Goal: Information Seeking & Learning: Compare options

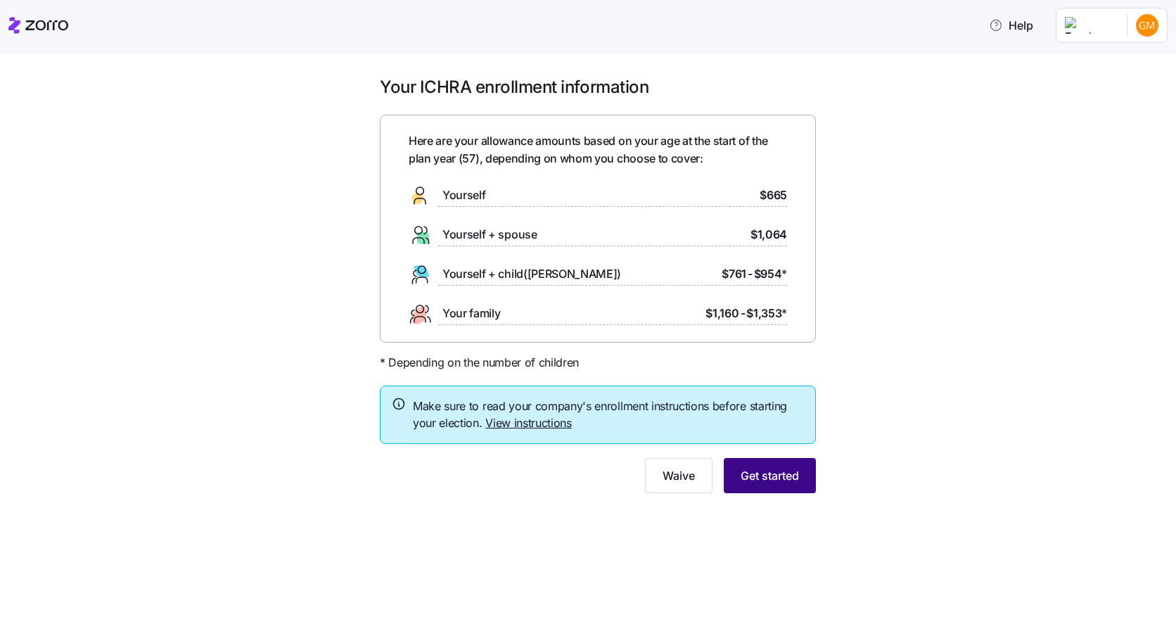
click at [761, 470] on span "Get started" at bounding box center [770, 475] width 58 height 17
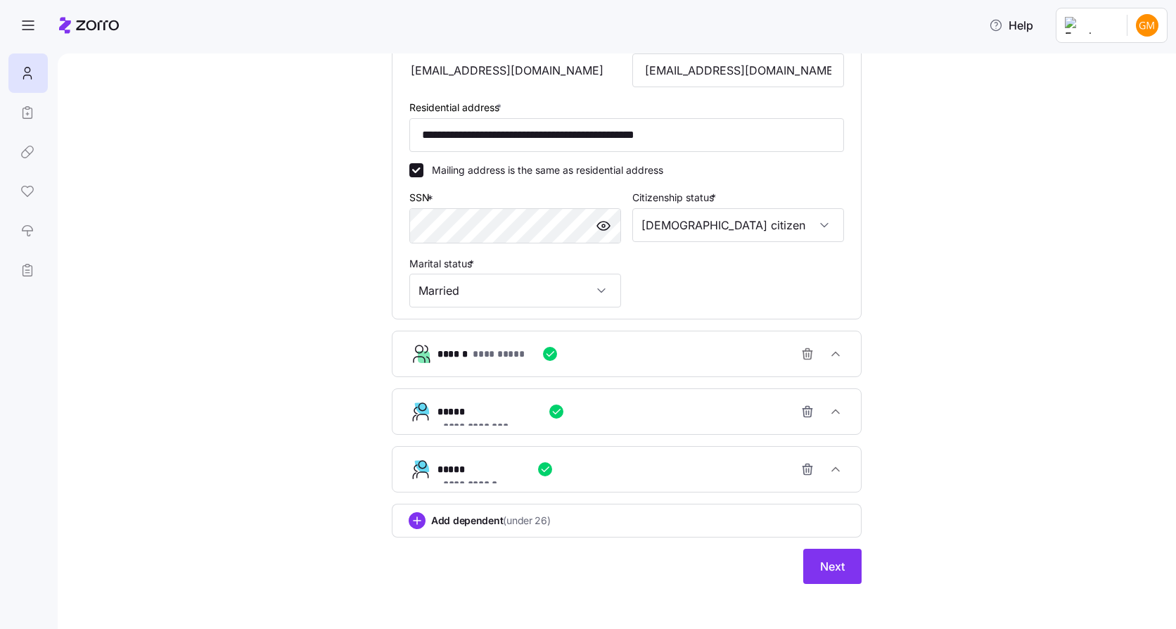
scroll to position [436, 0]
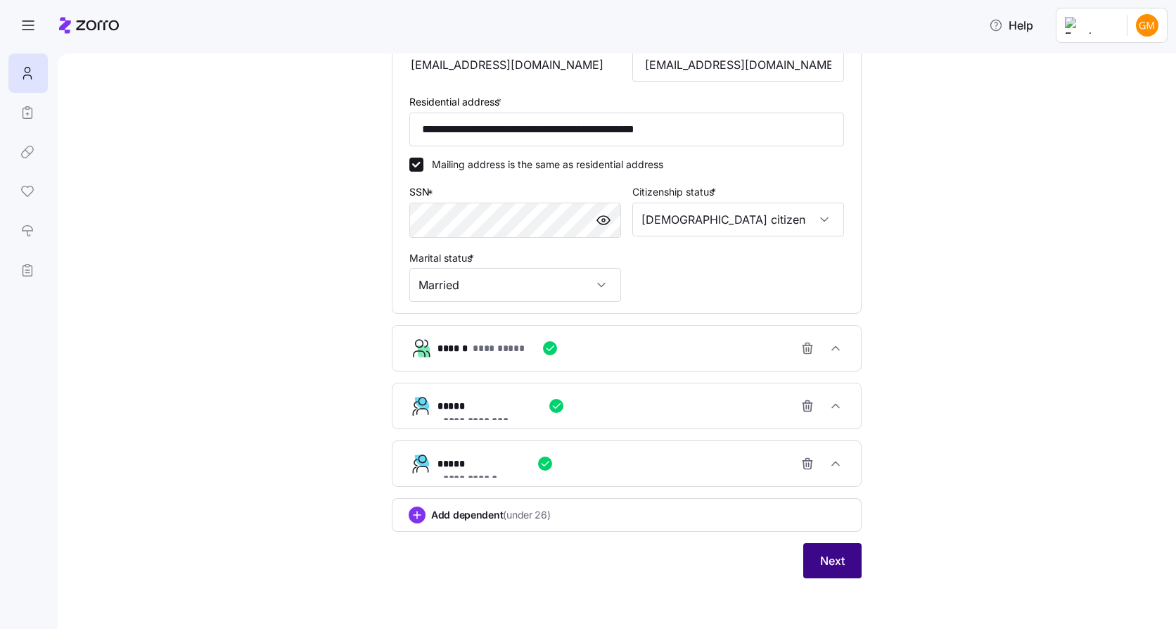
click at [845, 554] on button "Next" at bounding box center [833, 560] width 58 height 35
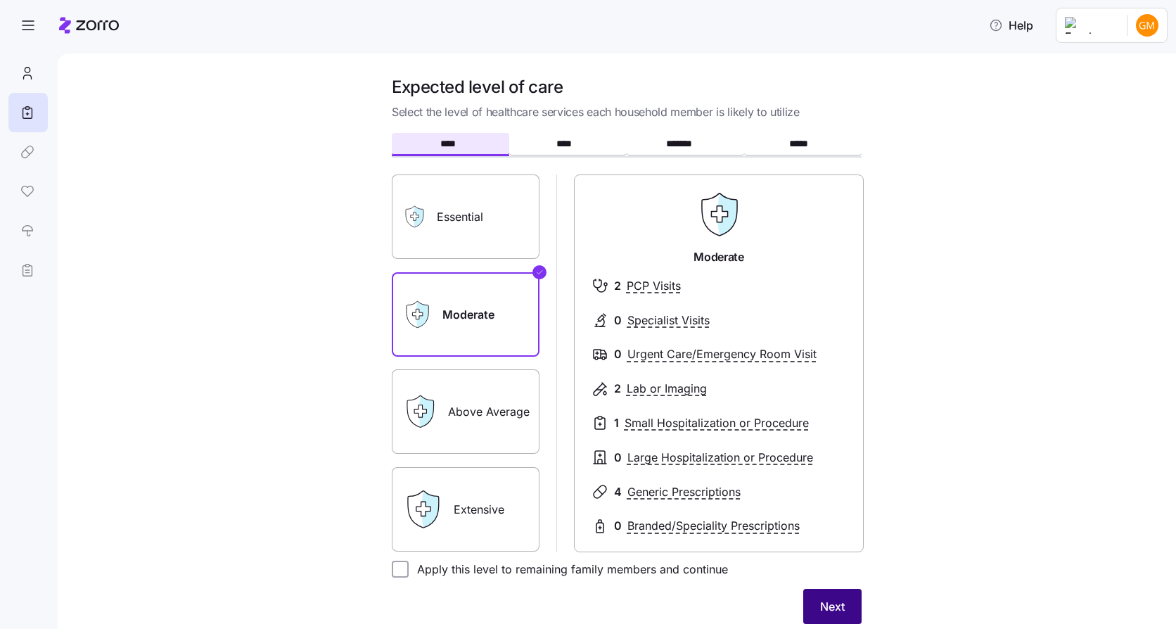
click at [820, 602] on span "Next" at bounding box center [832, 606] width 25 height 17
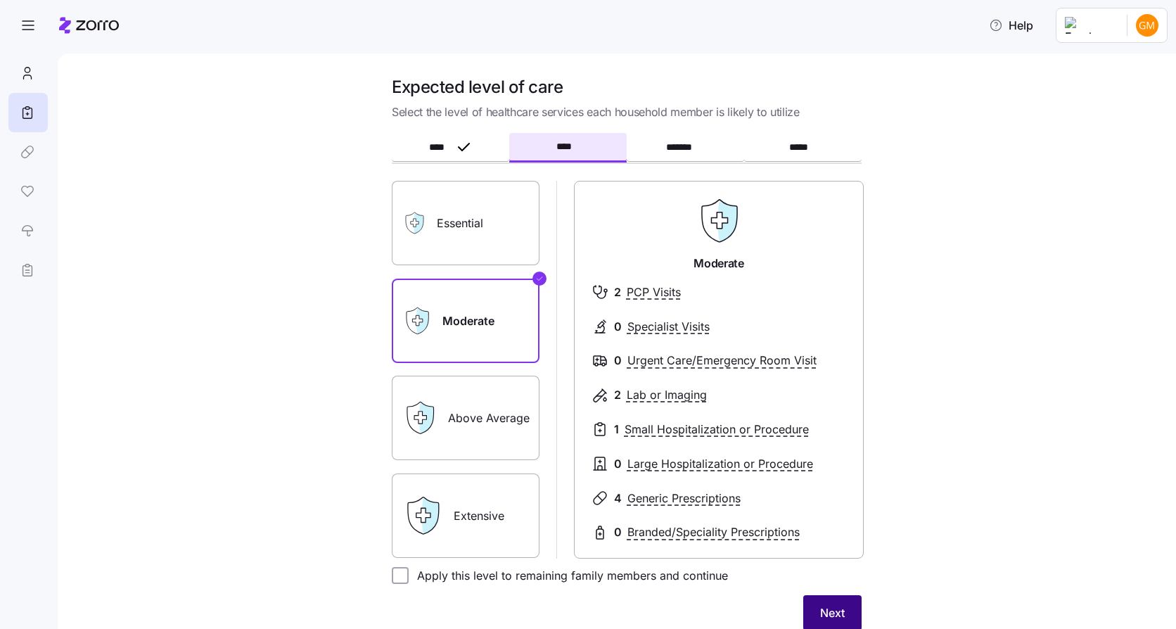
click at [832, 605] on span "Next" at bounding box center [832, 612] width 25 height 17
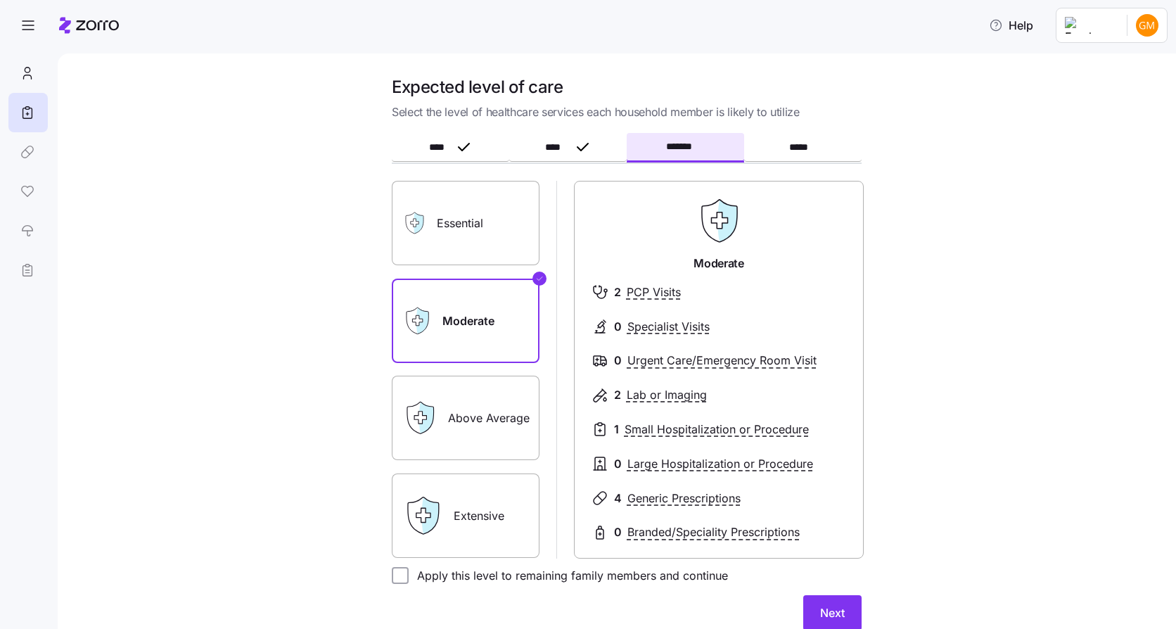
click at [832, 605] on span "Next" at bounding box center [832, 612] width 25 height 17
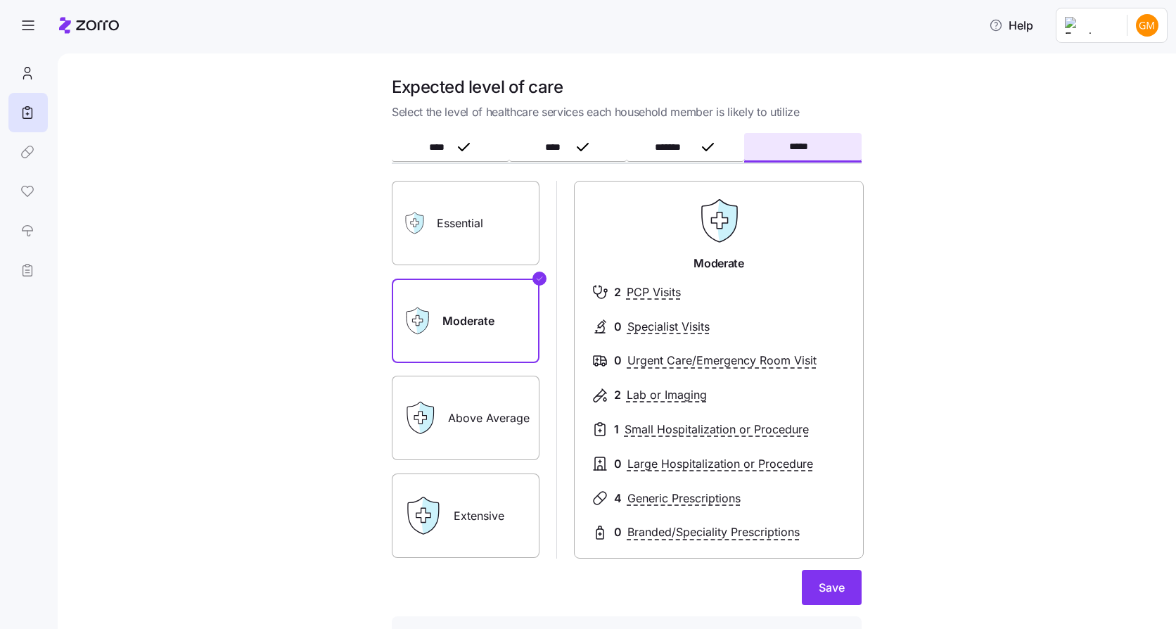
click at [832, 605] on button "Save" at bounding box center [832, 587] width 60 height 35
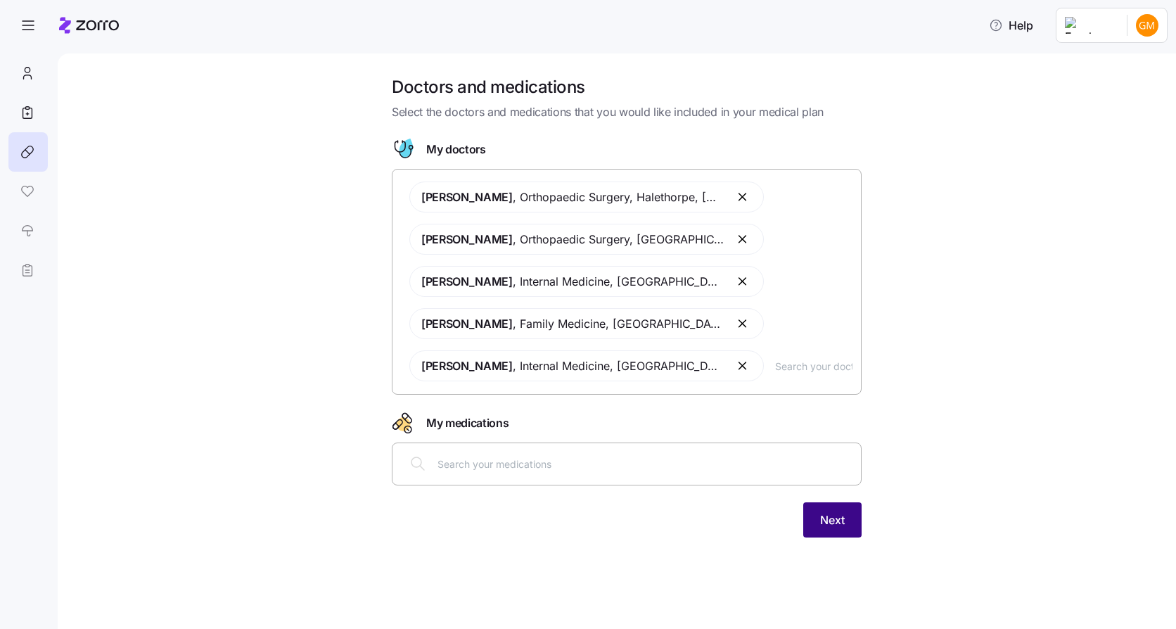
click at [830, 521] on span "Next" at bounding box center [832, 520] width 25 height 17
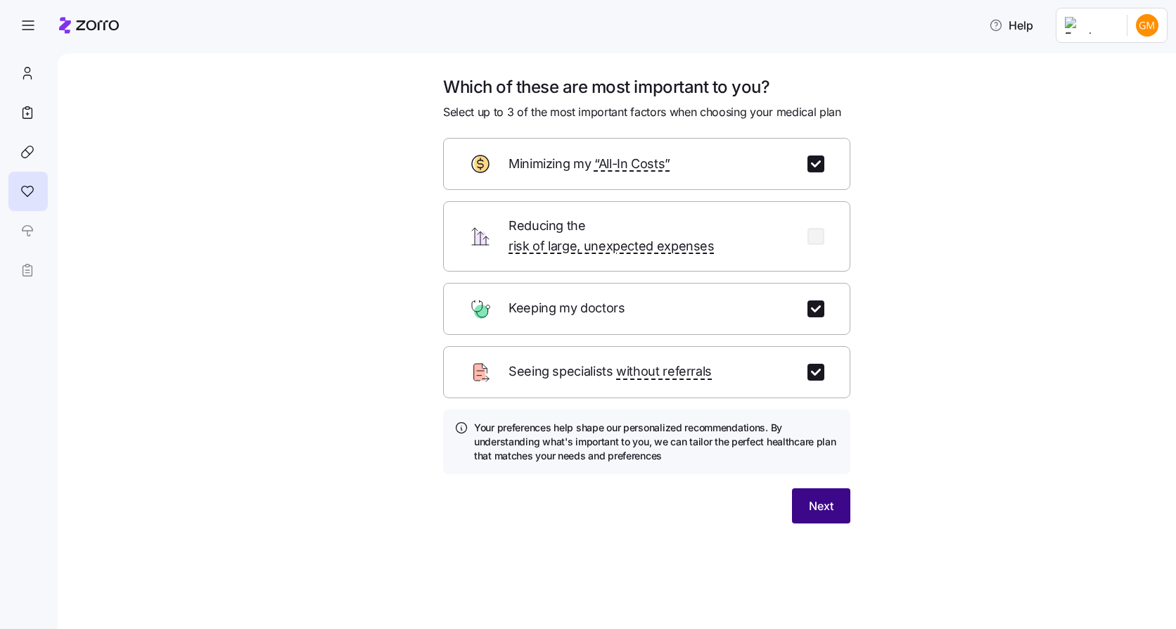
click at [822, 497] on span "Next" at bounding box center [821, 505] width 25 height 17
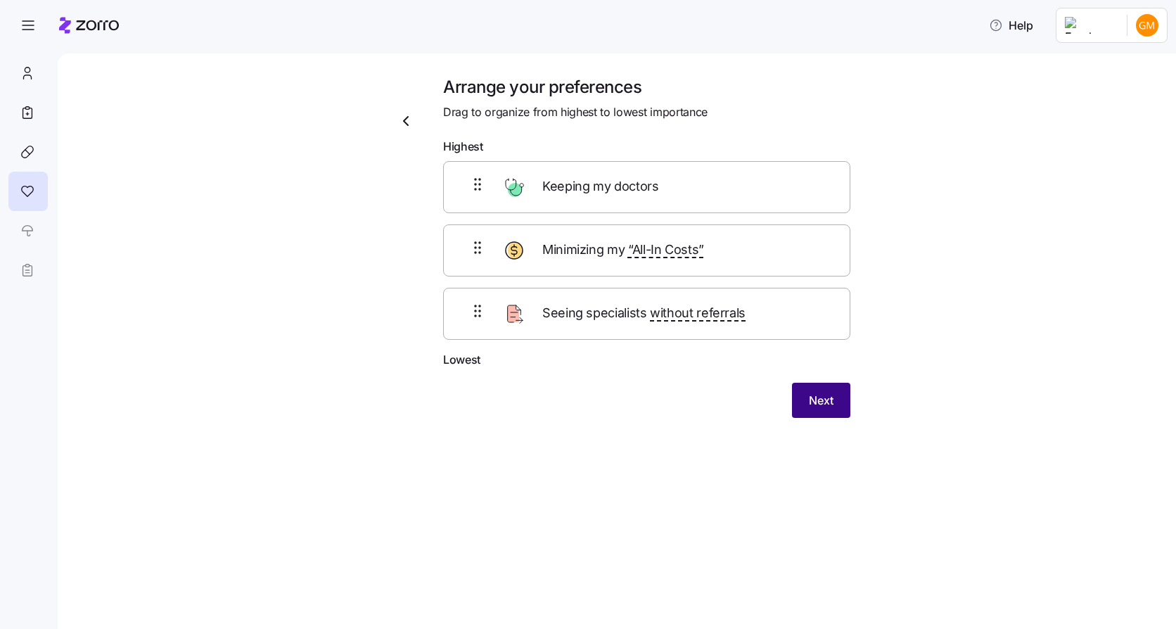
click at [811, 395] on span "Next" at bounding box center [821, 400] width 25 height 17
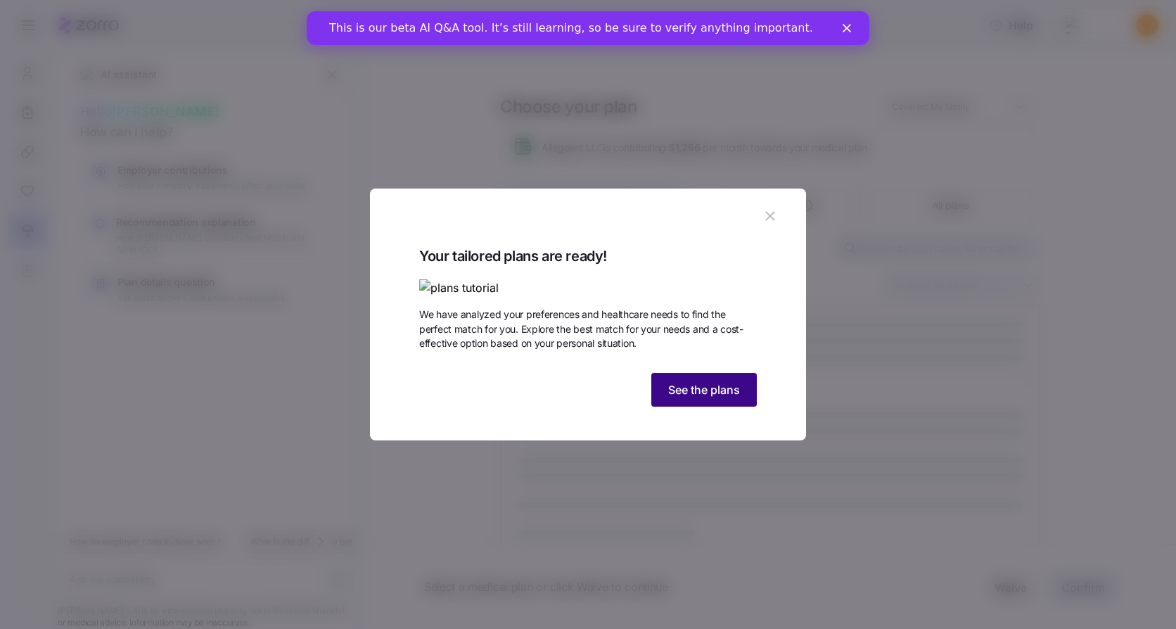
click at [716, 398] on span "See the plans" at bounding box center [704, 389] width 72 height 17
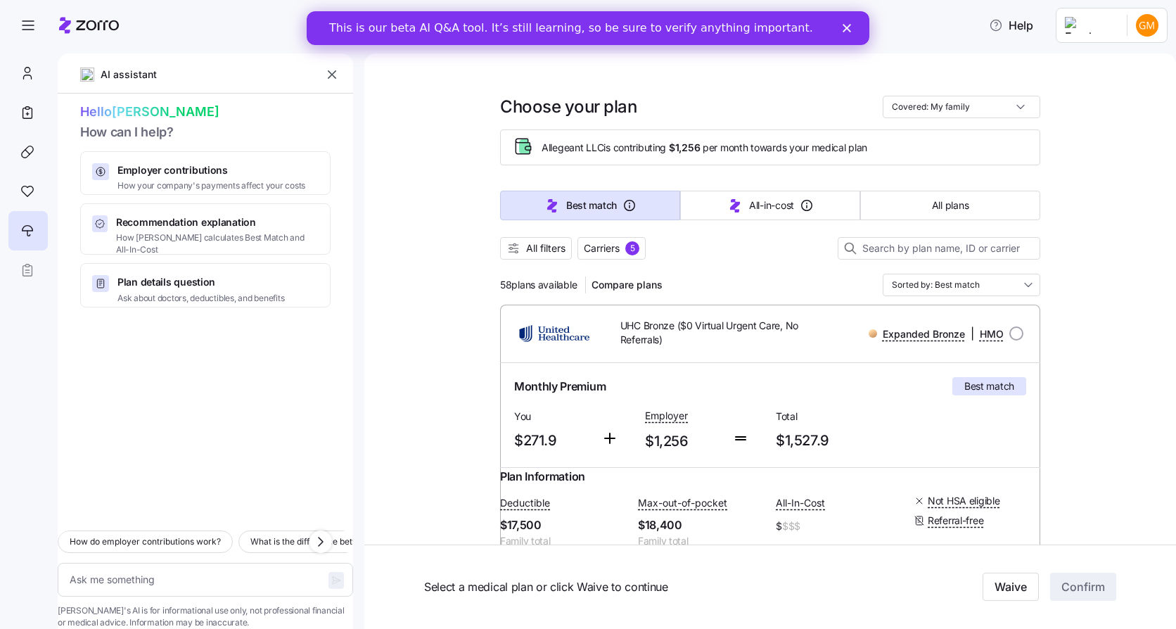
click at [847, 27] on polygon "Close" at bounding box center [847, 28] width 8 height 8
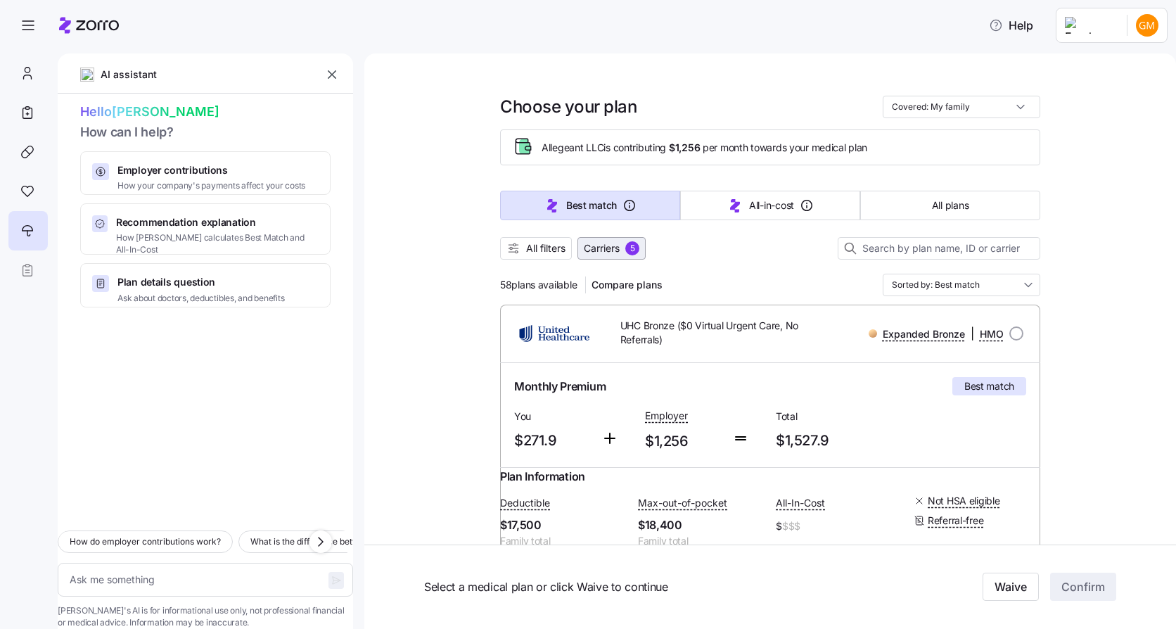
click at [585, 247] on span "Carriers" at bounding box center [602, 248] width 36 height 14
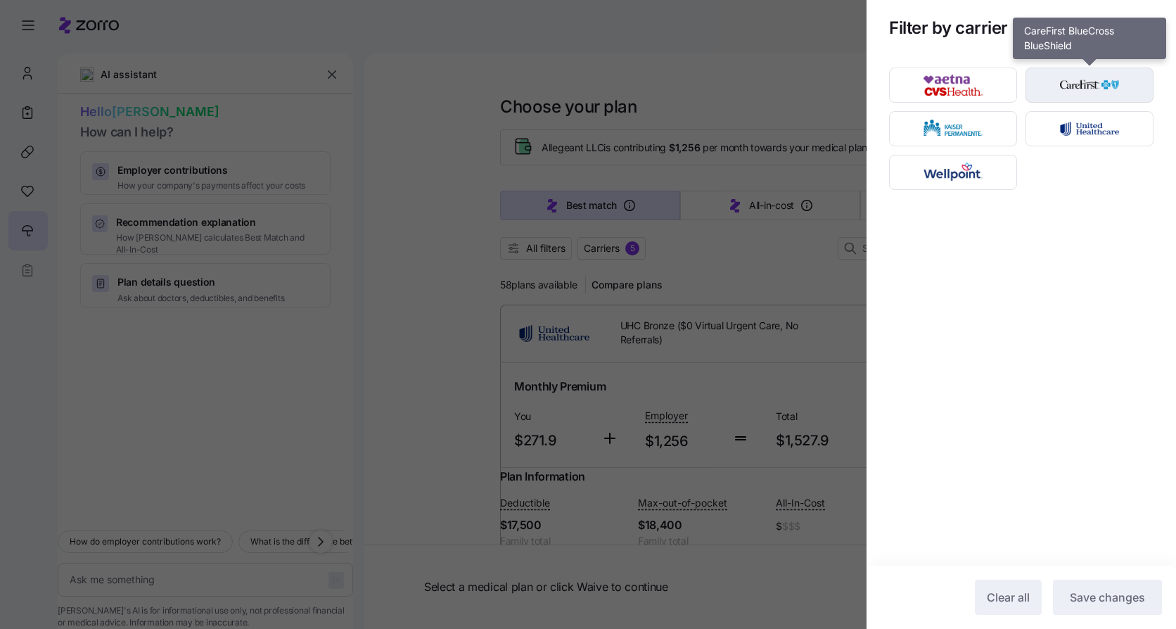
click at [1077, 85] on img "button" at bounding box center [1090, 85] width 103 height 28
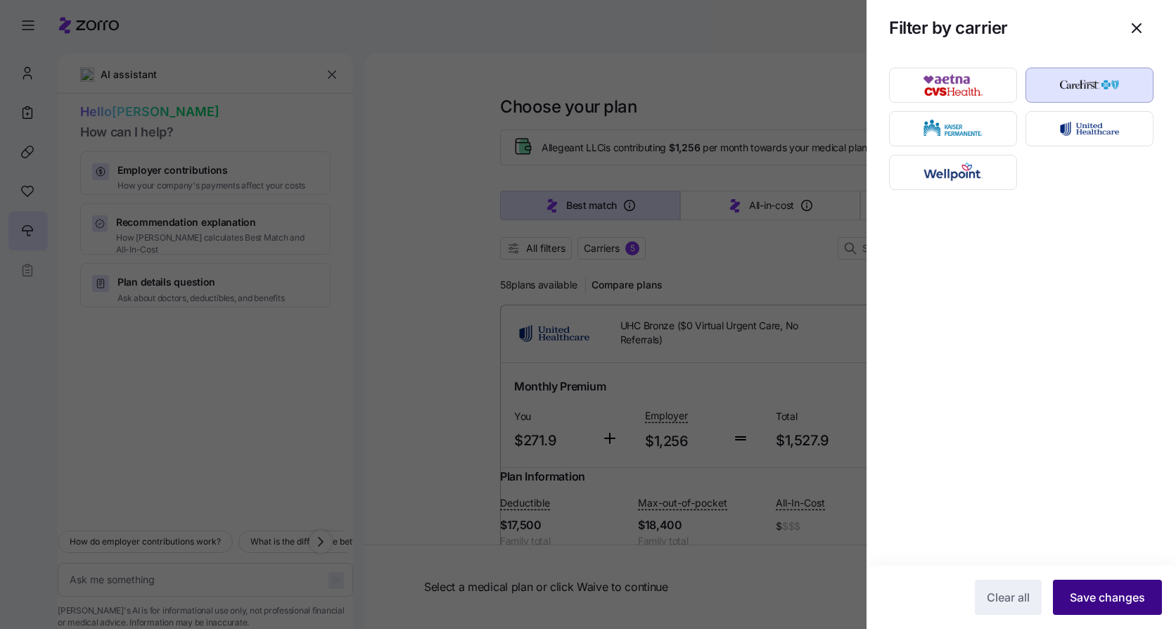
click at [1104, 586] on button "Save changes" at bounding box center [1107, 597] width 109 height 35
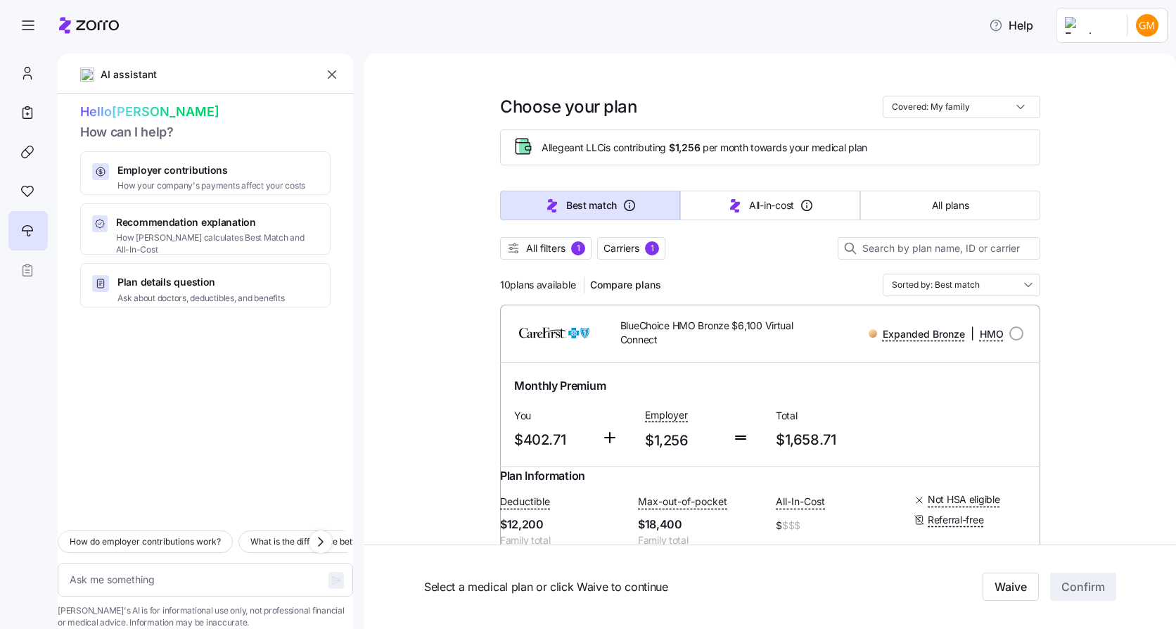
scroll to position [70, 0]
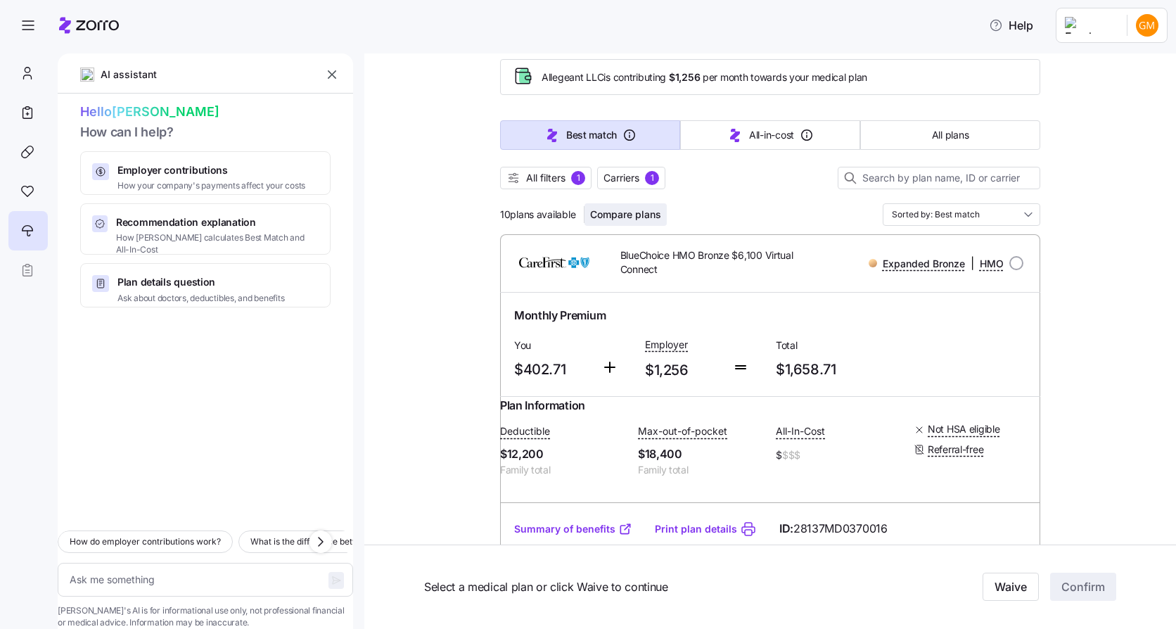
click at [647, 217] on span "Compare plans" at bounding box center [625, 215] width 71 height 14
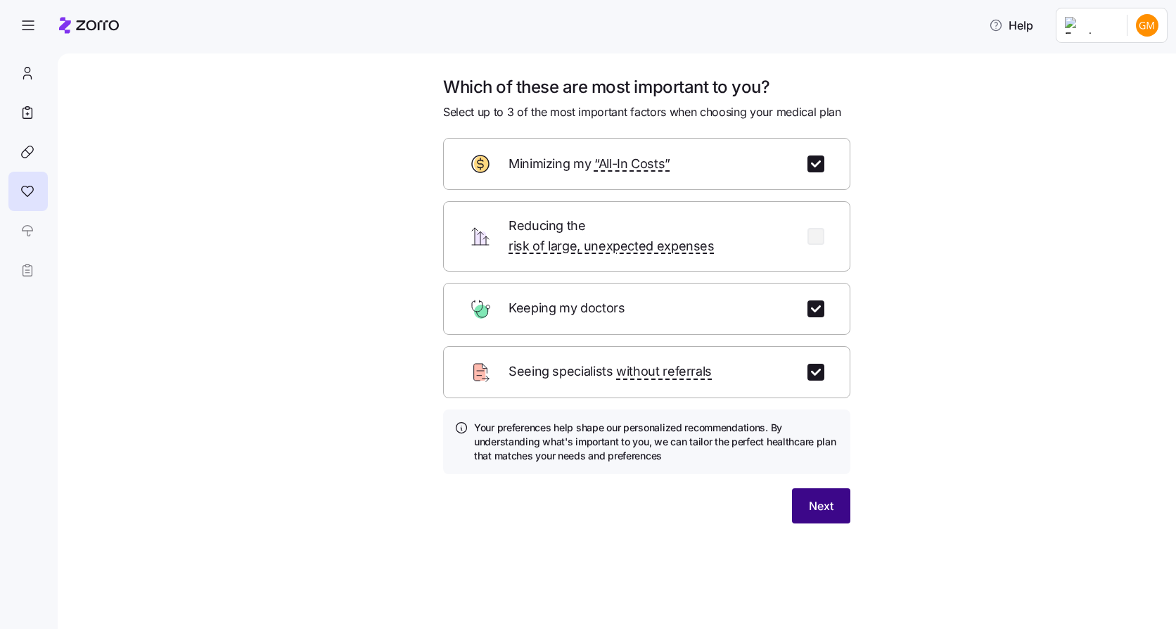
click at [800, 493] on button "Next" at bounding box center [821, 505] width 58 height 35
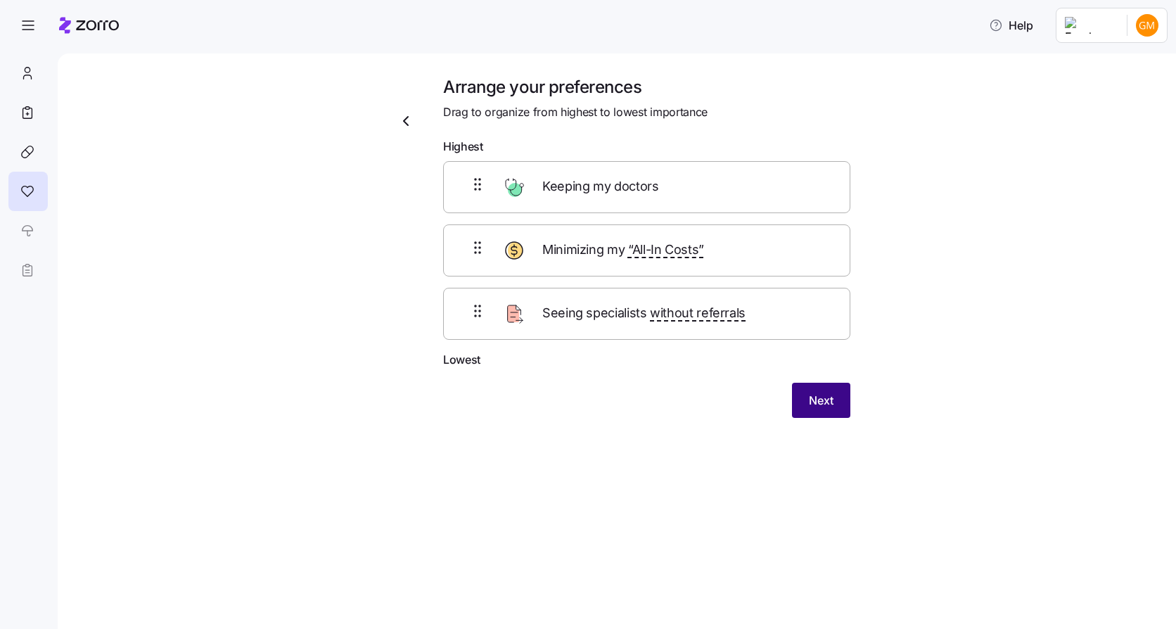
click at [835, 402] on button "Next" at bounding box center [821, 400] width 58 height 35
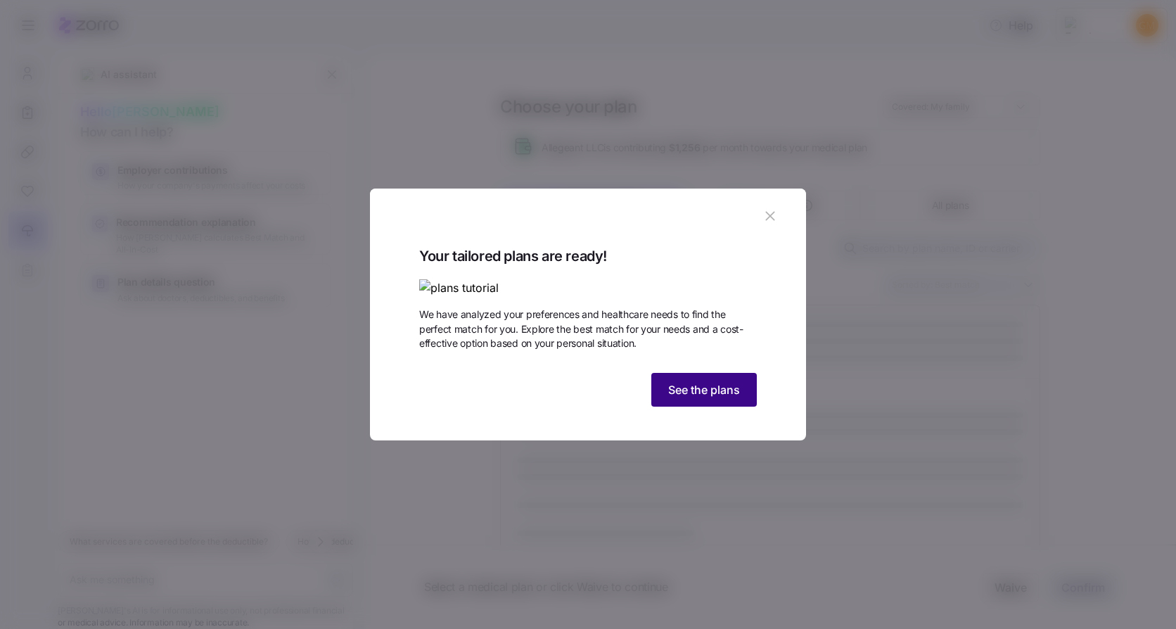
click at [715, 398] on span "See the plans" at bounding box center [704, 389] width 72 height 17
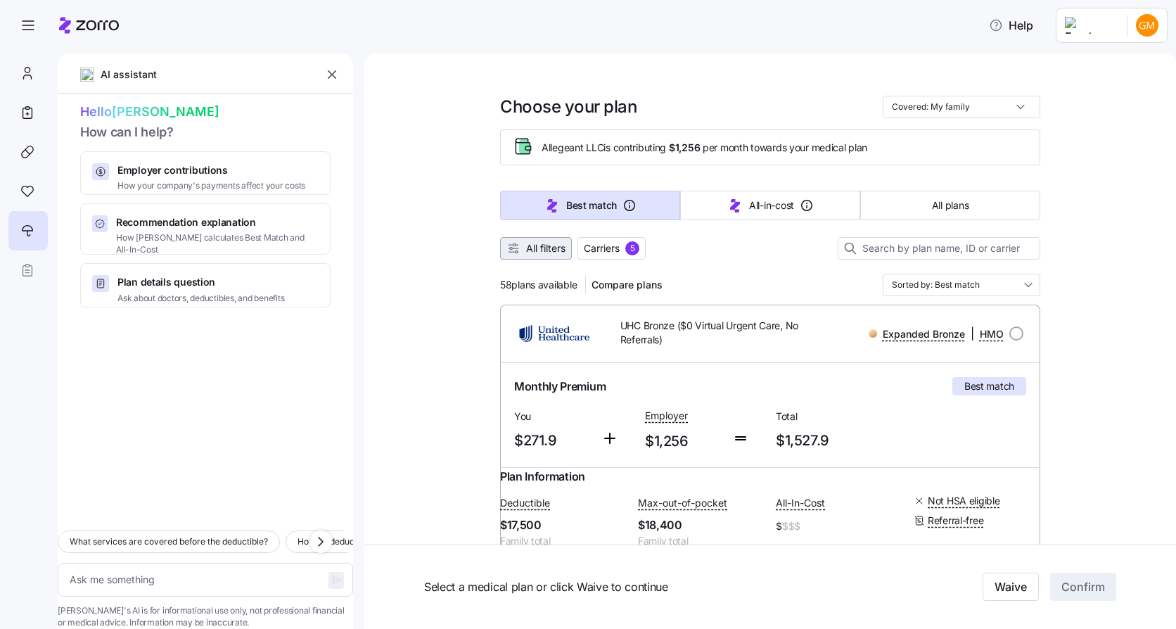
click at [547, 254] on span "All filters" at bounding box center [545, 248] width 39 height 14
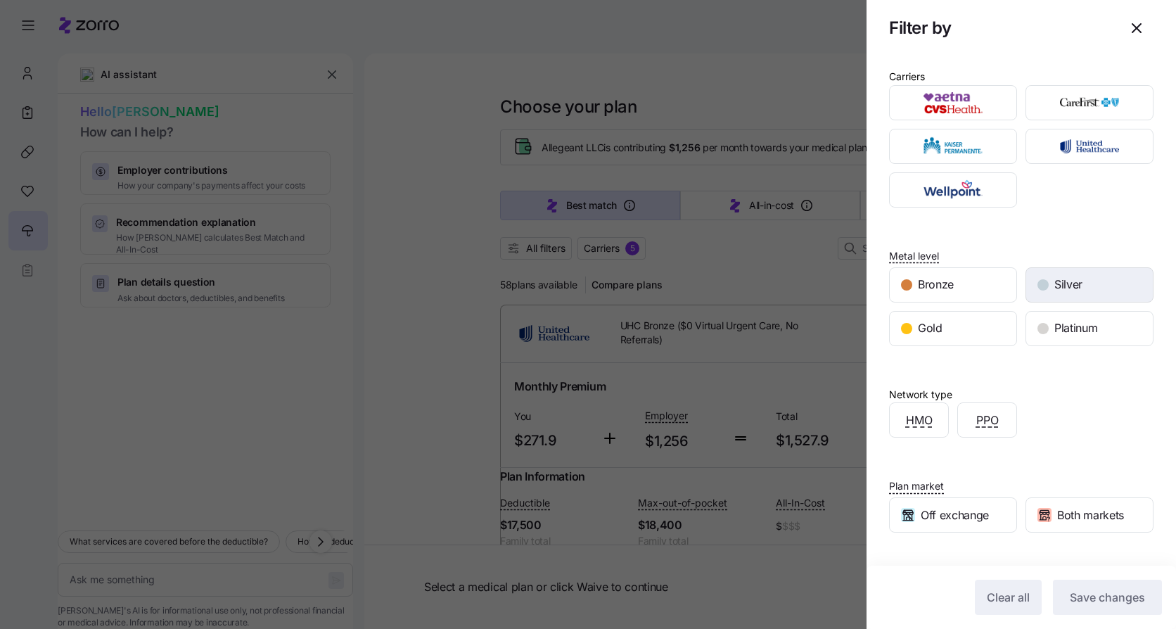
click at [1067, 290] on span "Silver" at bounding box center [1069, 285] width 28 height 18
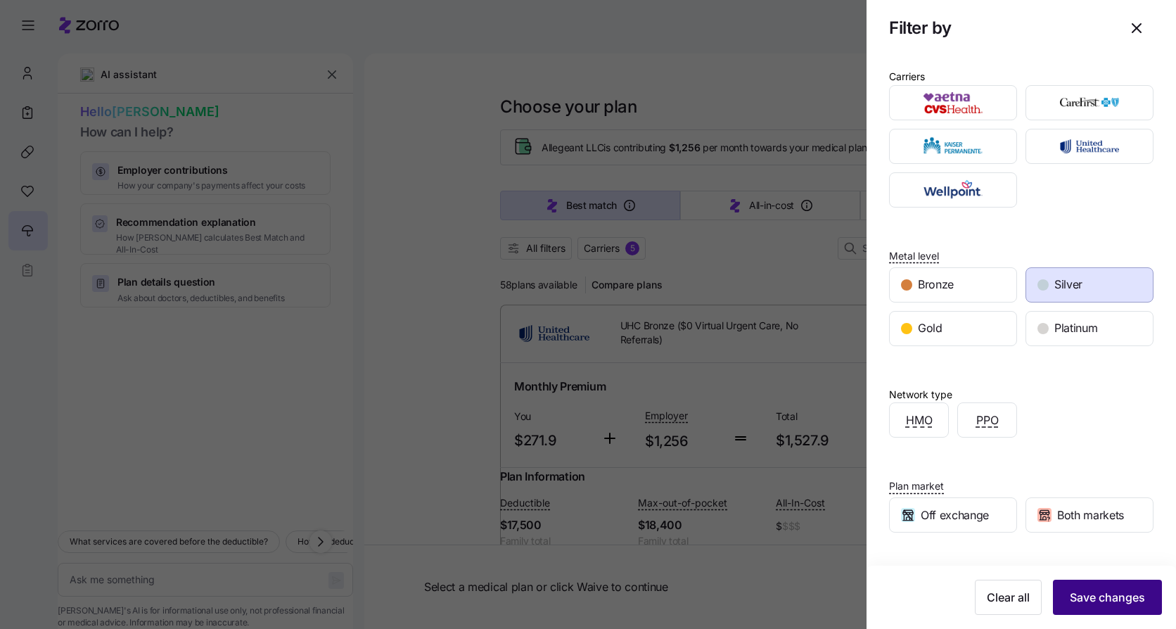
click at [1089, 600] on span "Save changes" at bounding box center [1107, 597] width 75 height 17
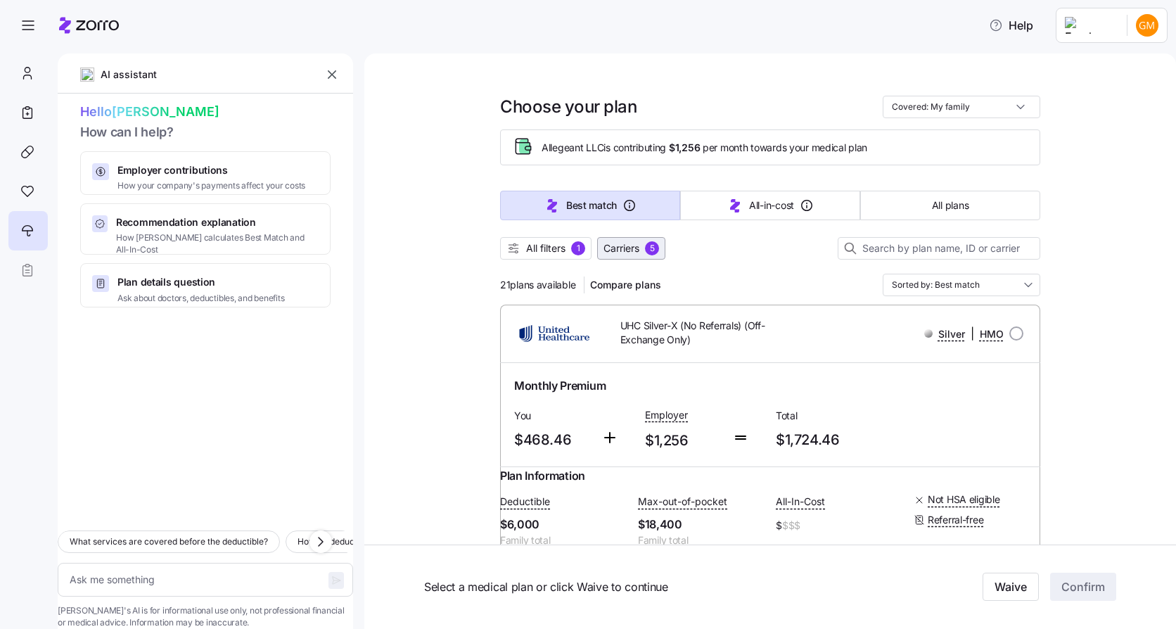
click at [610, 250] on span "Carriers" at bounding box center [622, 248] width 36 height 14
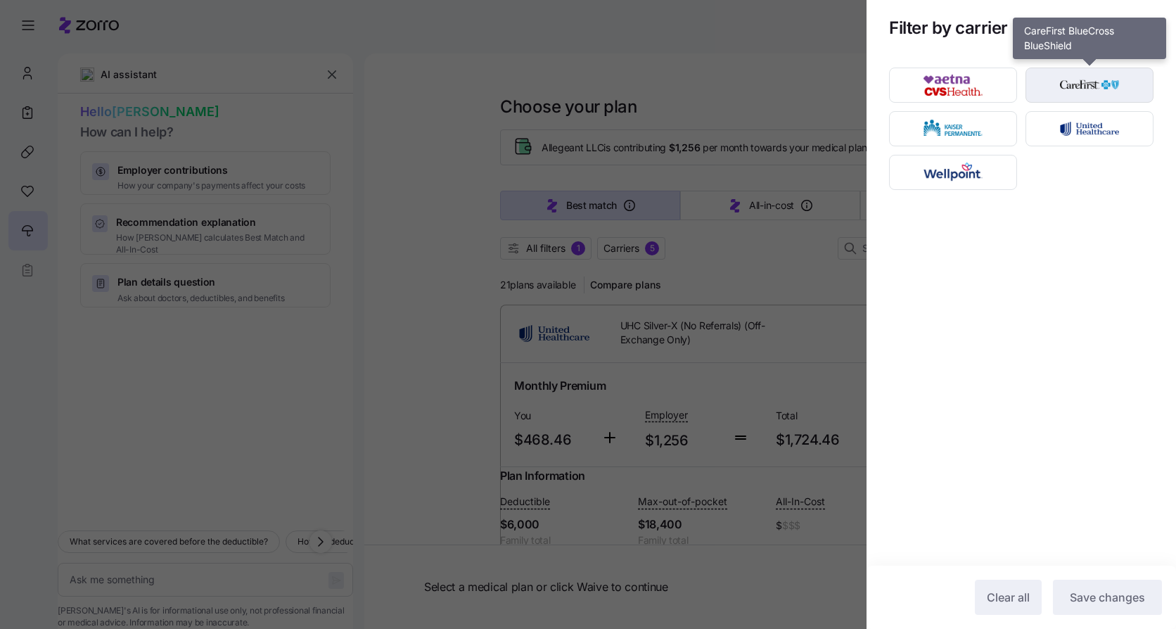
click at [1077, 96] on img "button" at bounding box center [1090, 85] width 103 height 28
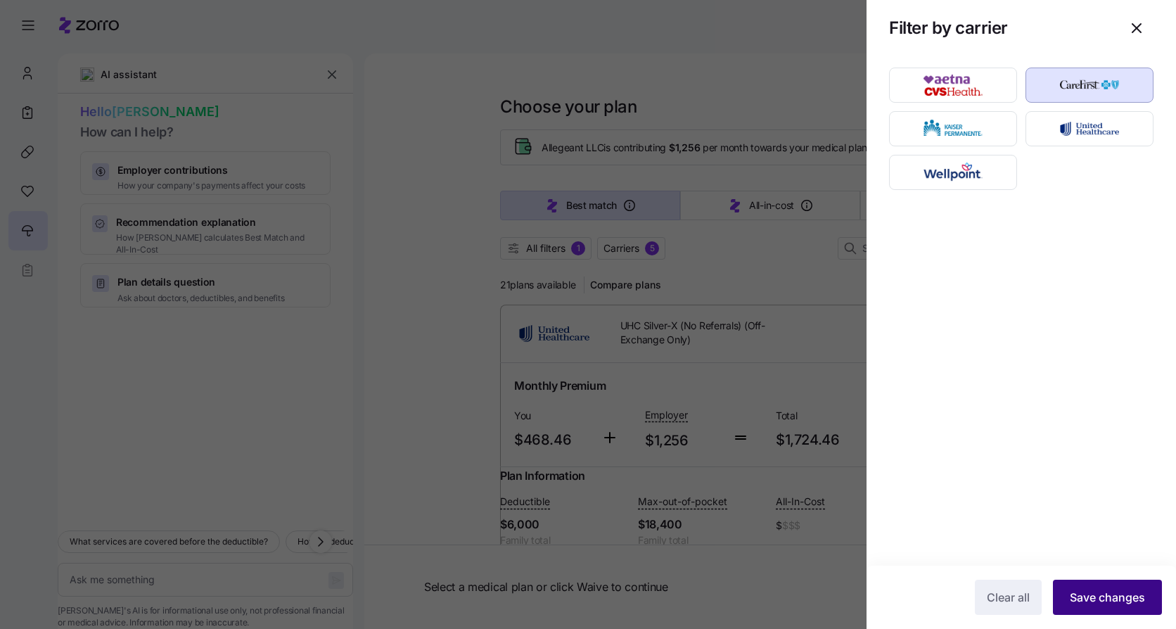
click at [1096, 597] on span "Save changes" at bounding box center [1107, 597] width 75 height 17
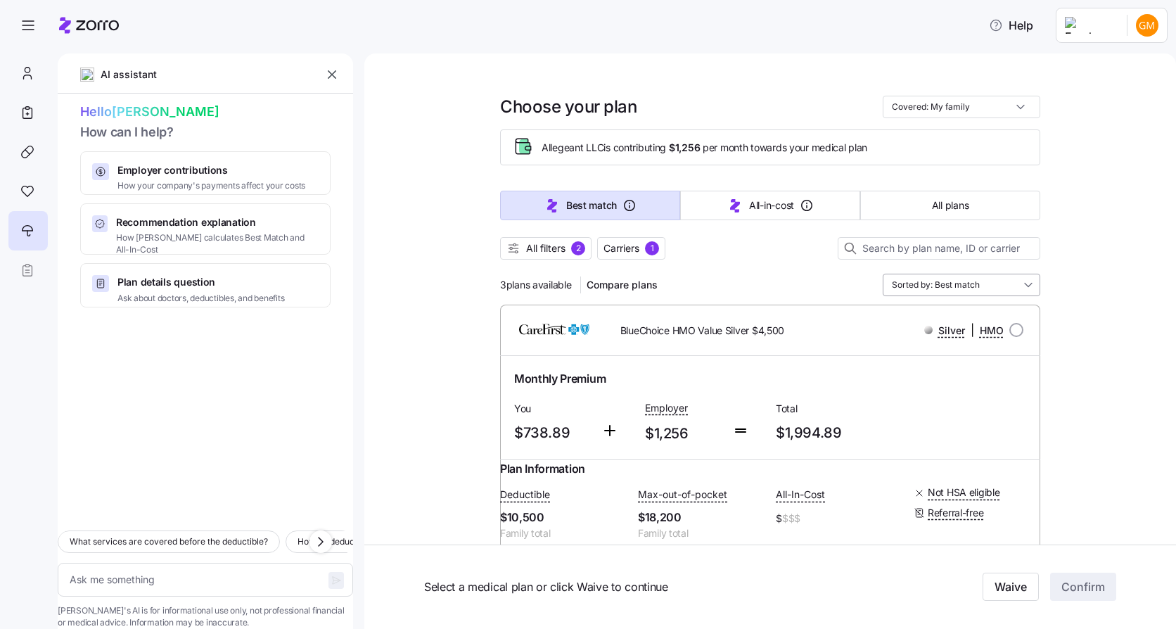
click at [930, 279] on input "Sorted by: Best match" at bounding box center [962, 285] width 158 height 23
click at [935, 391] on div "Deductible" at bounding box center [957, 391] width 146 height 24
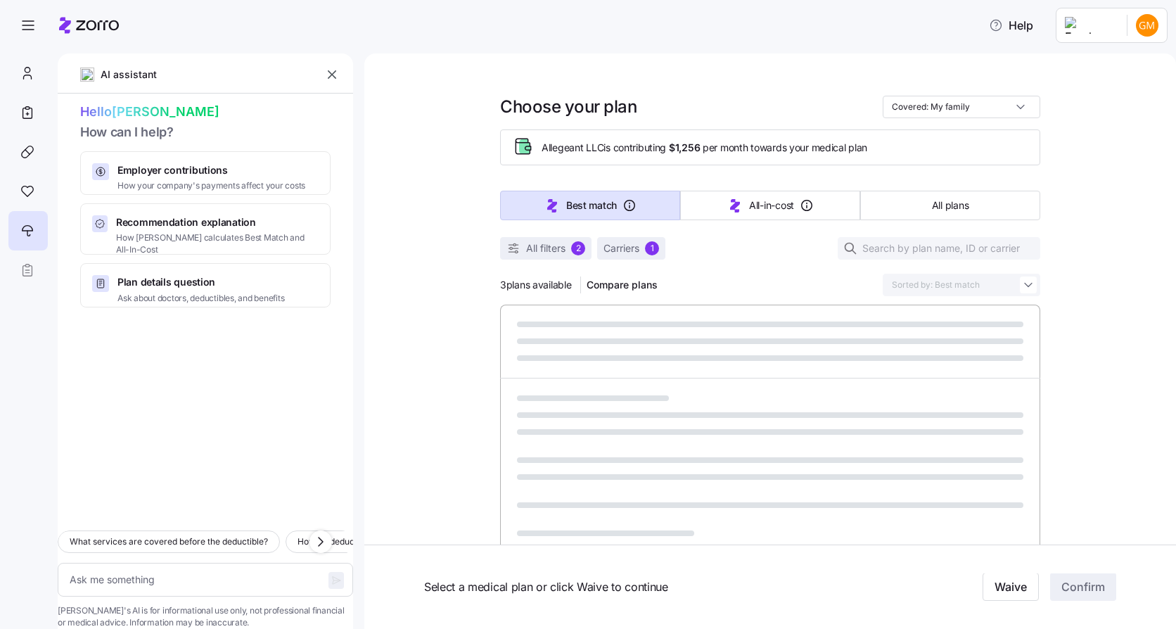
type textarea "x"
type input "Sorted by: Deductible"
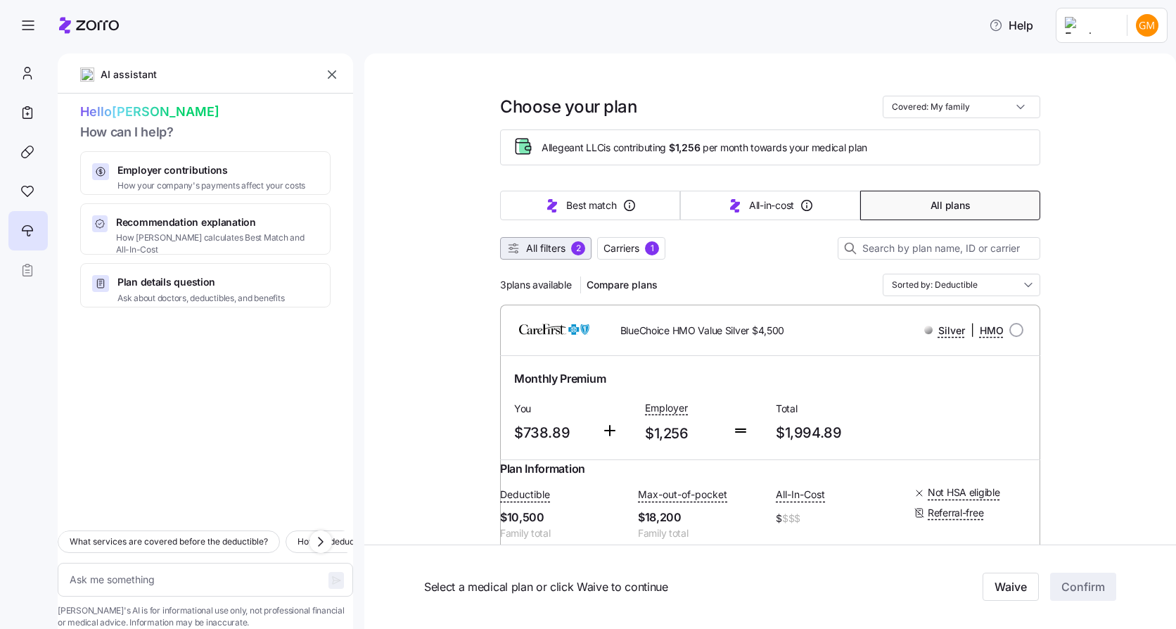
click at [543, 246] on span "All filters" at bounding box center [545, 248] width 39 height 14
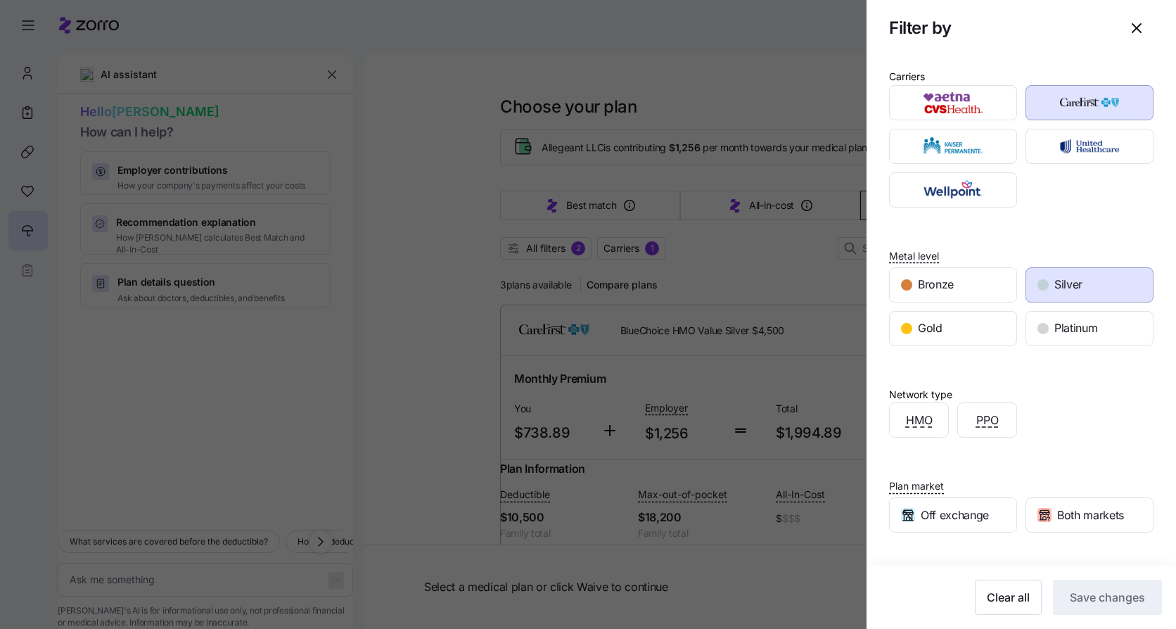
click at [1078, 280] on div "Silver" at bounding box center [1090, 285] width 127 height 34
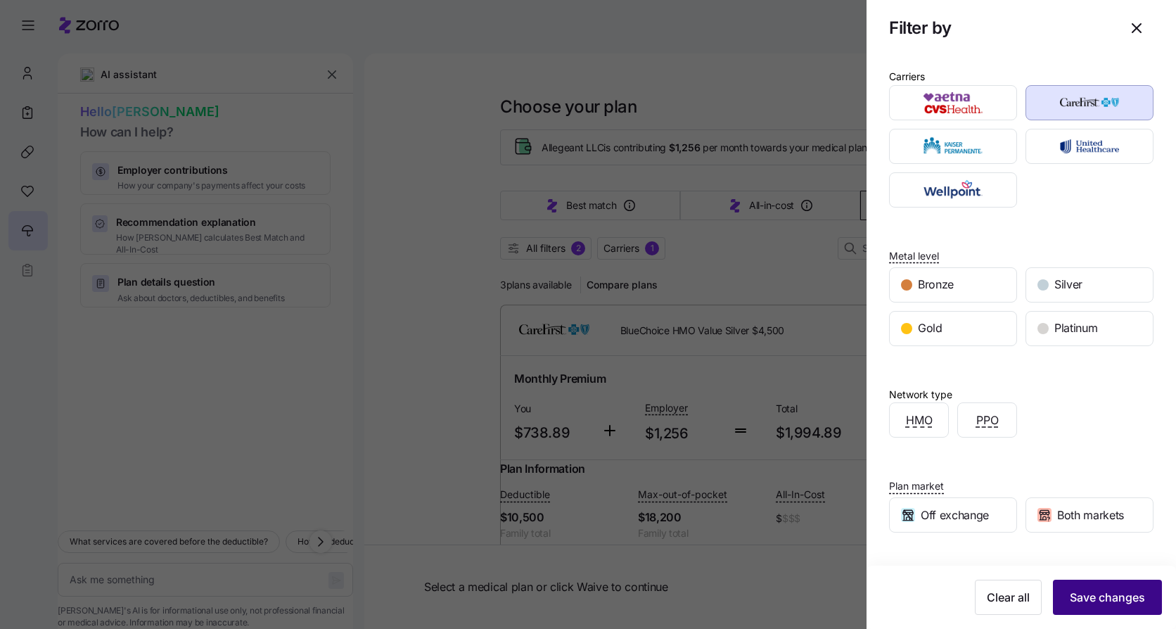
click at [1105, 597] on span "Save changes" at bounding box center [1107, 597] width 75 height 17
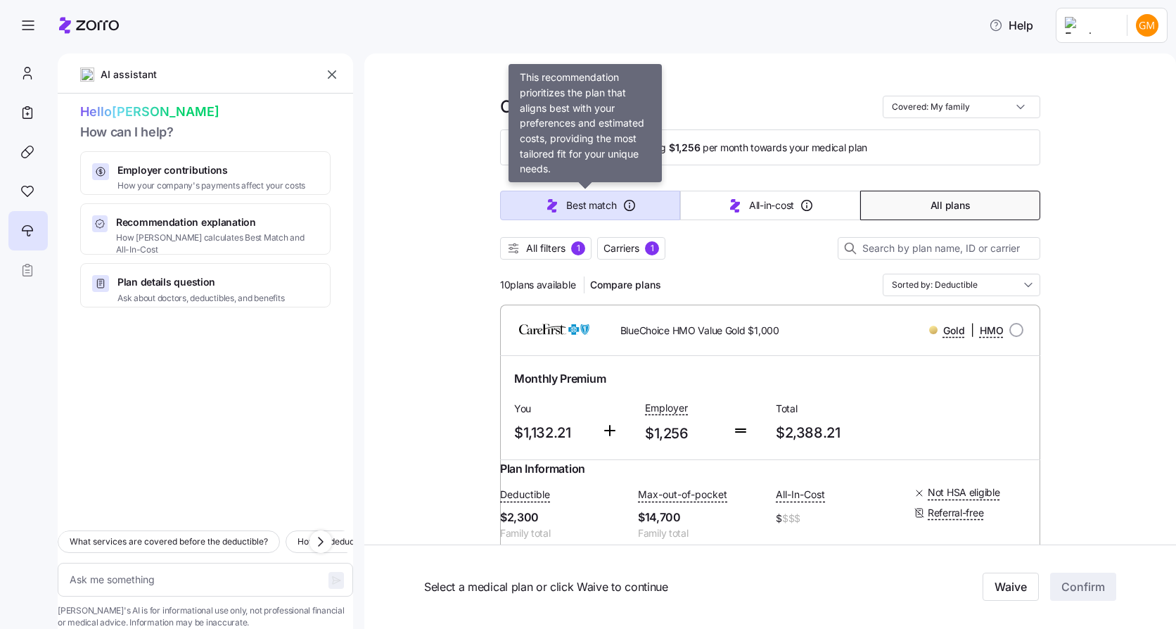
click at [585, 215] on button "Best match" at bounding box center [590, 206] width 180 height 30
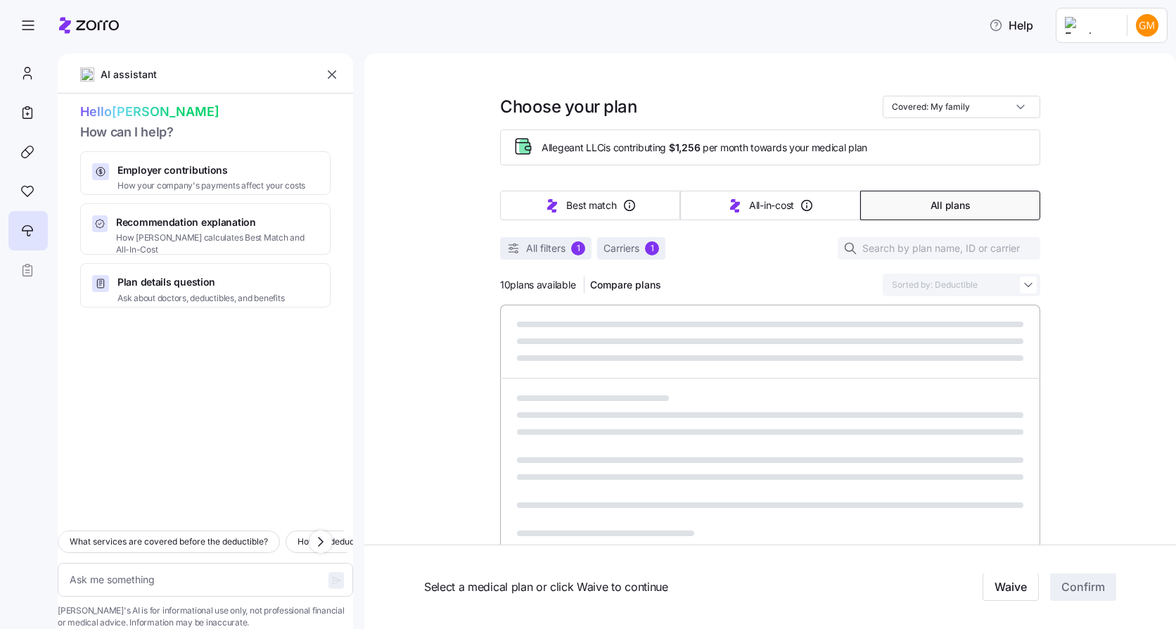
type textarea "x"
type input "Sorted by: Best match"
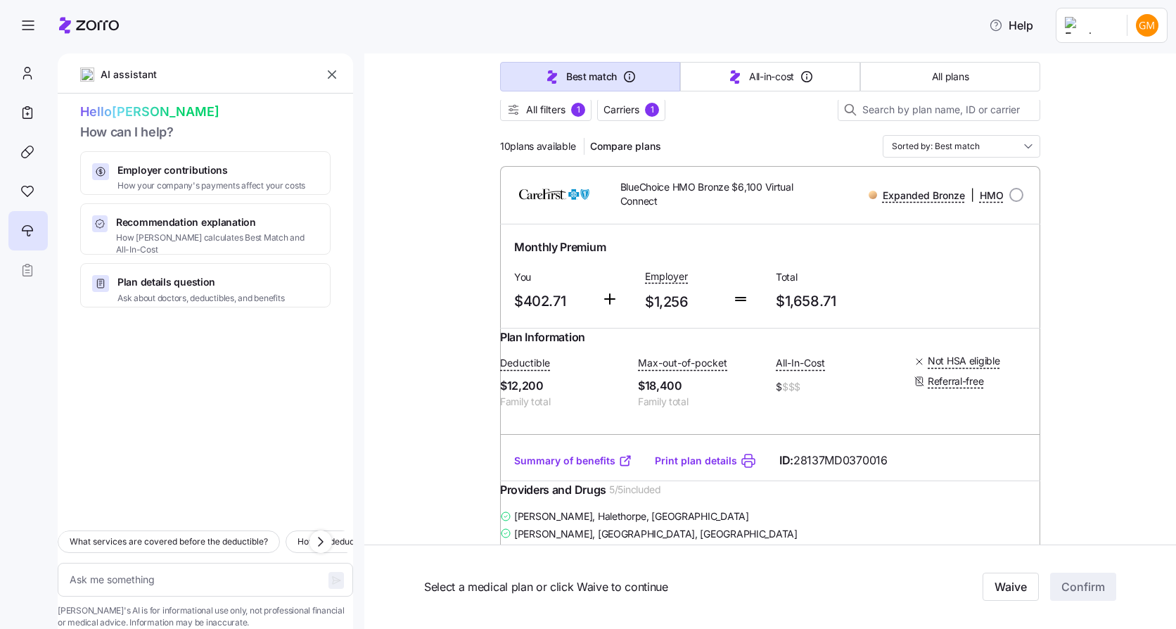
scroll to position [141, 0]
click at [588, 466] on link "Summary of benefits" at bounding box center [573, 459] width 118 height 14
click at [561, 108] on span "All filters" at bounding box center [545, 108] width 39 height 14
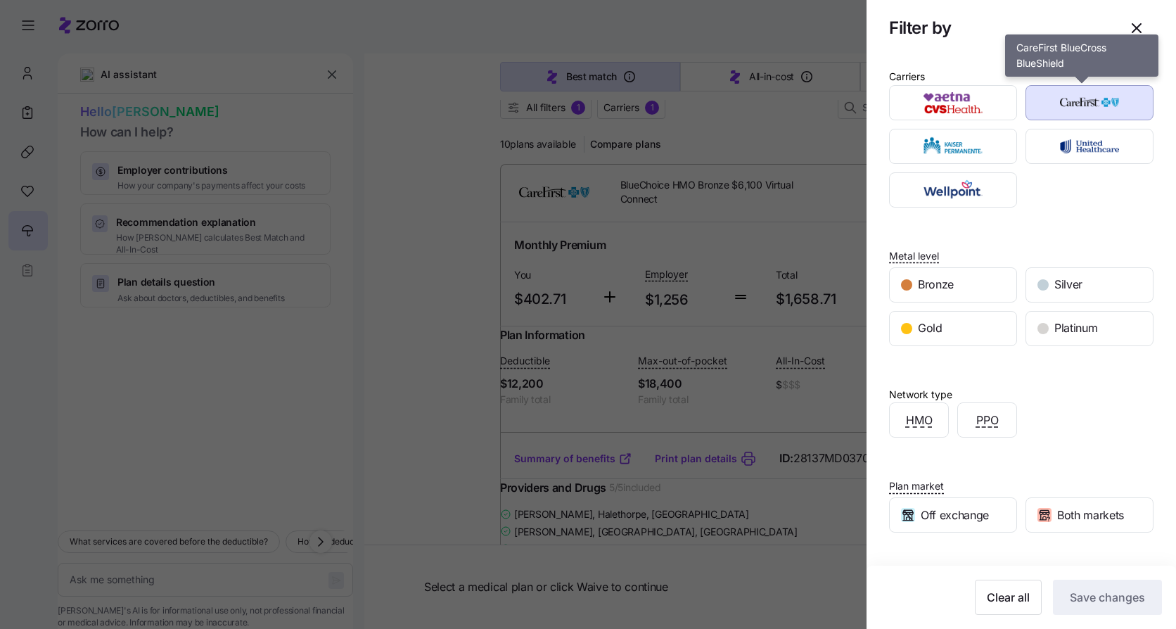
click at [1073, 107] on img "button" at bounding box center [1090, 103] width 103 height 28
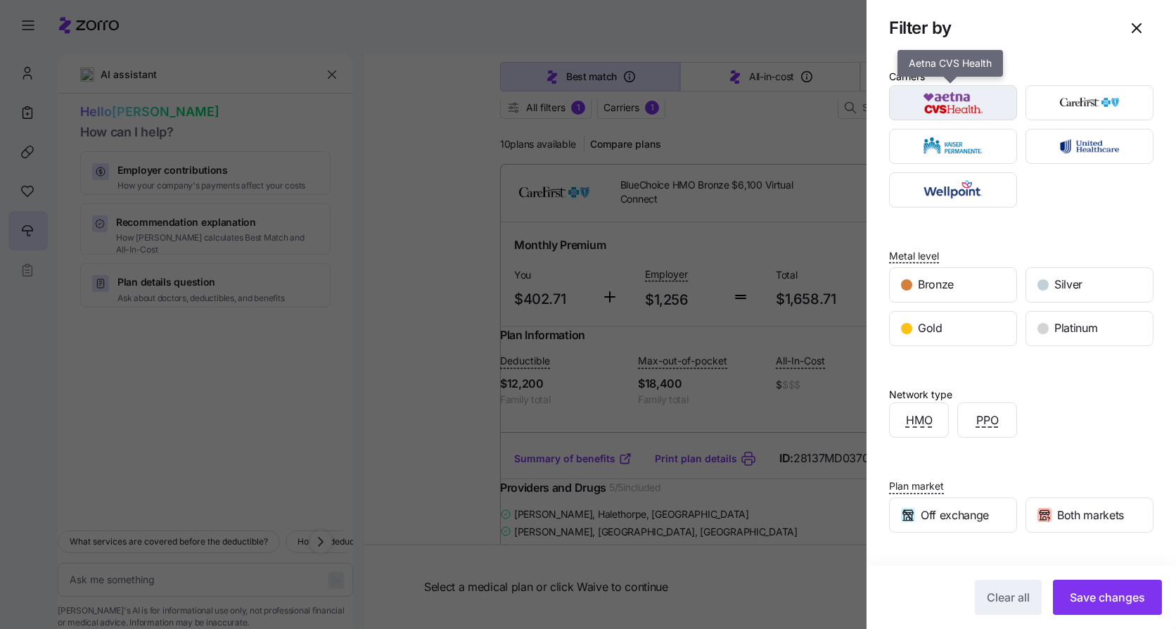
click at [979, 103] on img "button" at bounding box center [953, 103] width 103 height 28
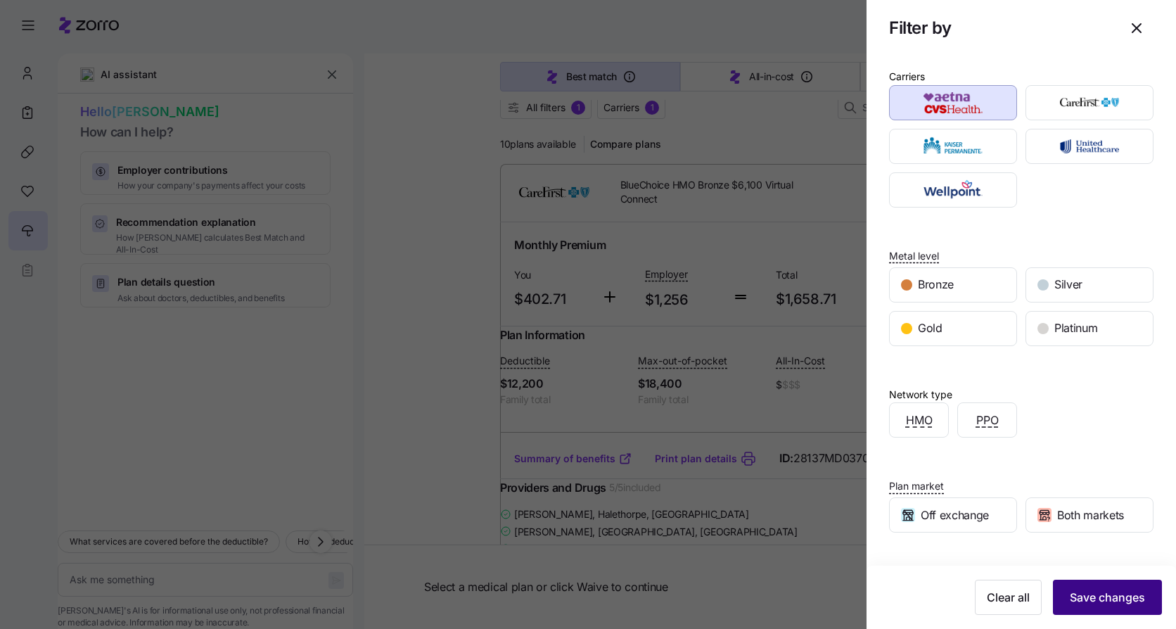
click at [1103, 606] on button "Save changes" at bounding box center [1107, 597] width 109 height 35
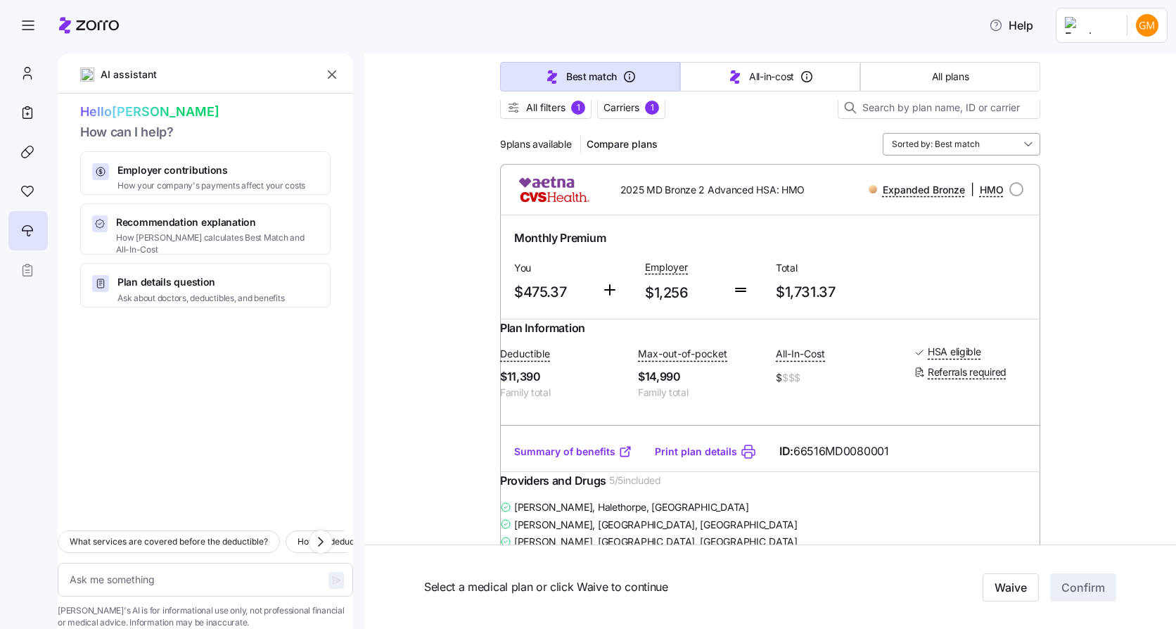
click at [970, 148] on input "Sorted by: Best match" at bounding box center [962, 144] width 158 height 23
click at [904, 247] on div "Deductible" at bounding box center [957, 250] width 146 height 24
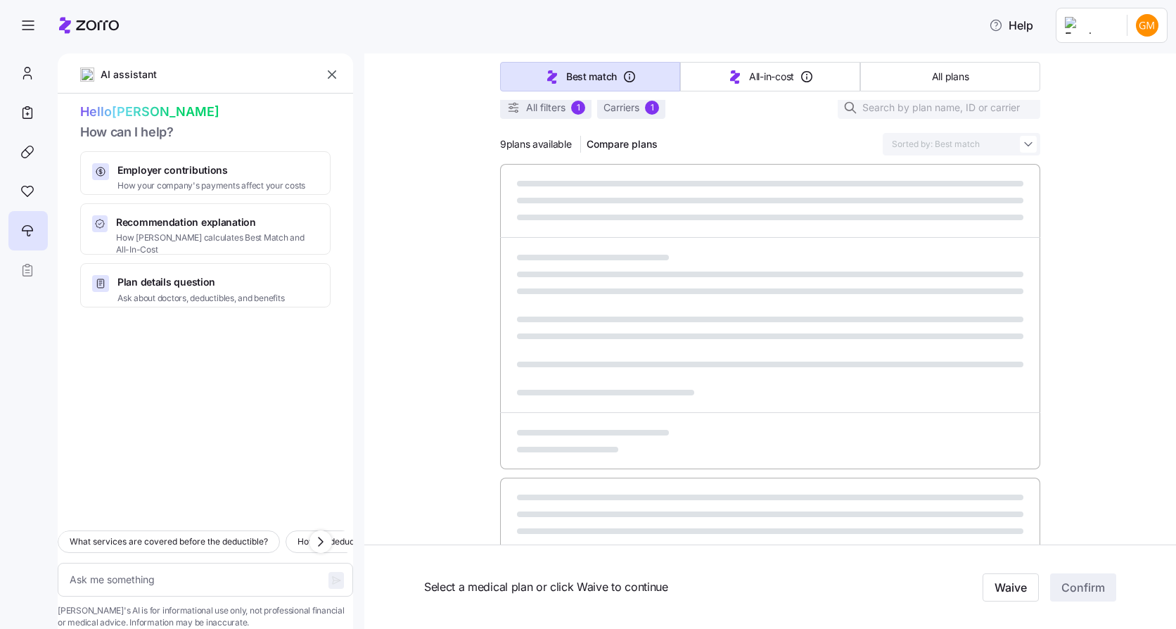
type textarea "x"
type input "Sorted by: Deductible"
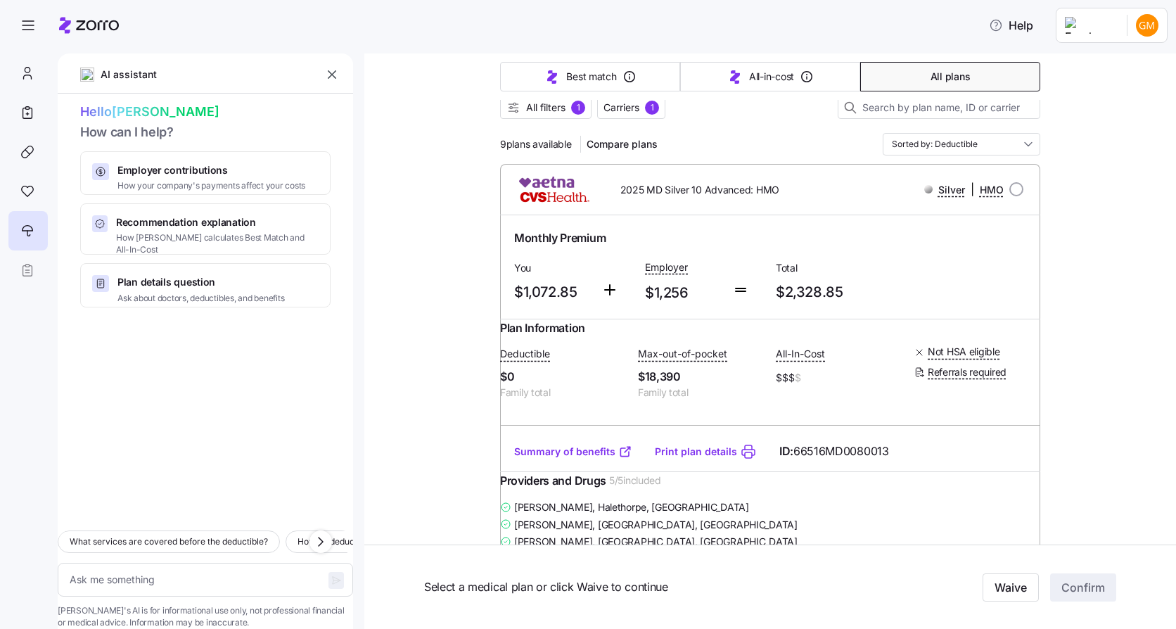
drag, startPoint x: 1034, startPoint y: 144, endPoint x: 1030, endPoint y: 137, distance: 7.6
click at [1032, 139] on input "Sorted by: Deductible" at bounding box center [962, 144] width 158 height 23
click at [922, 184] on div "Best match" at bounding box center [957, 179] width 146 height 24
type textarea "x"
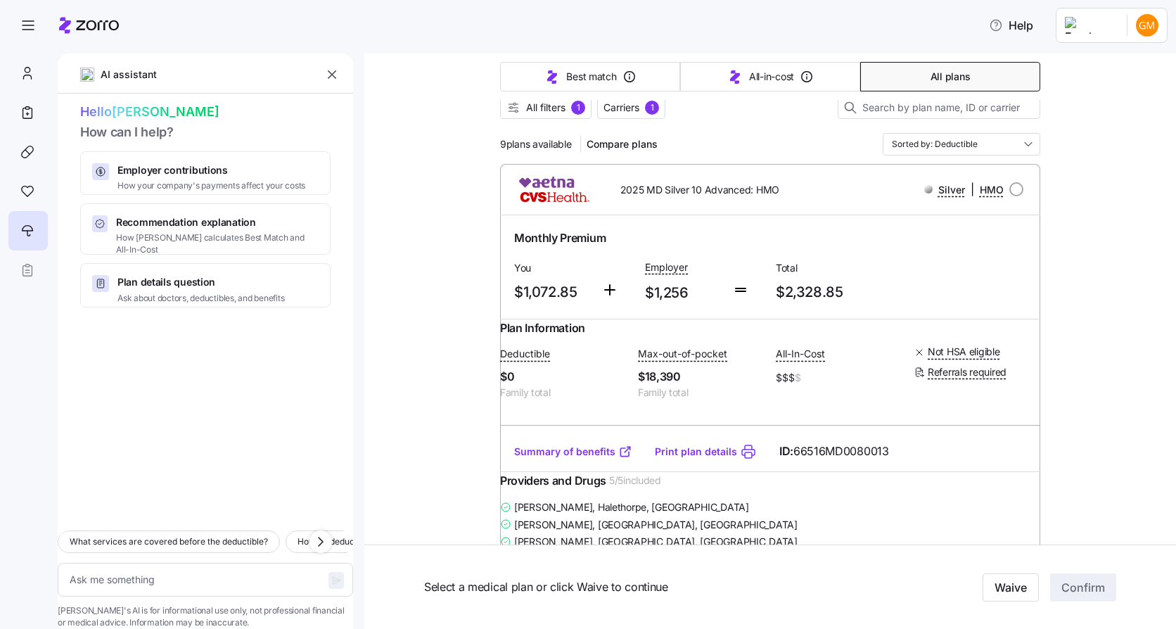
type input "Sorted by: Best match"
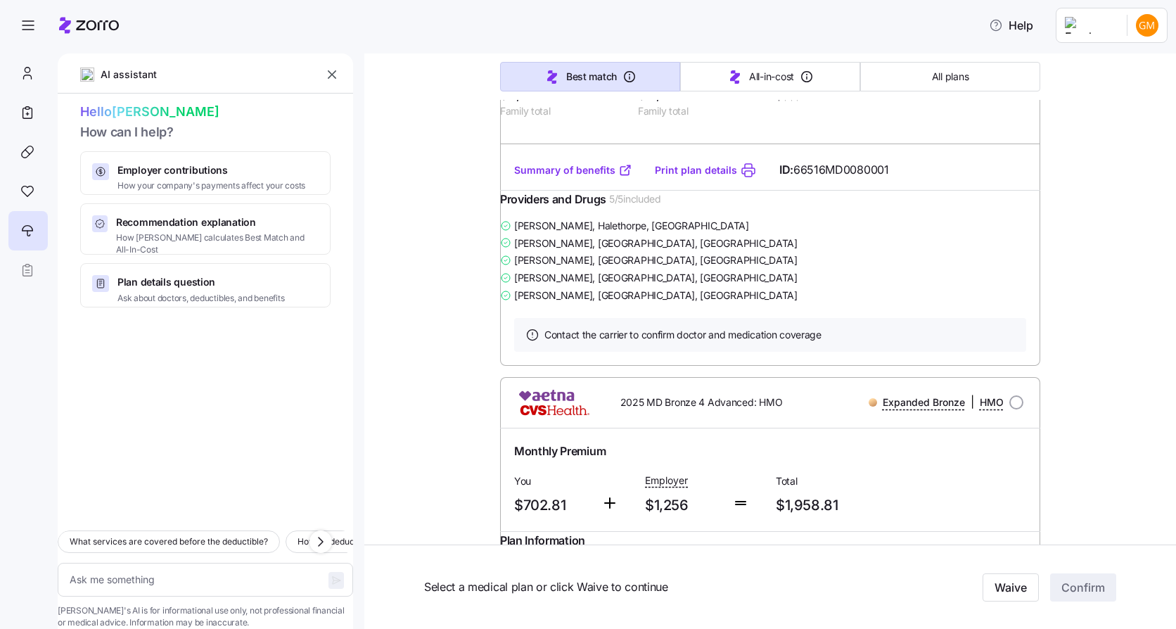
scroll to position [0, 0]
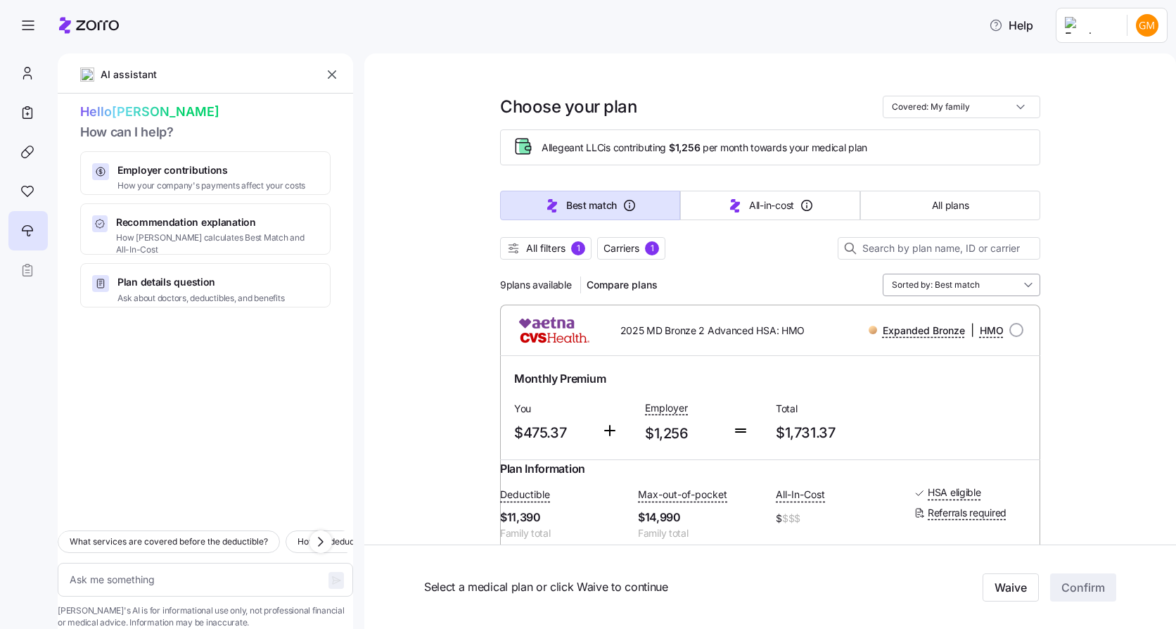
click at [1007, 288] on input "Sorted by: Best match" at bounding box center [962, 285] width 158 height 23
click at [545, 245] on span "All filters" at bounding box center [545, 248] width 39 height 14
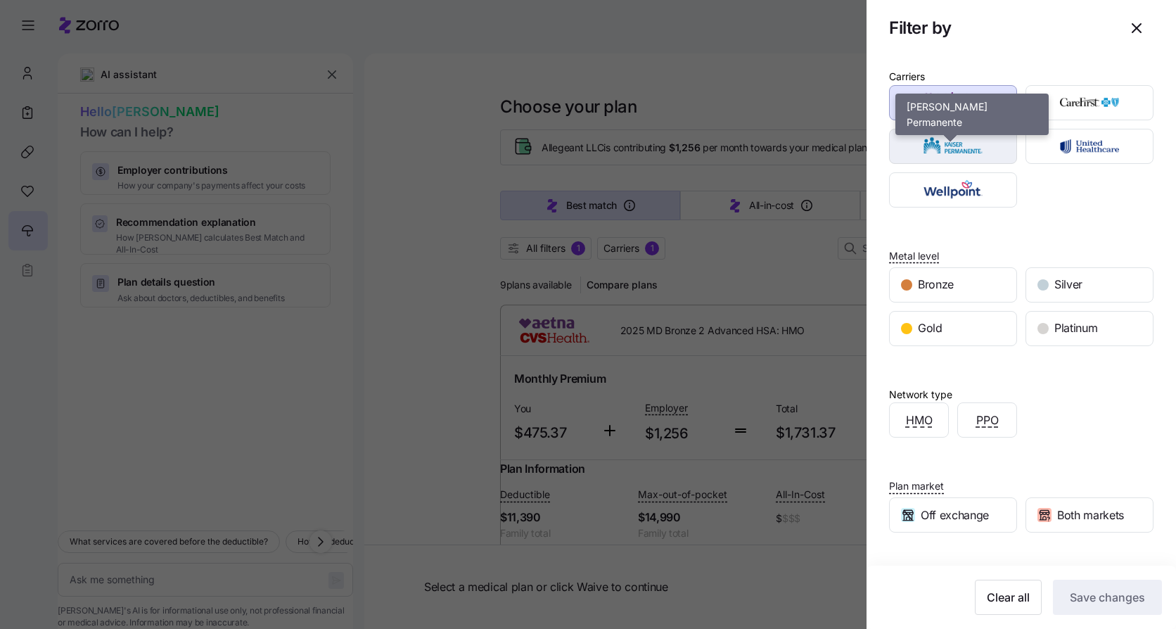
click at [945, 148] on img "button" at bounding box center [953, 146] width 103 height 28
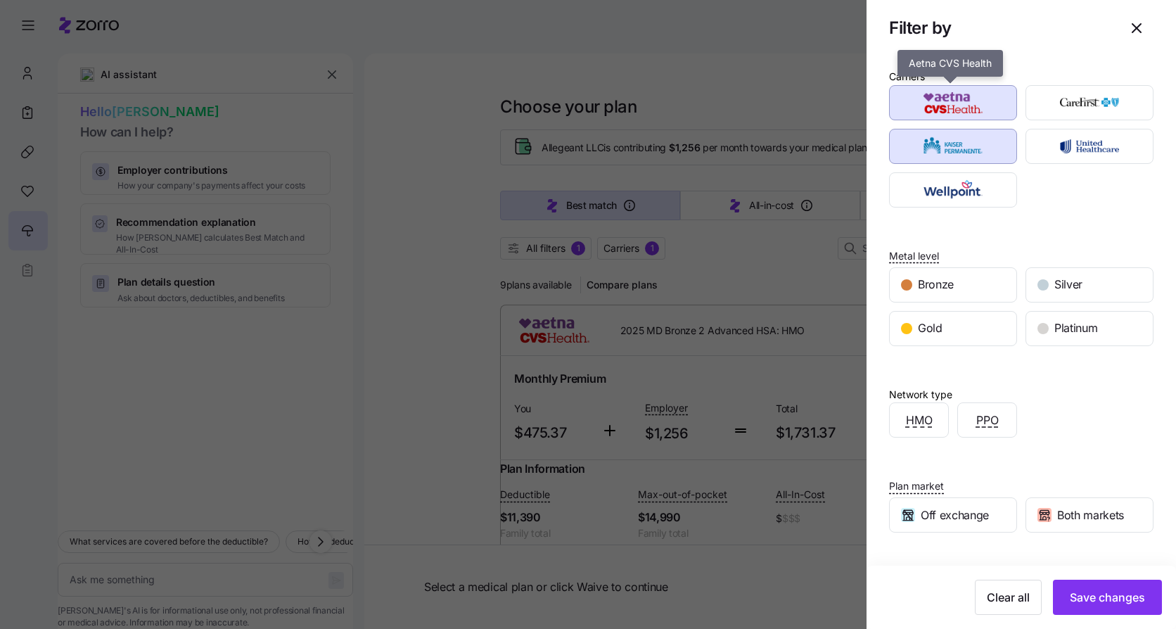
click at [979, 105] on img "button" at bounding box center [953, 103] width 103 height 28
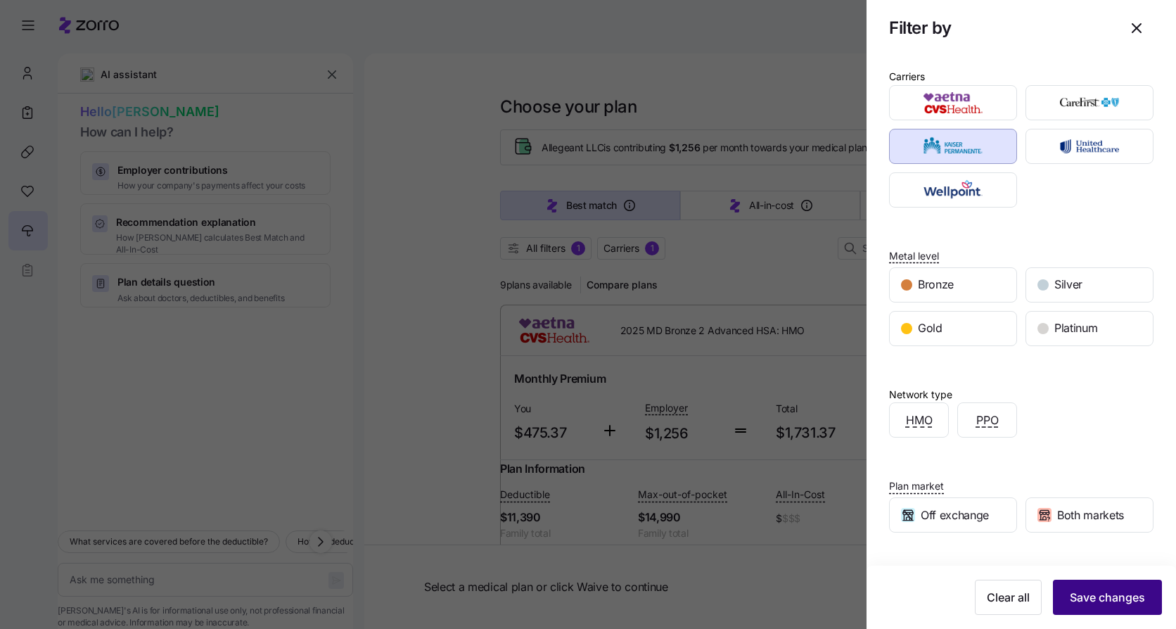
click at [1091, 603] on span "Save changes" at bounding box center [1107, 597] width 75 height 17
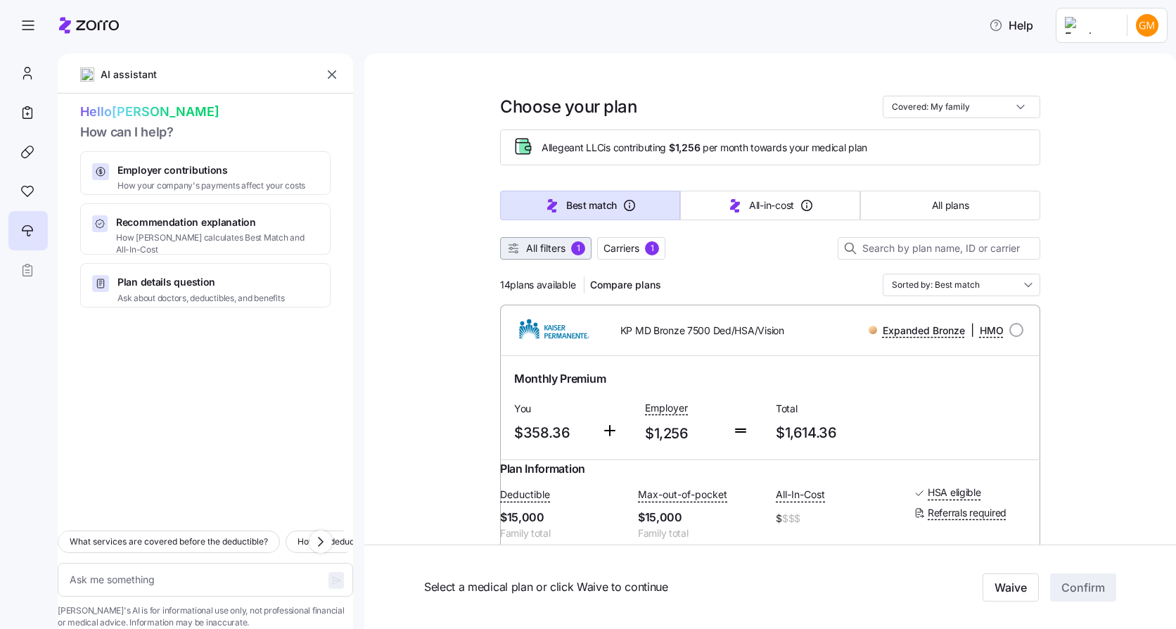
click at [554, 247] on span "All filters" at bounding box center [545, 248] width 39 height 14
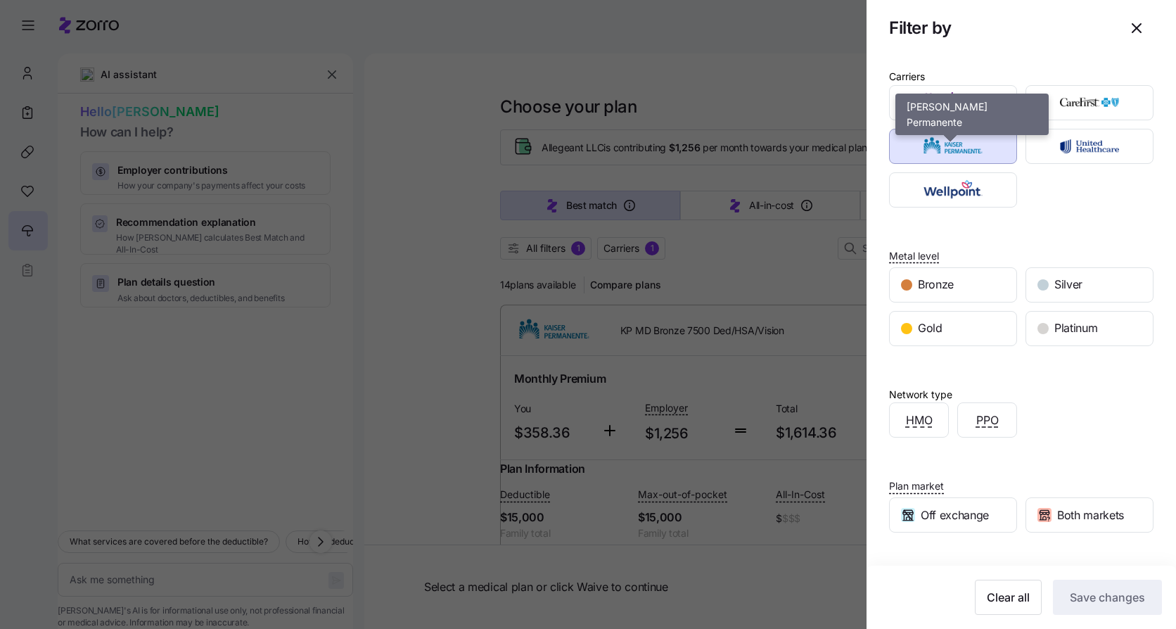
click at [975, 152] on img "button" at bounding box center [953, 146] width 103 height 28
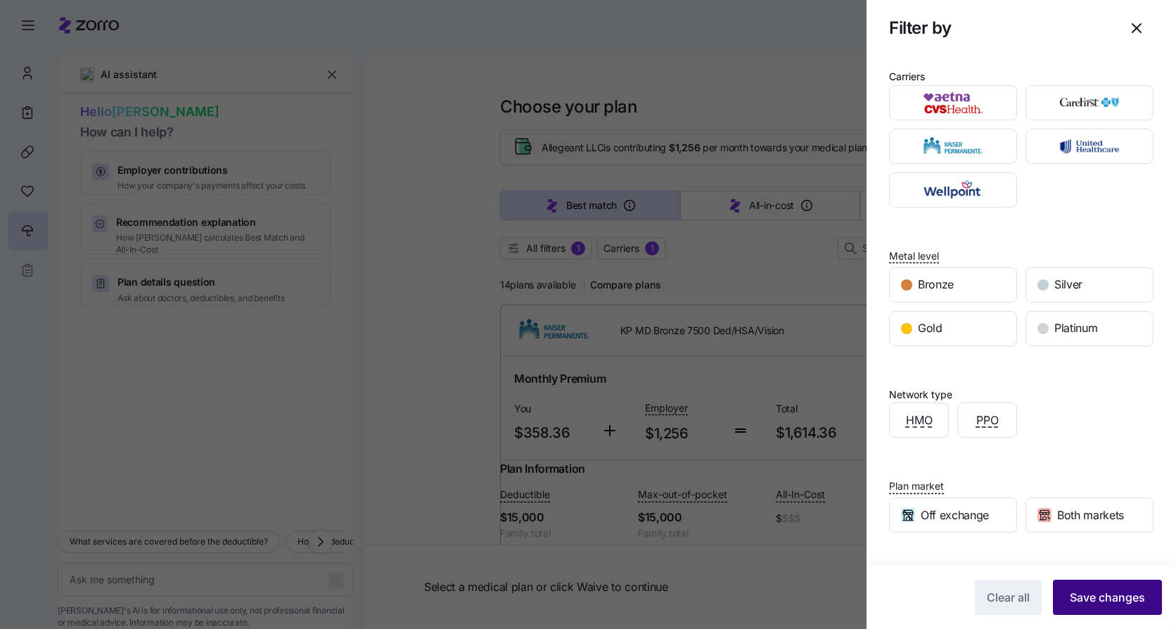
click at [1108, 604] on span "Save changes" at bounding box center [1107, 597] width 75 height 17
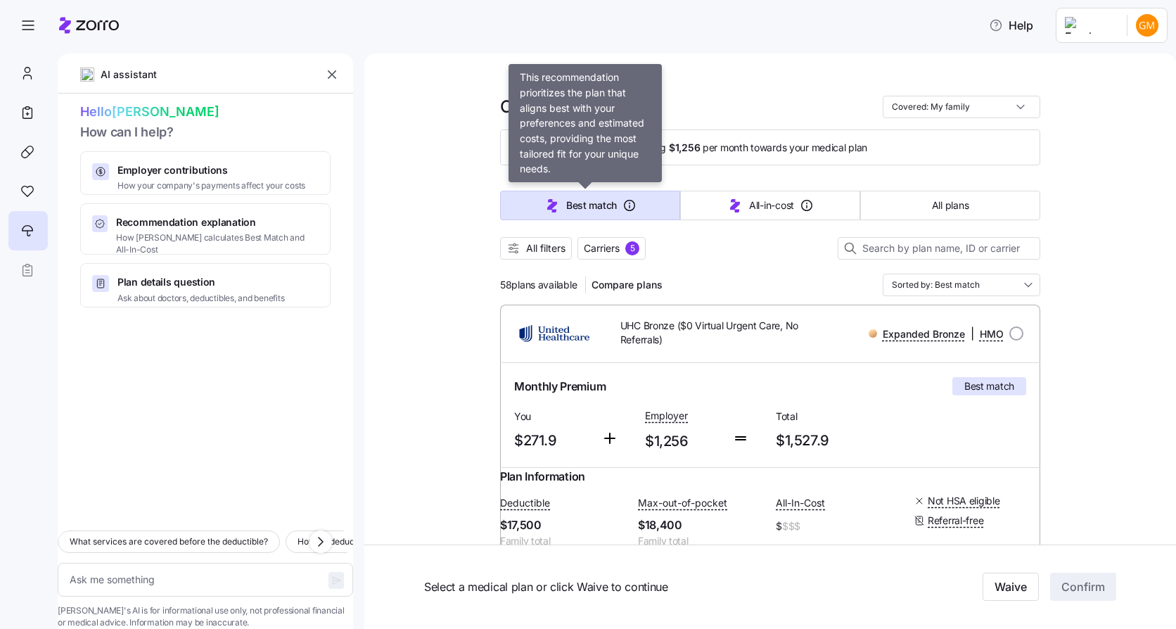
click at [592, 203] on span "Best match" at bounding box center [591, 205] width 51 height 14
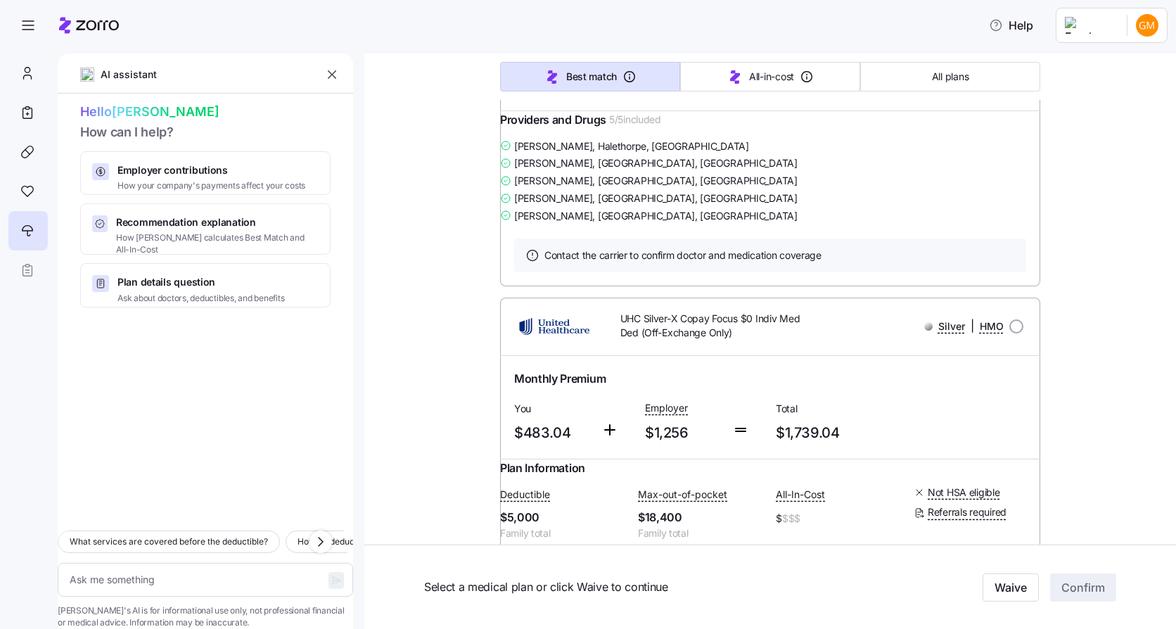
scroll to position [4996, 0]
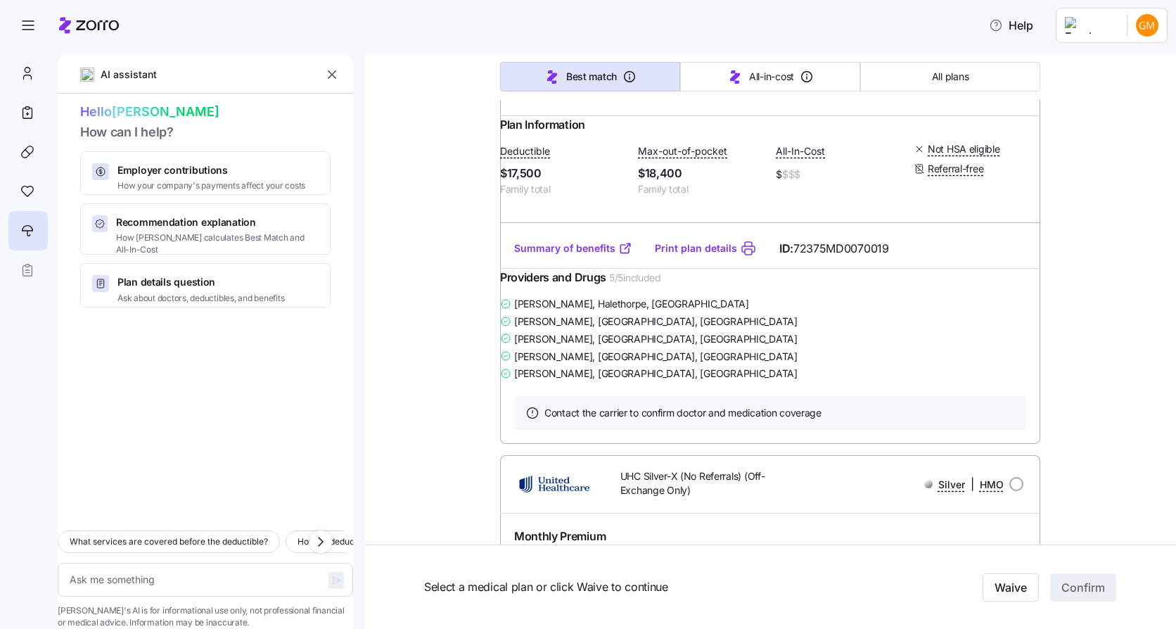
scroll to position [0, 0]
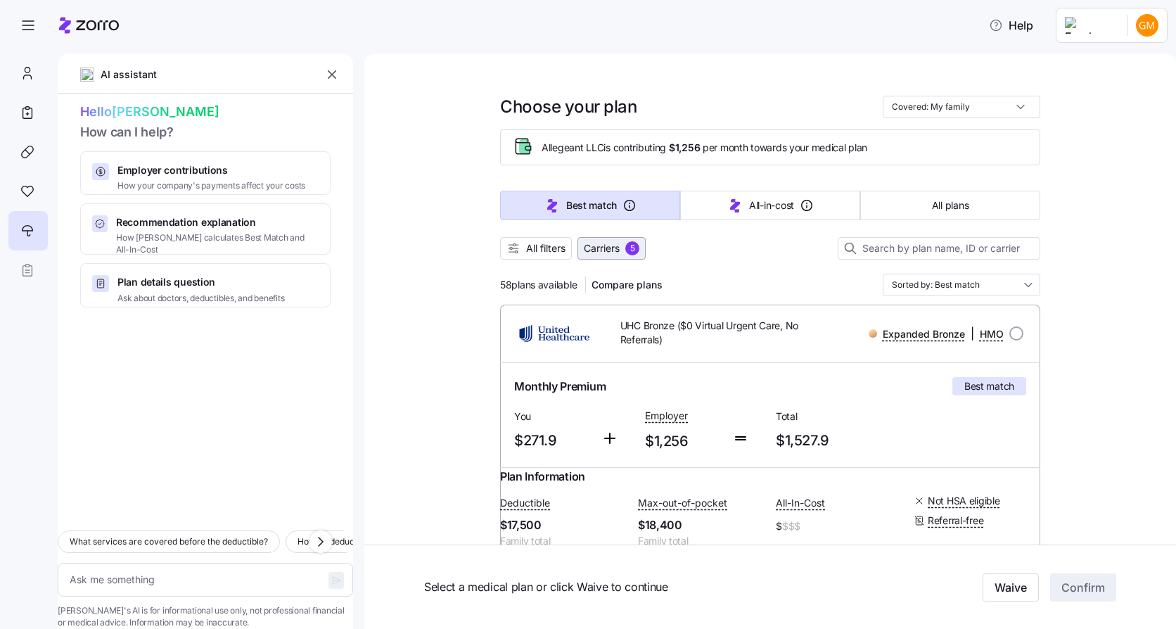
click at [611, 249] on span "Carriers" at bounding box center [602, 248] width 36 height 14
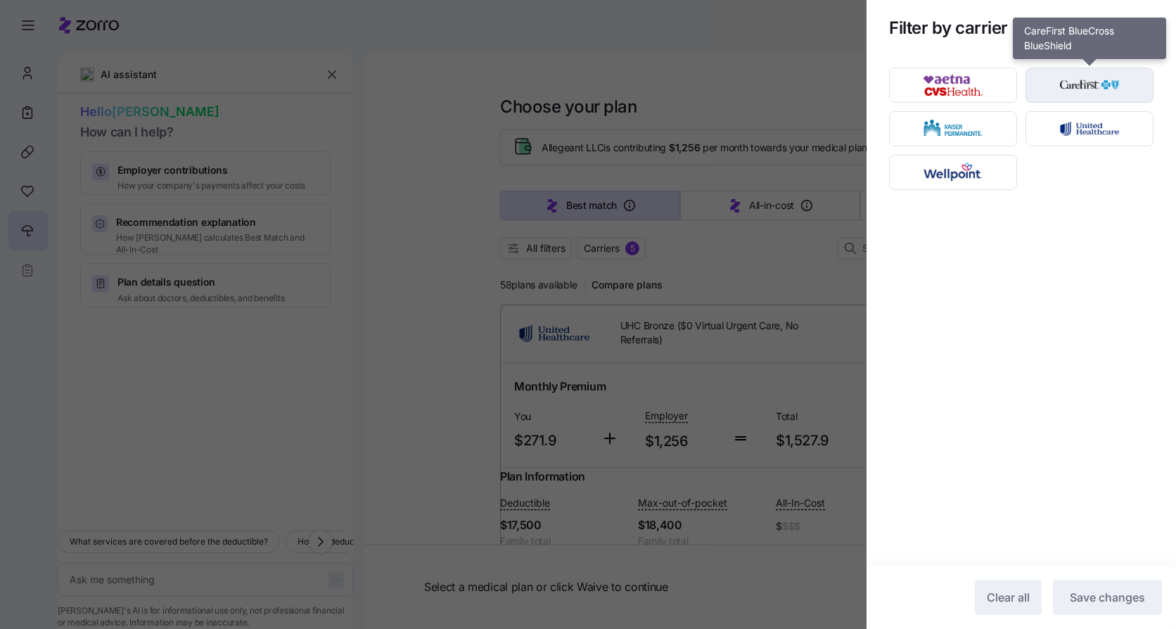
drag, startPoint x: 1084, startPoint y: 80, endPoint x: 1090, endPoint y: 84, distance: 7.5
click at [1084, 81] on img "button" at bounding box center [1090, 85] width 103 height 28
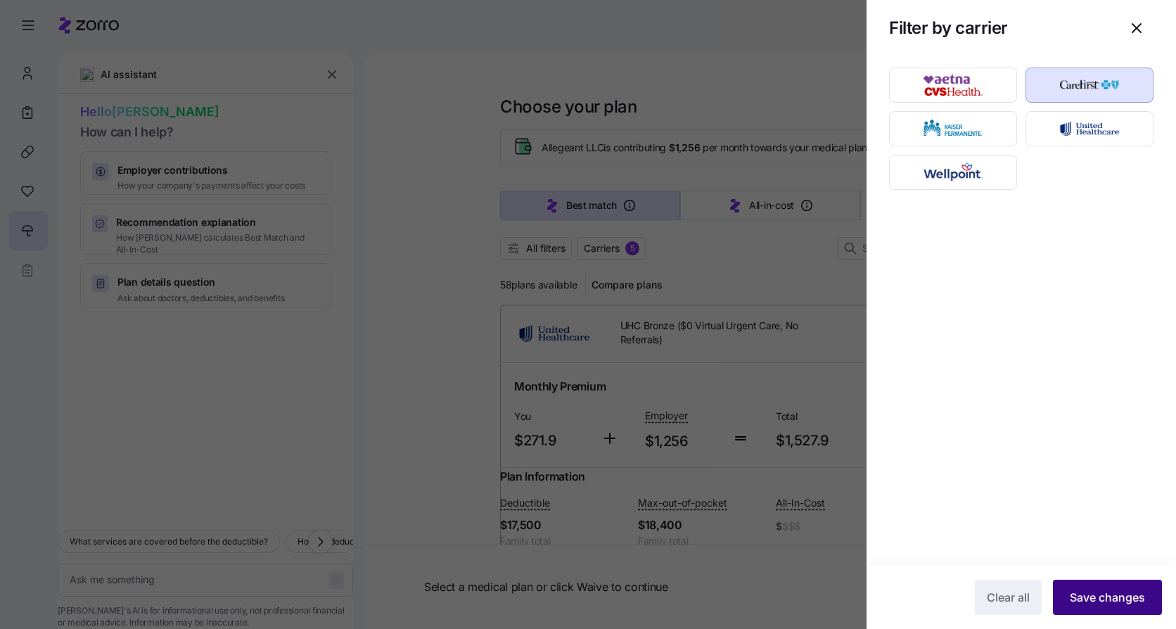
click at [1104, 605] on span "Save changes" at bounding box center [1107, 597] width 75 height 17
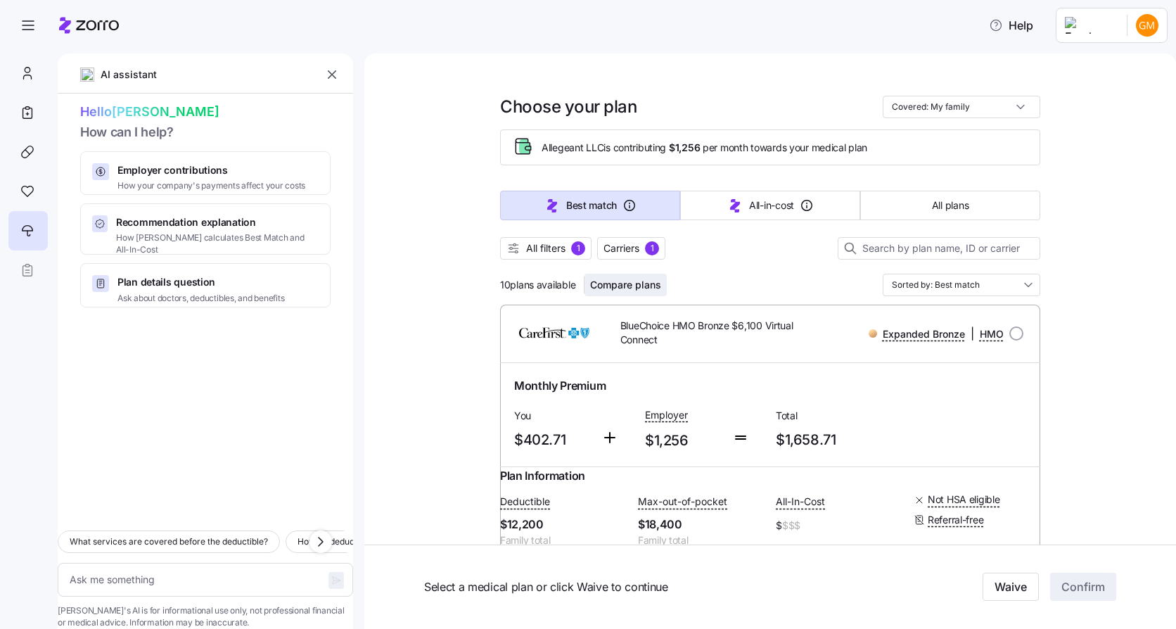
click at [652, 286] on span "Compare plans" at bounding box center [625, 285] width 71 height 14
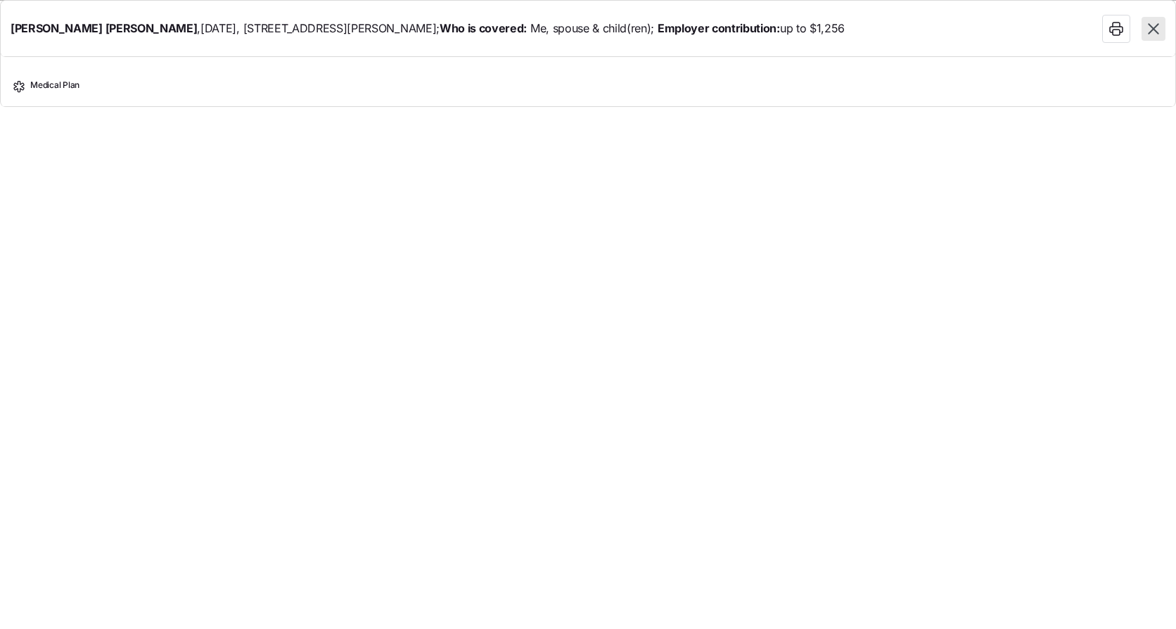
click at [431, 153] on section "[PERSON_NAME] , [DATE] , [STREET_ADDRESS][PERSON_NAME] ; Who is covered: Me, sp…" at bounding box center [588, 314] width 1176 height 629
click at [57, 89] on span "Medical Plan" at bounding box center [54, 89] width 49 height 18
click at [1157, 26] on icon "button" at bounding box center [1153, 28] width 11 height 11
type textarea "x"
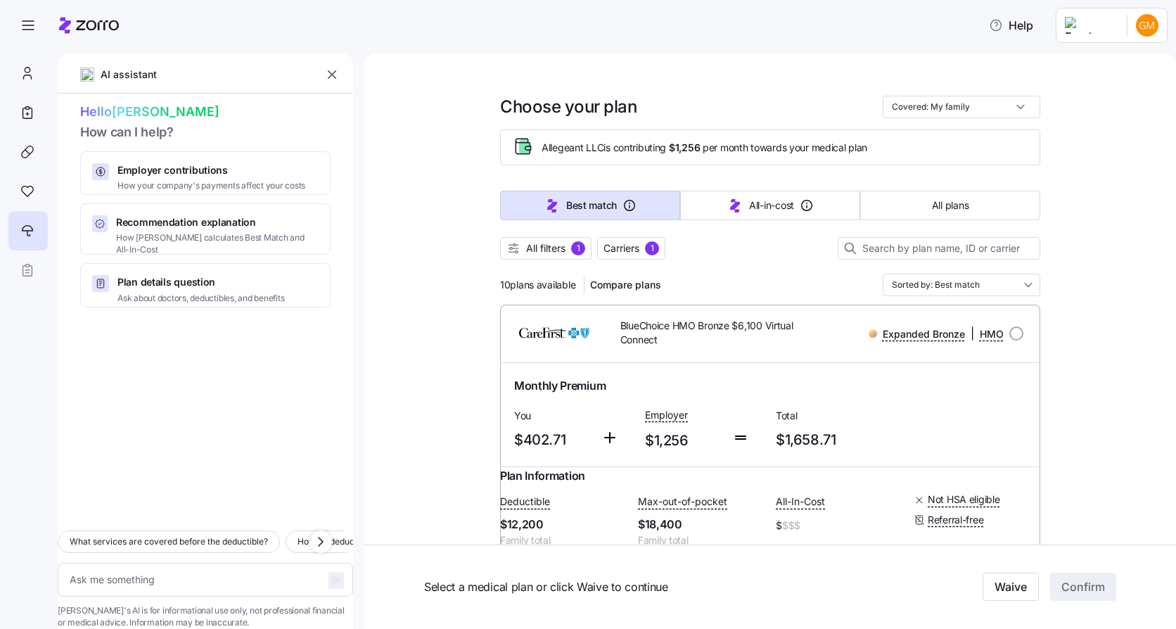
click at [709, 372] on div "Monthly Premium" at bounding box center [771, 386] width 524 height 29
click at [987, 415] on div "Monthly Premium You $402.71 Employer $1,256 Total $1,658.71" at bounding box center [771, 415] width 524 height 87
click at [1014, 331] on input "radio" at bounding box center [1017, 333] width 14 height 14
radio input "true"
type textarea "x"
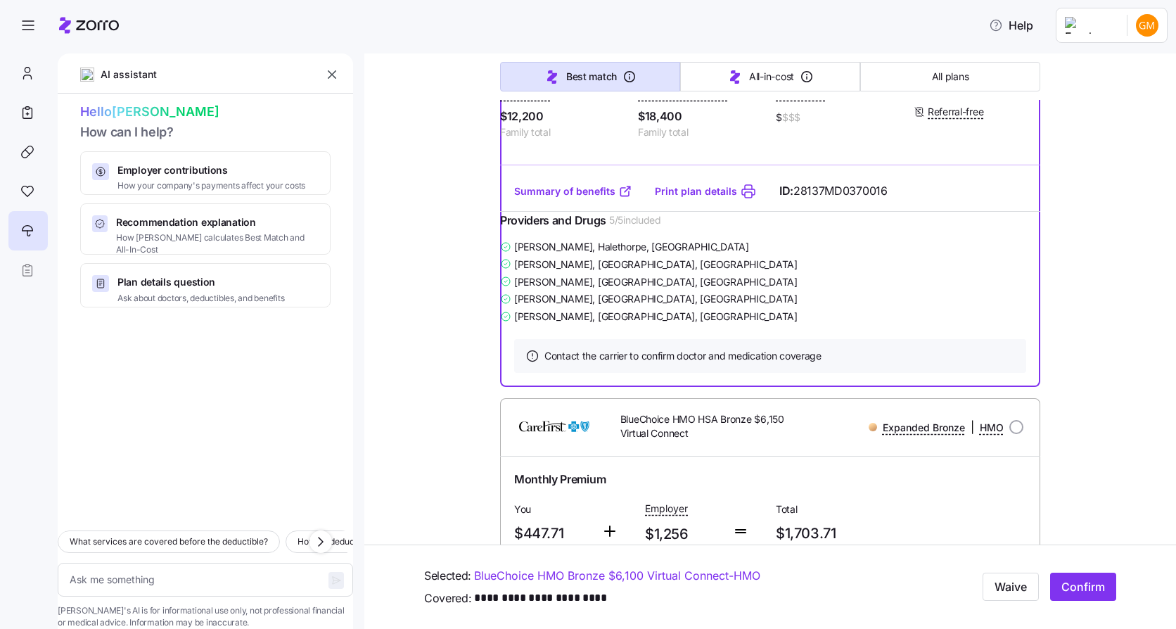
scroll to position [633, 0]
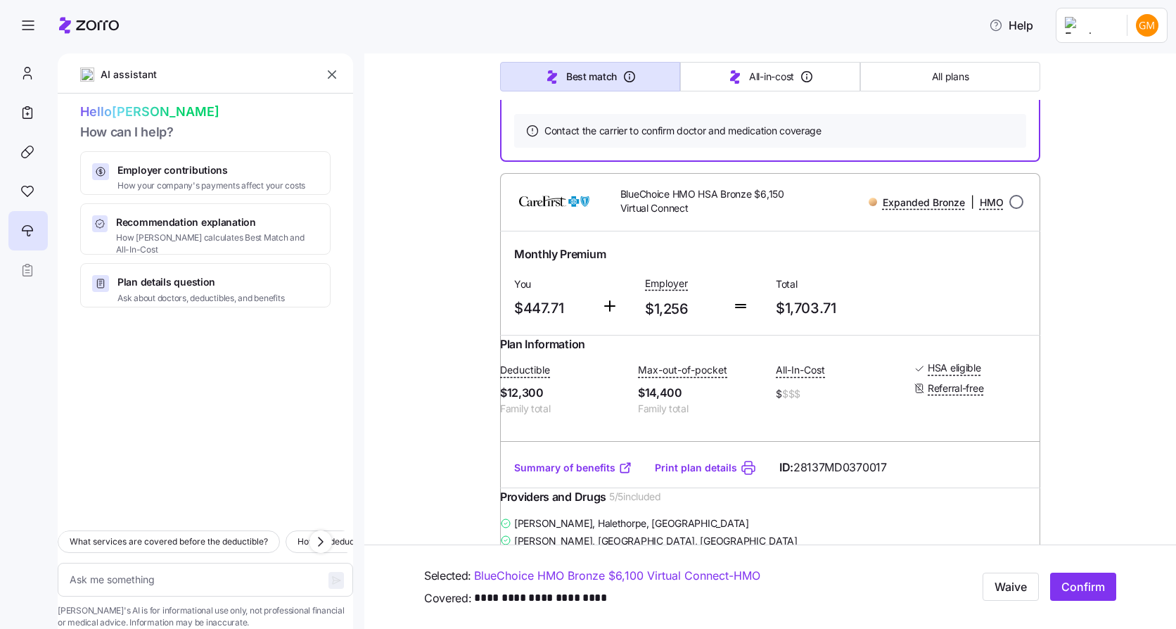
click at [1011, 209] on input "radio" at bounding box center [1017, 202] width 14 height 14
radio input "true"
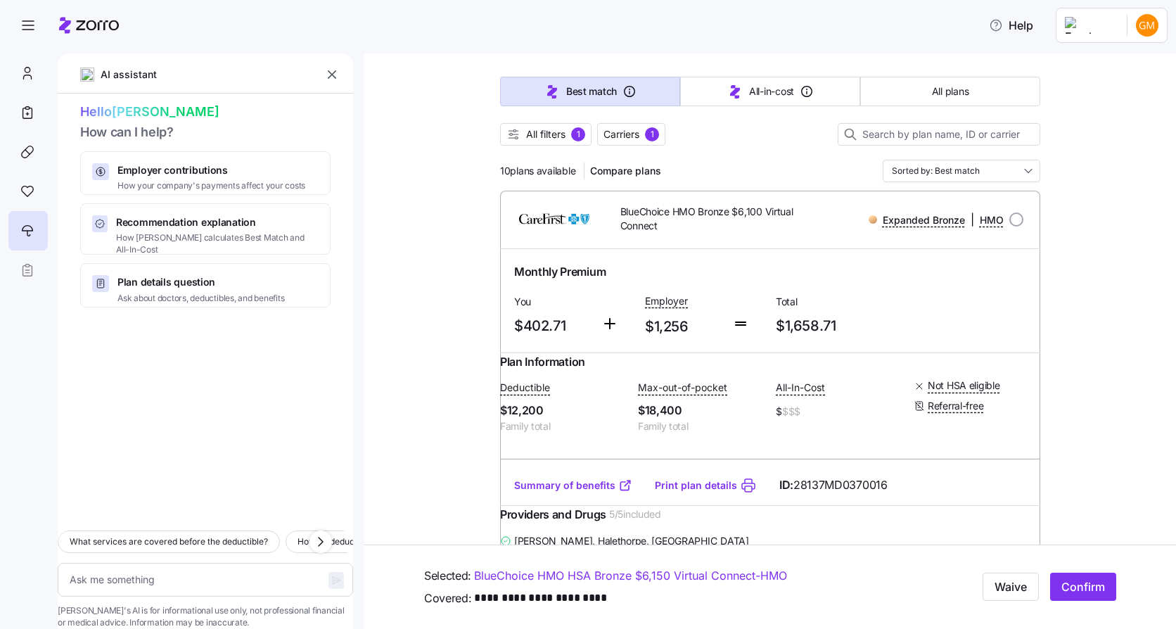
scroll to position [0, 0]
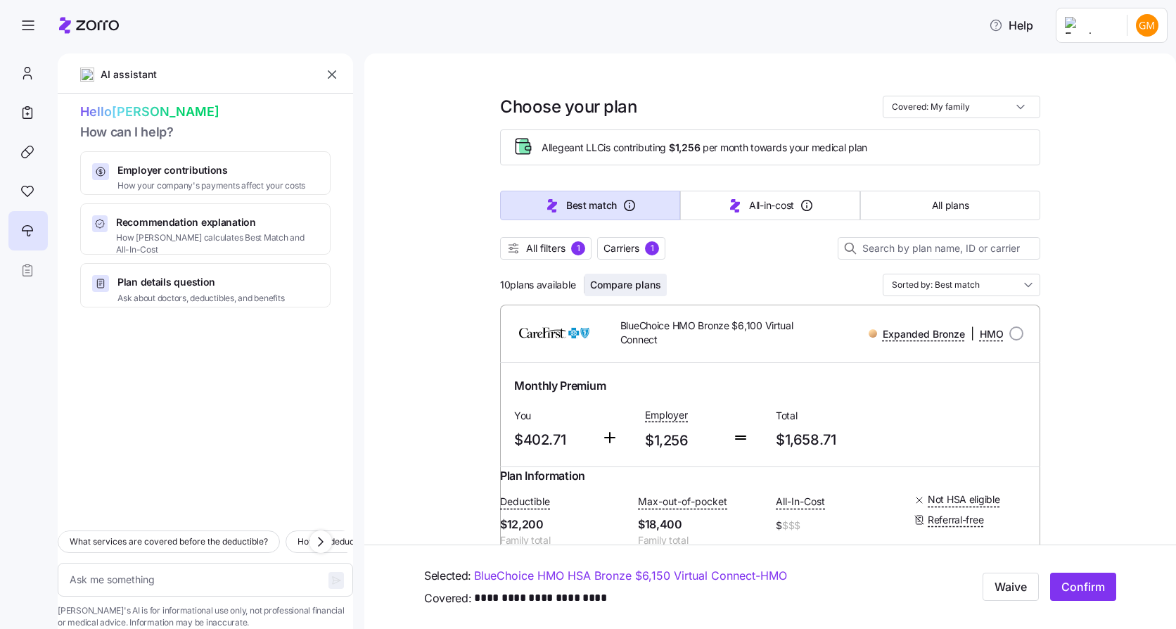
click at [641, 284] on span "Compare plans" at bounding box center [625, 285] width 71 height 14
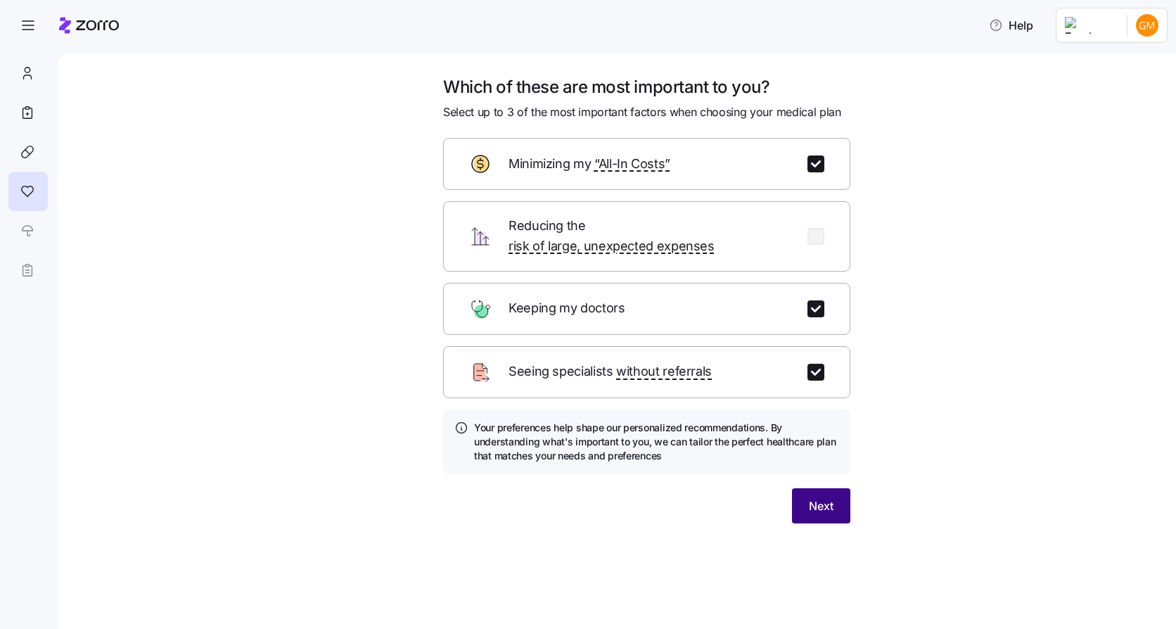
click at [839, 488] on button "Next" at bounding box center [821, 505] width 58 height 35
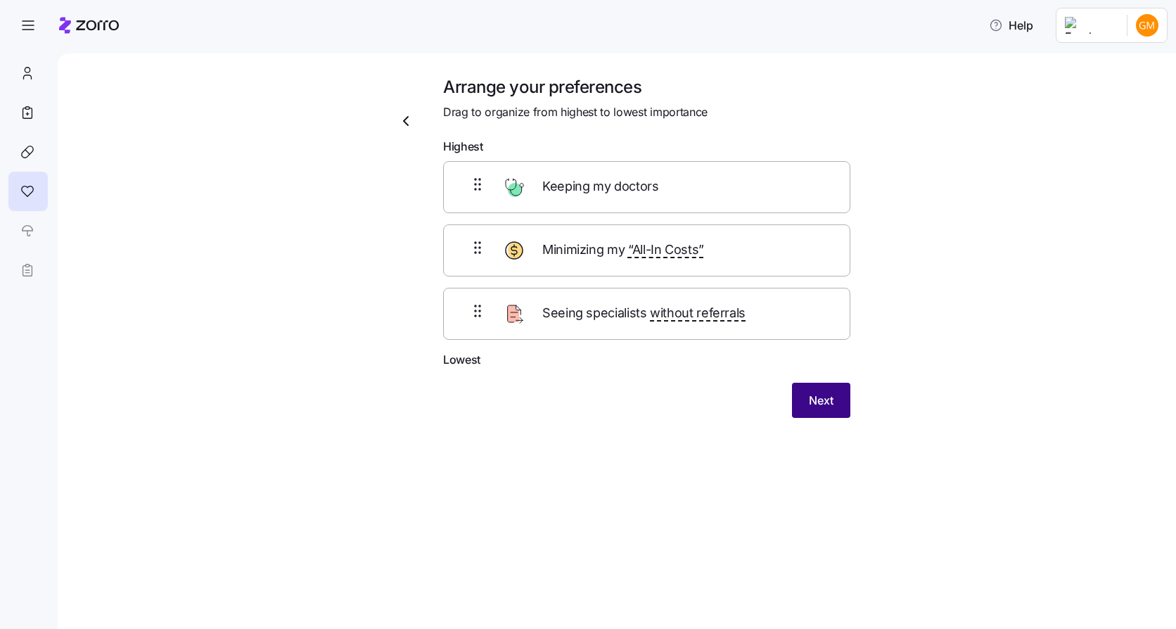
click at [813, 391] on button "Next" at bounding box center [821, 400] width 58 height 35
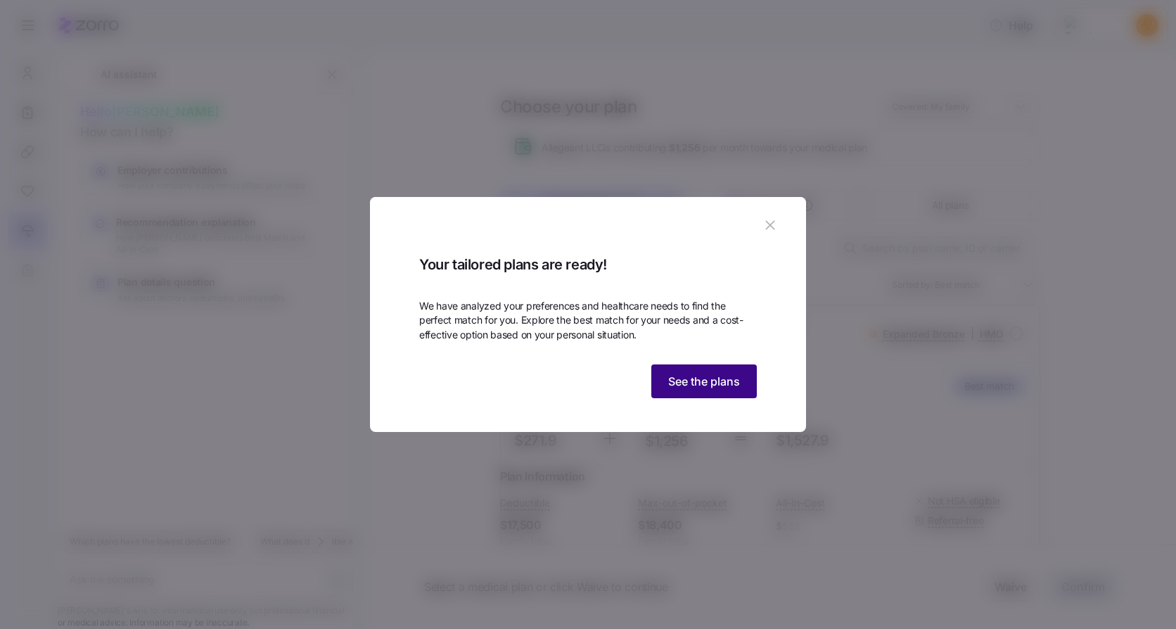
click at [704, 390] on span "See the plans" at bounding box center [704, 381] width 72 height 17
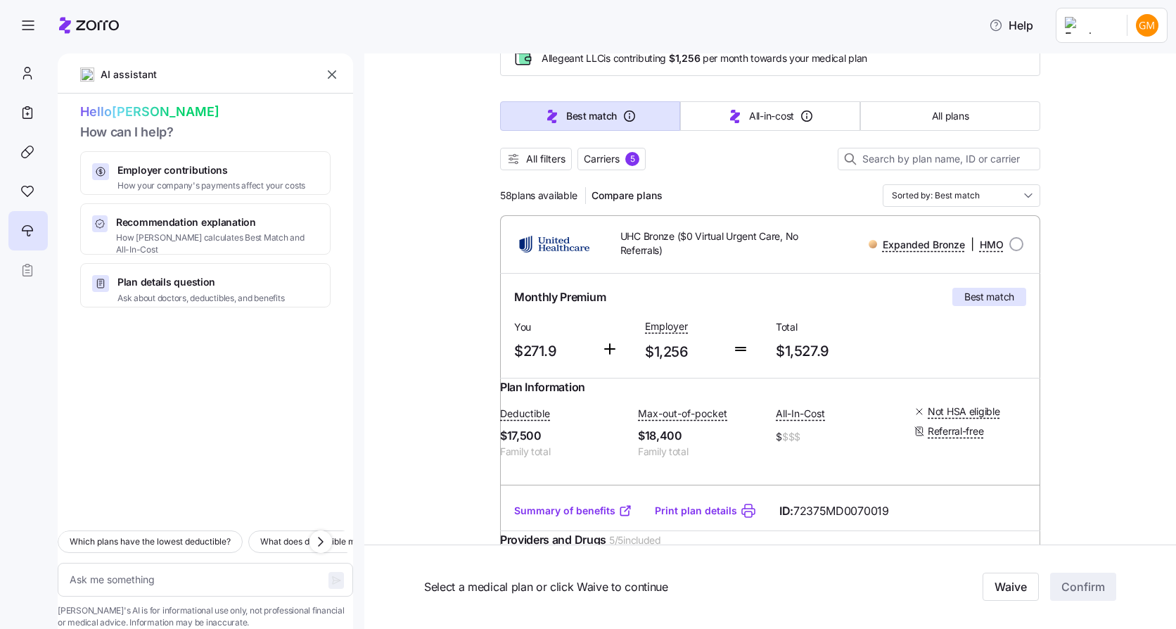
scroll to position [70, 0]
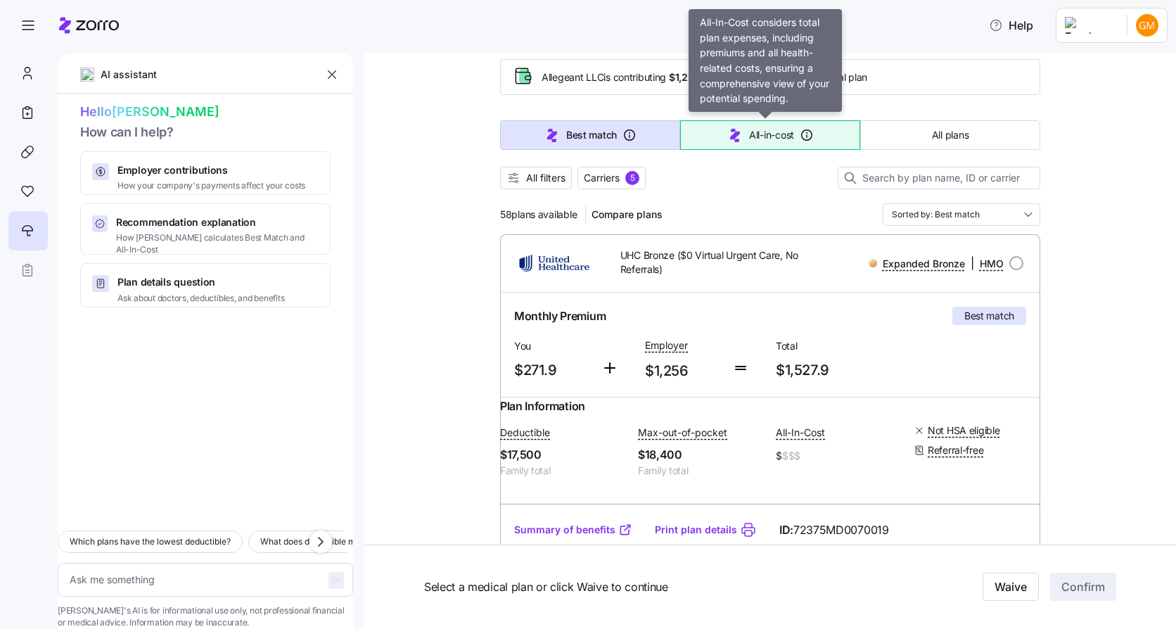
click at [777, 142] on span "All-in-cost" at bounding box center [771, 135] width 45 height 14
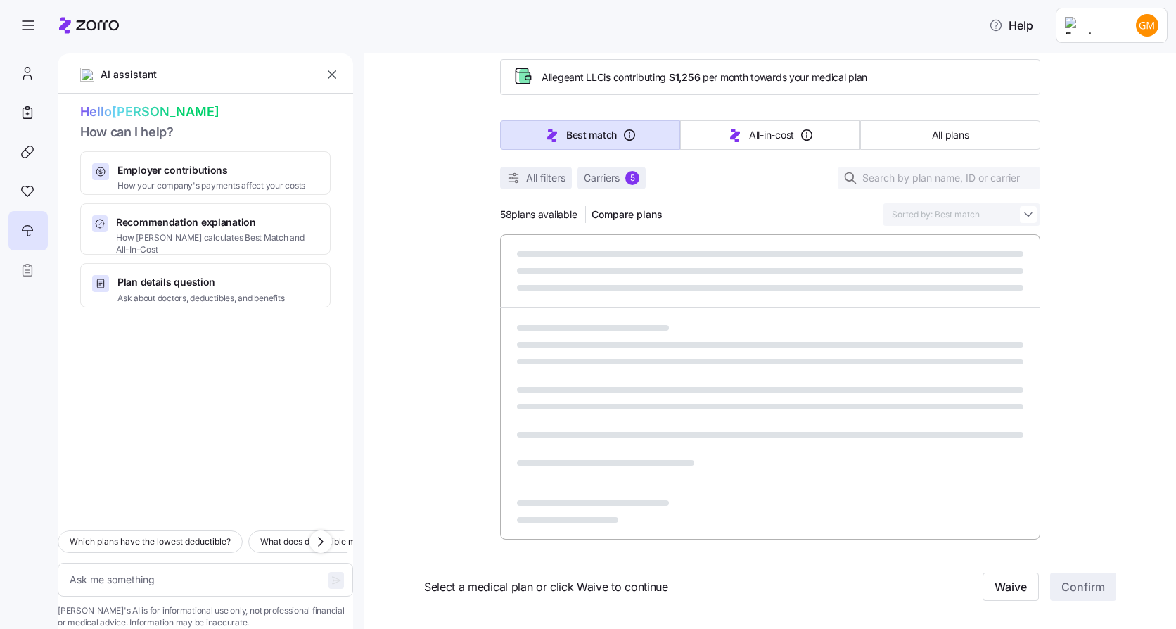
type textarea "x"
type input "Sorted by: All-in-cost"
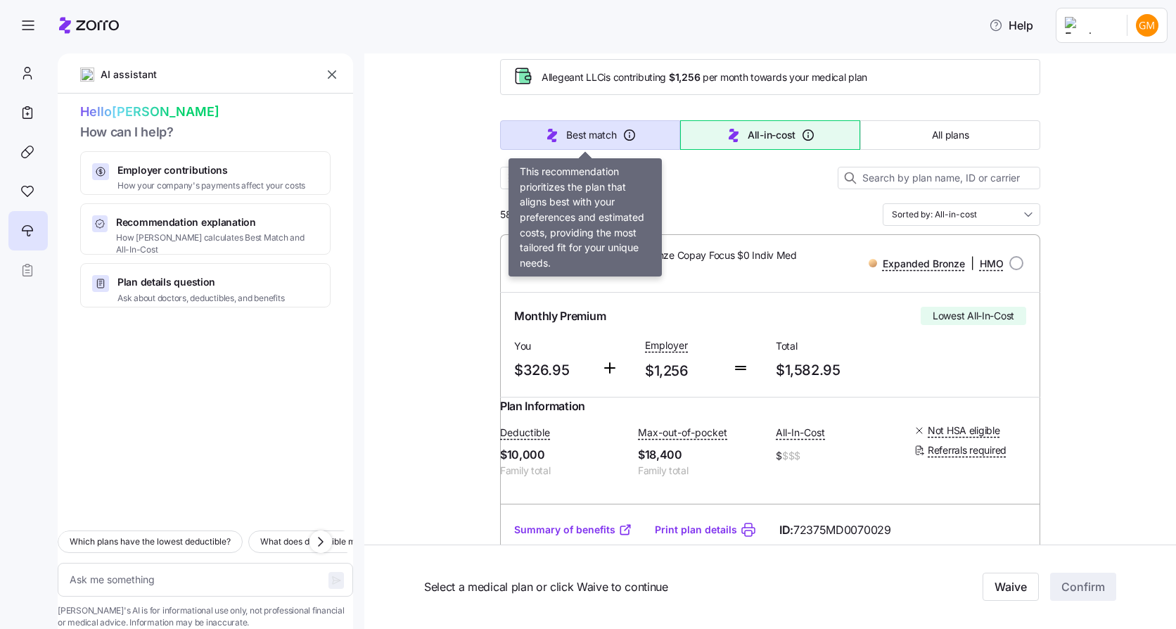
click at [566, 144] on button "Best match" at bounding box center [590, 135] width 180 height 30
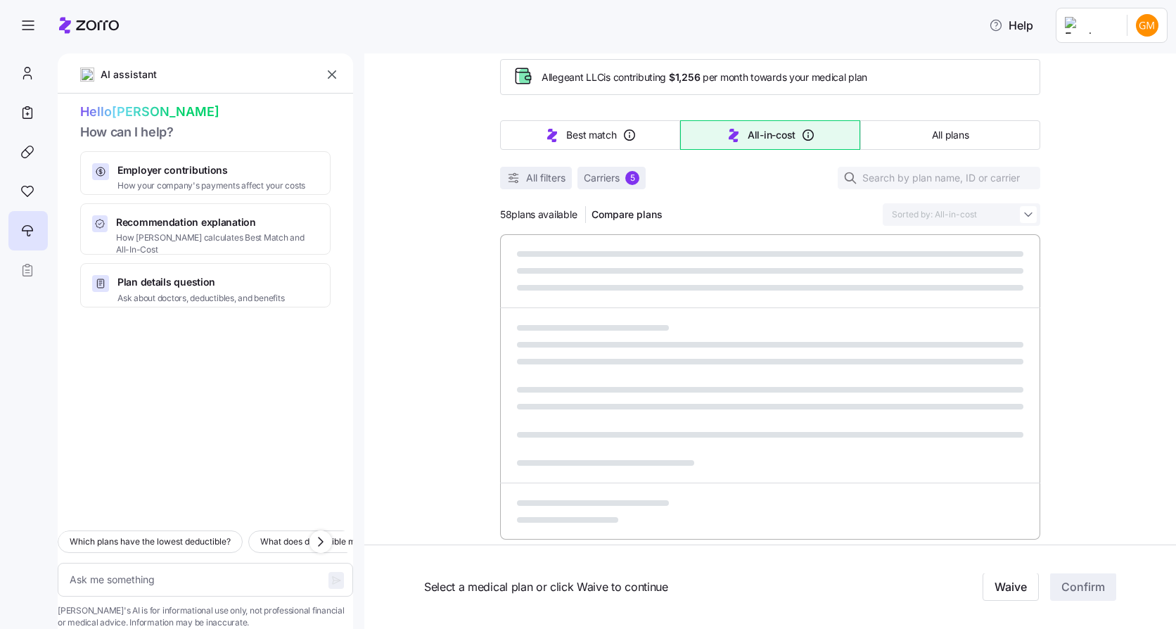
type textarea "x"
type input "Sorted by: Best match"
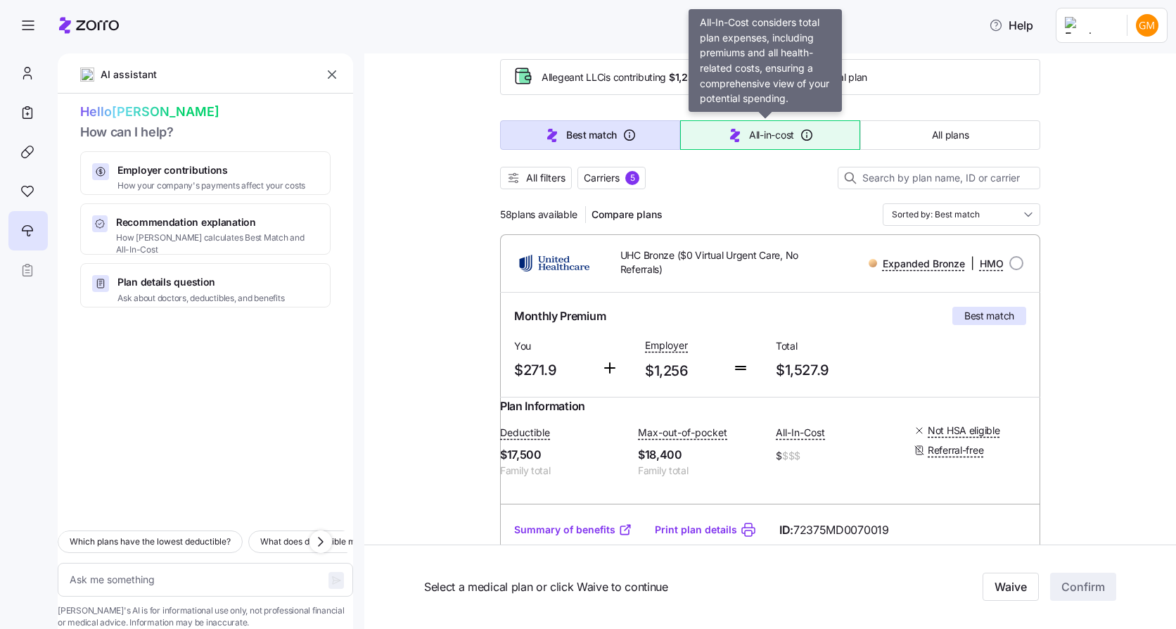
click at [756, 139] on span "All-in-cost" at bounding box center [771, 135] width 45 height 14
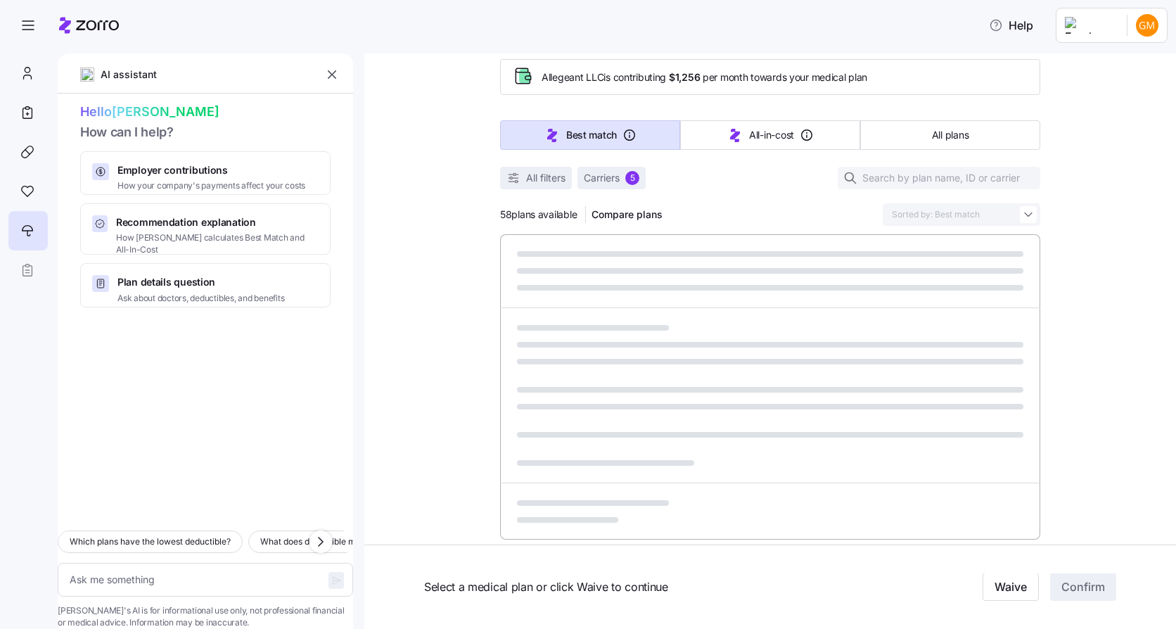
type textarea "x"
type input "Sorted by: All-in-cost"
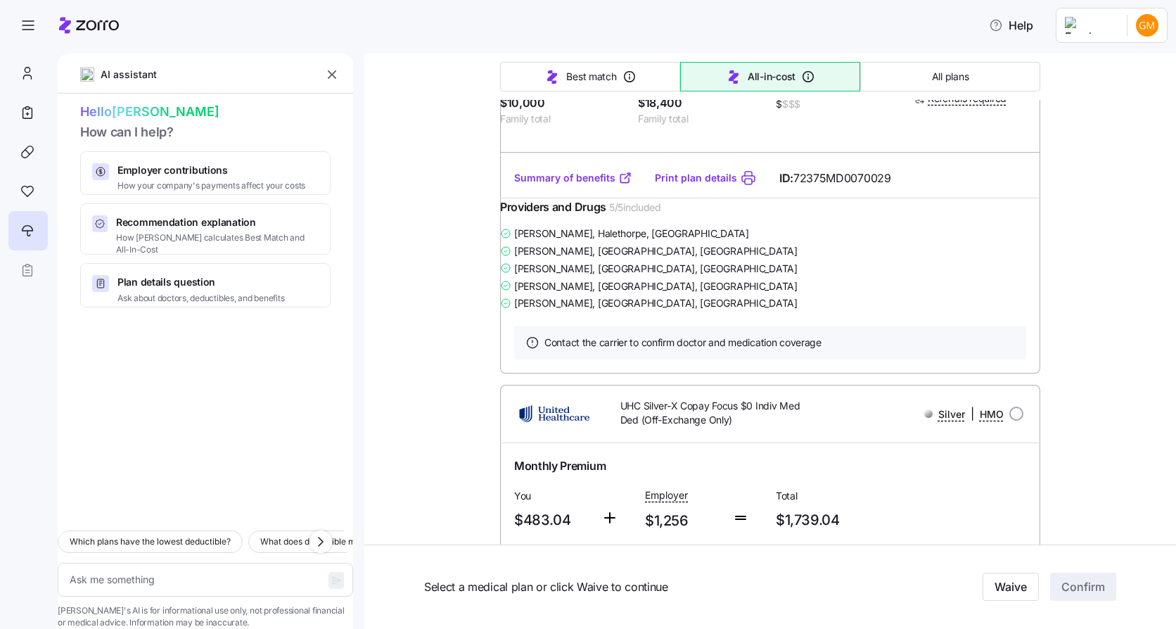
scroll to position [0, 0]
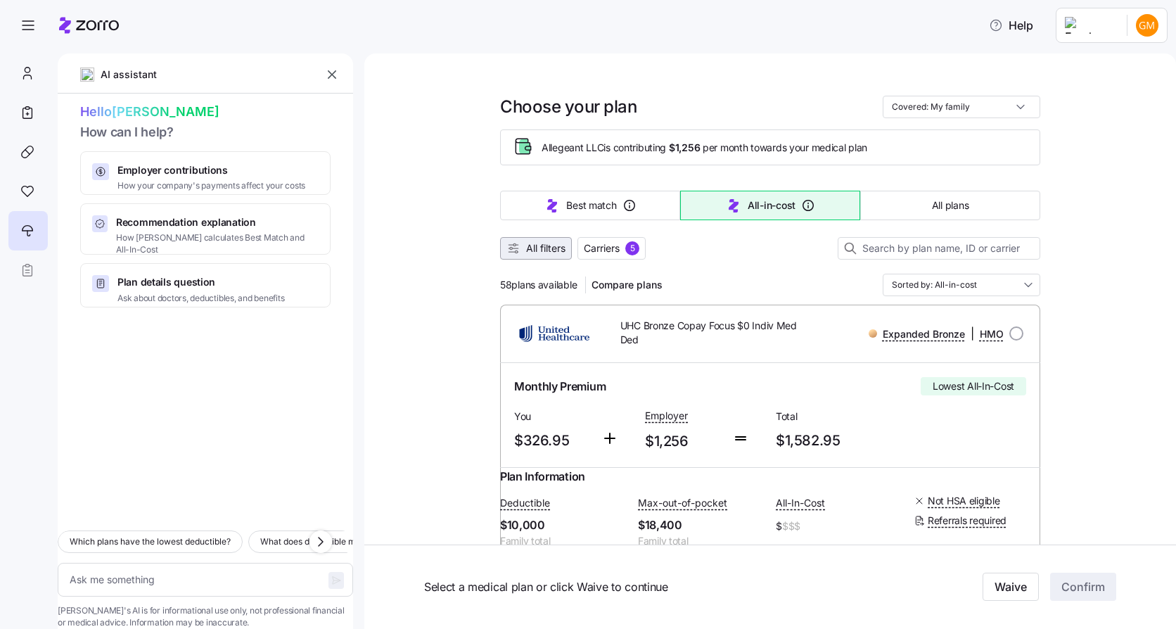
click at [541, 250] on span "All filters" at bounding box center [545, 248] width 39 height 14
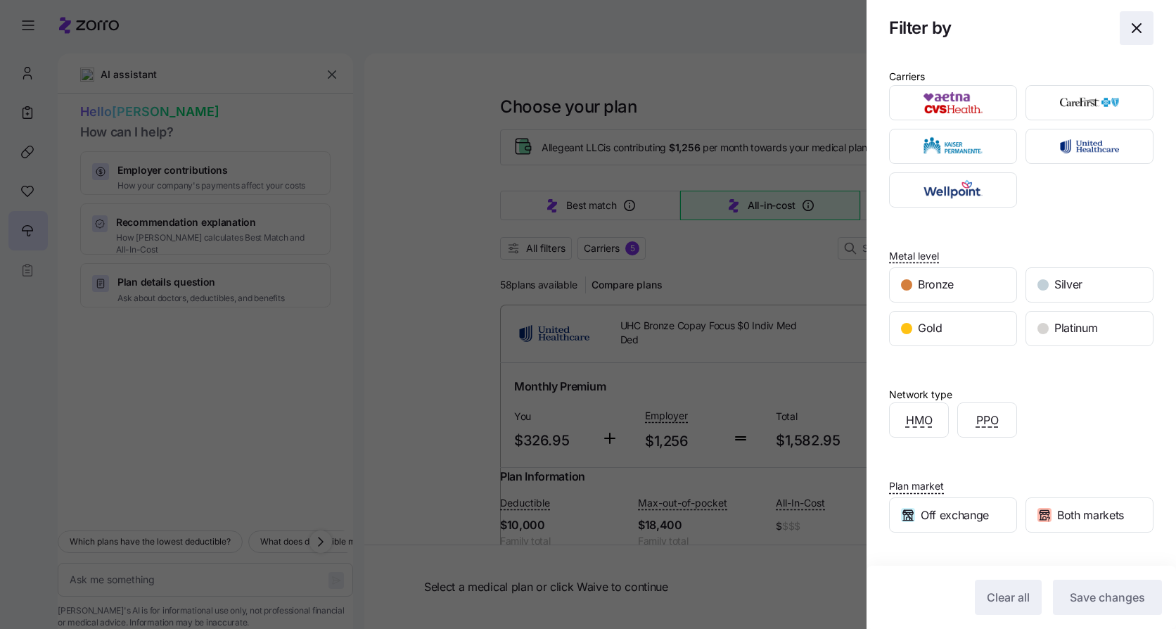
click at [1129, 35] on icon "button" at bounding box center [1137, 28] width 17 height 17
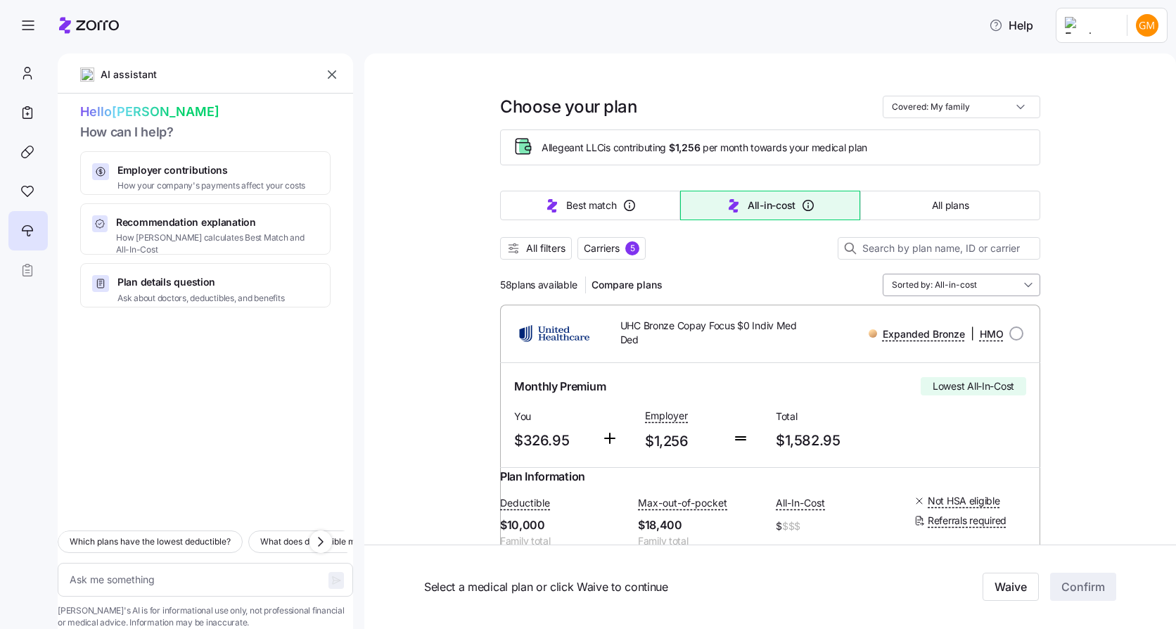
click at [1017, 290] on input "Sorted by: All-in-cost" at bounding box center [962, 285] width 158 height 23
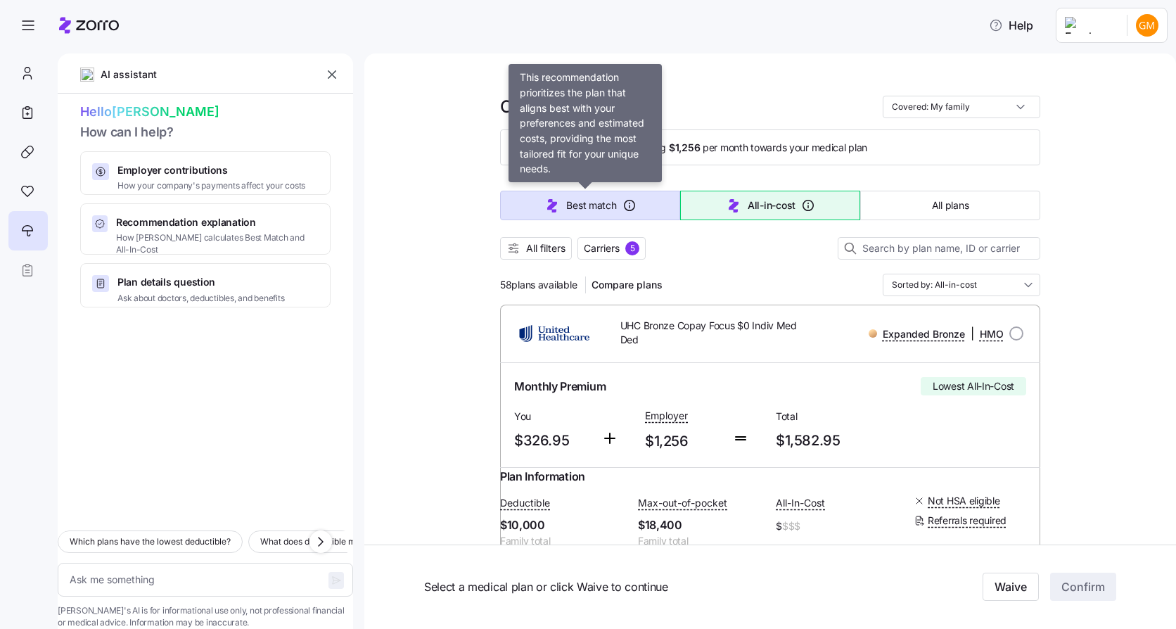
click at [592, 200] on button "Best match" at bounding box center [590, 206] width 180 height 30
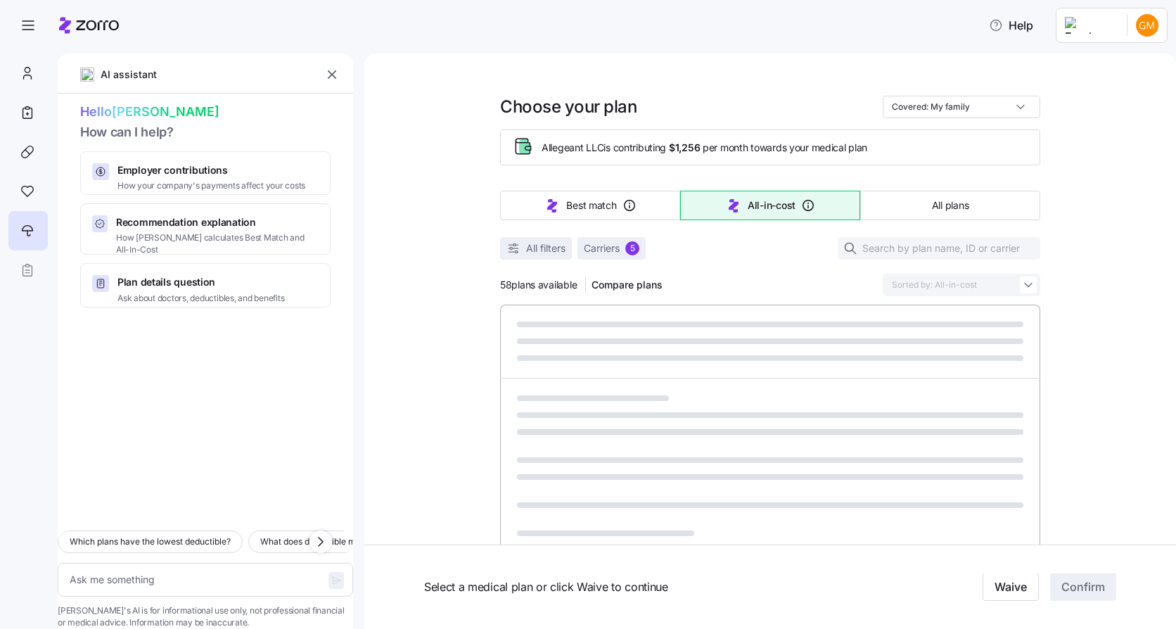
type textarea "x"
type input "Sorted by: Best match"
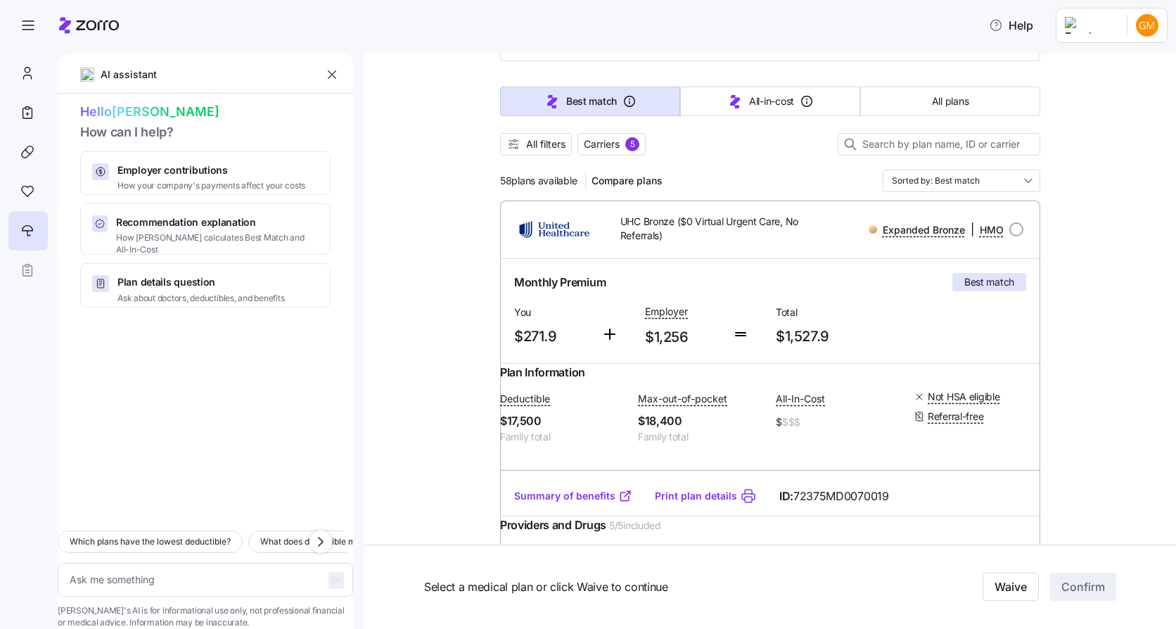
scroll to position [141, 0]
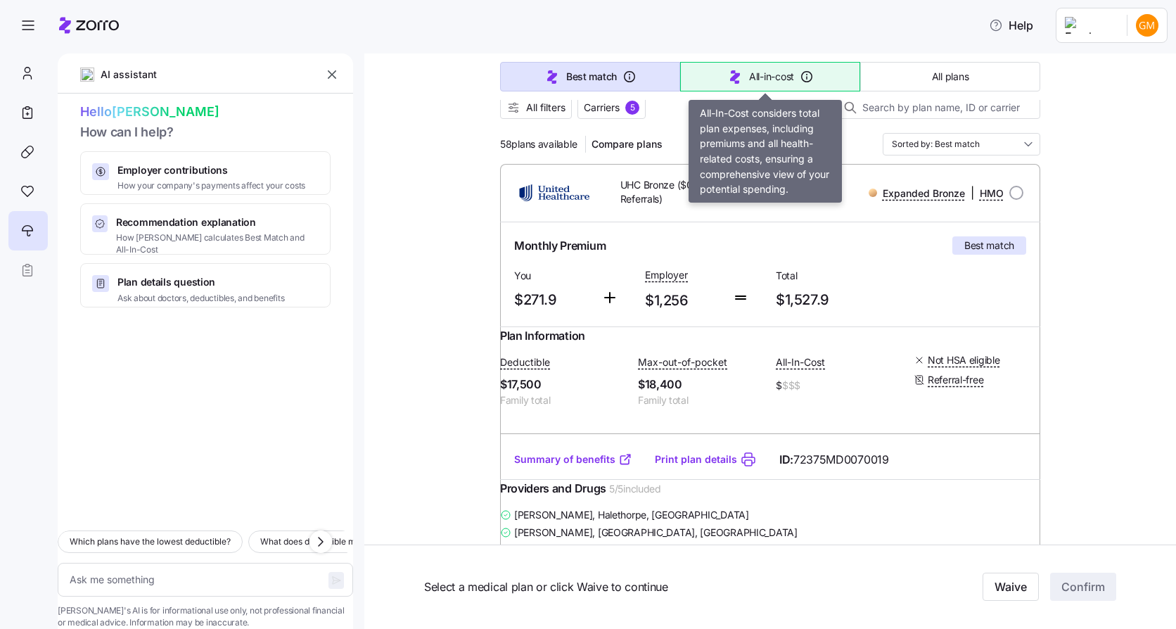
click at [731, 82] on icon "button" at bounding box center [735, 76] width 10 height 13
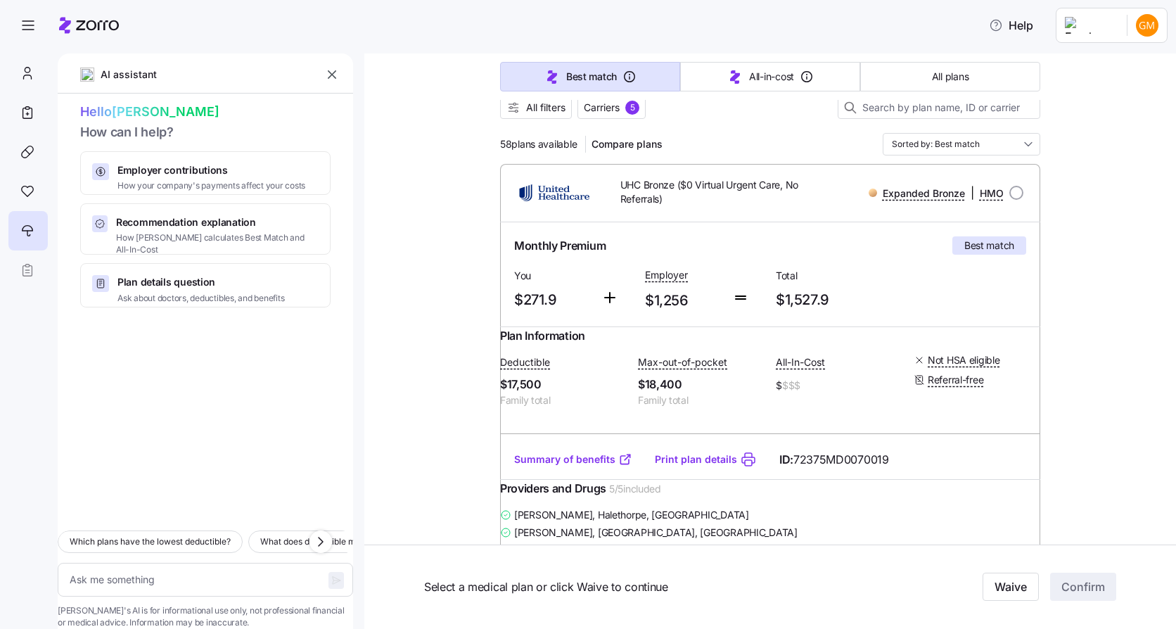
type textarea "x"
type input "Sorted by: All-in-cost"
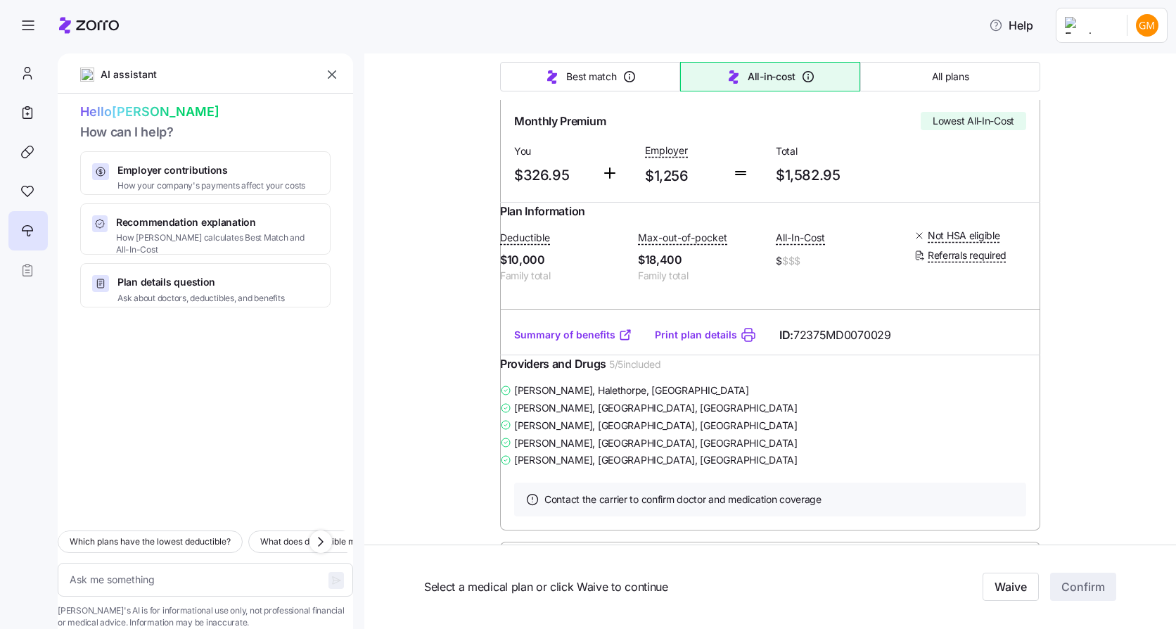
scroll to position [0, 0]
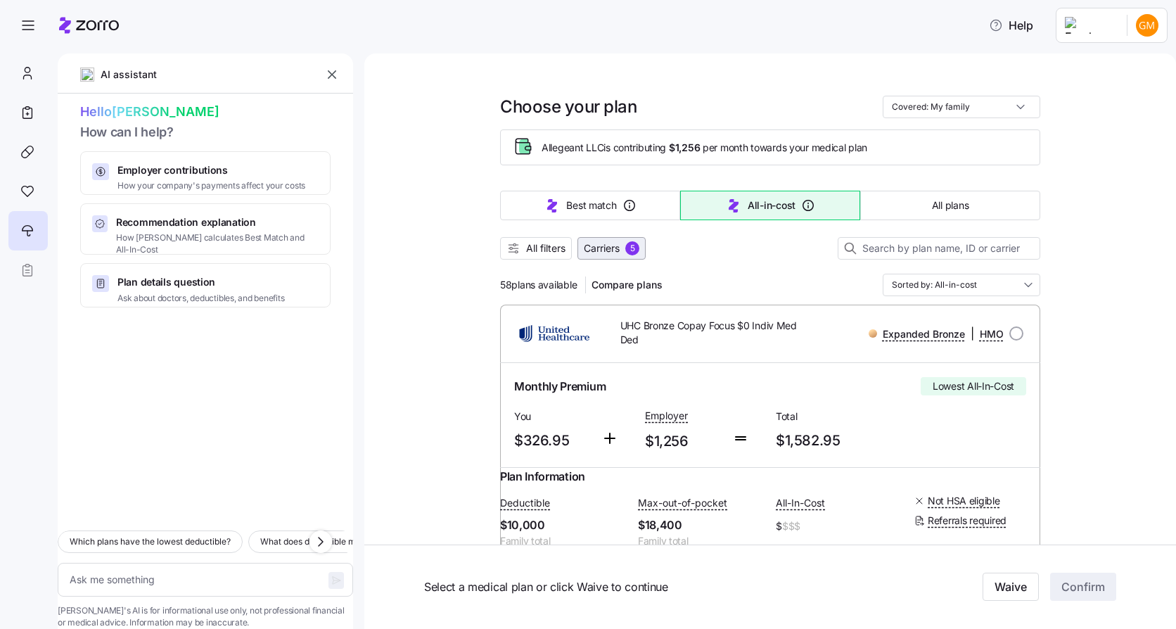
click at [588, 258] on button "Carriers 5" at bounding box center [612, 248] width 68 height 23
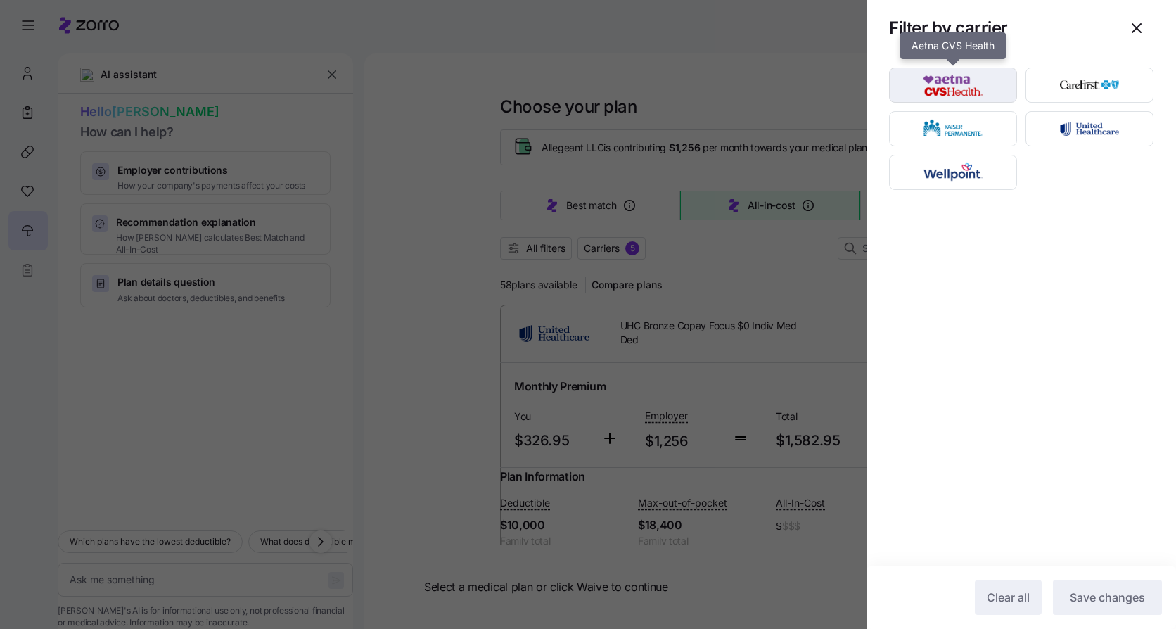
click at [982, 75] on img "button" at bounding box center [953, 85] width 103 height 28
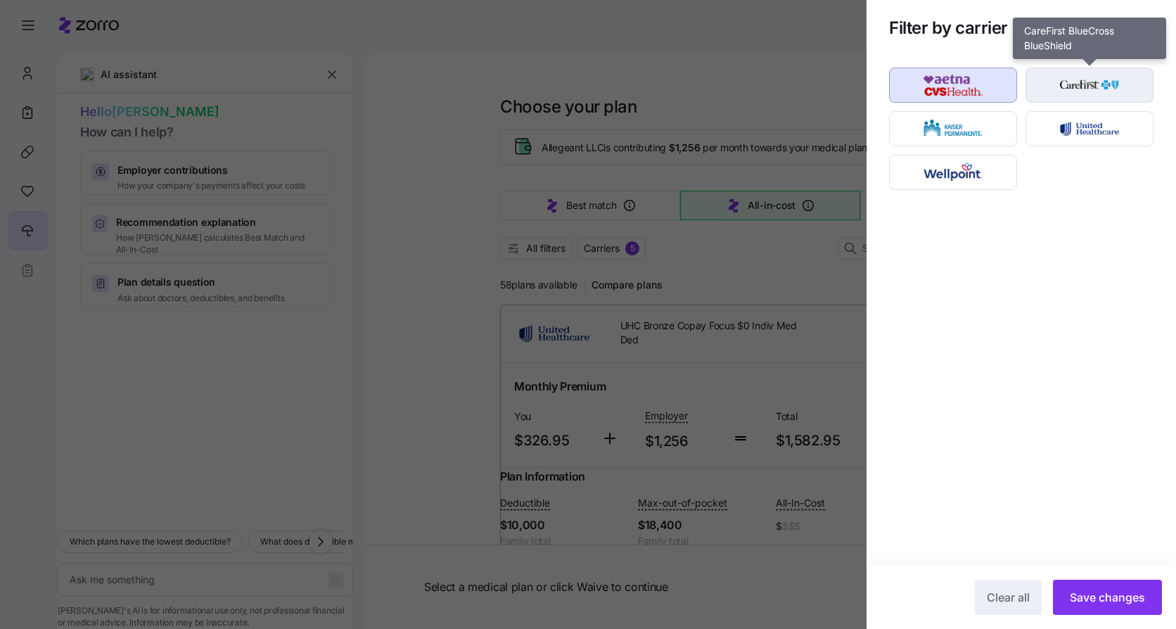
click at [1110, 73] on img "button" at bounding box center [1090, 85] width 103 height 28
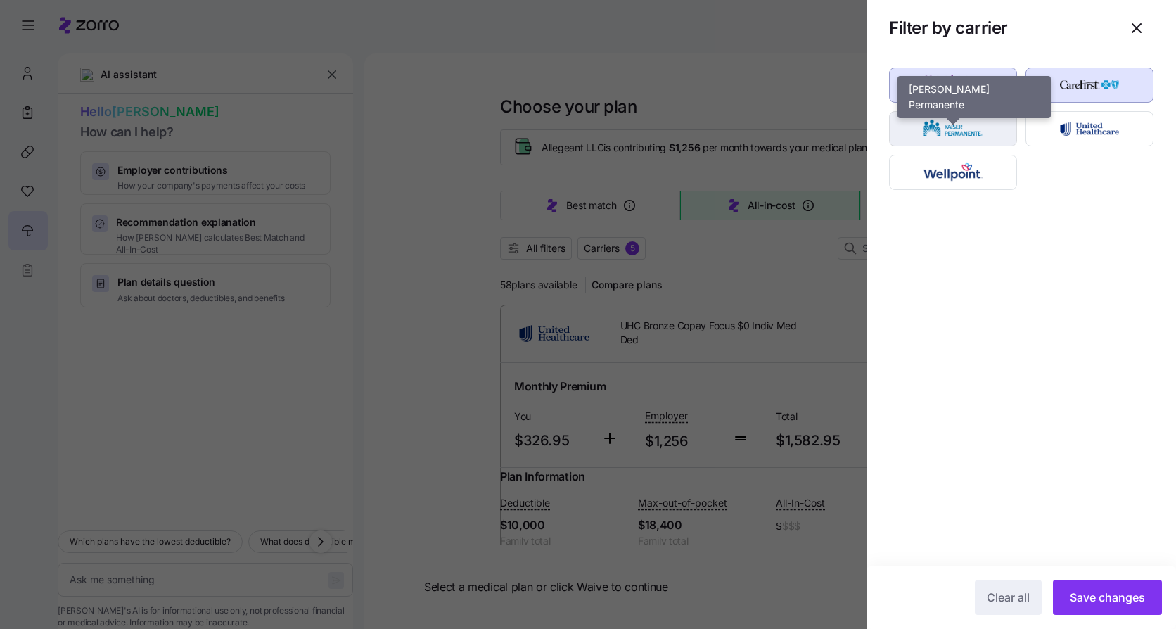
click at [989, 115] on div "button" at bounding box center [953, 129] width 127 height 34
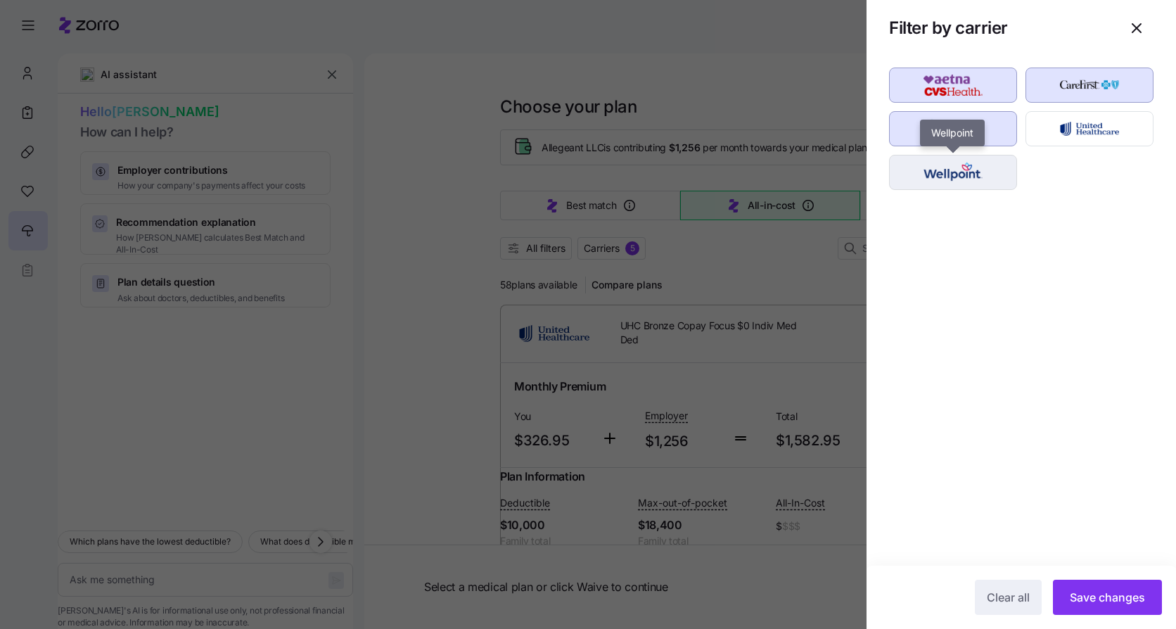
click at [986, 170] on img "button" at bounding box center [953, 172] width 103 height 28
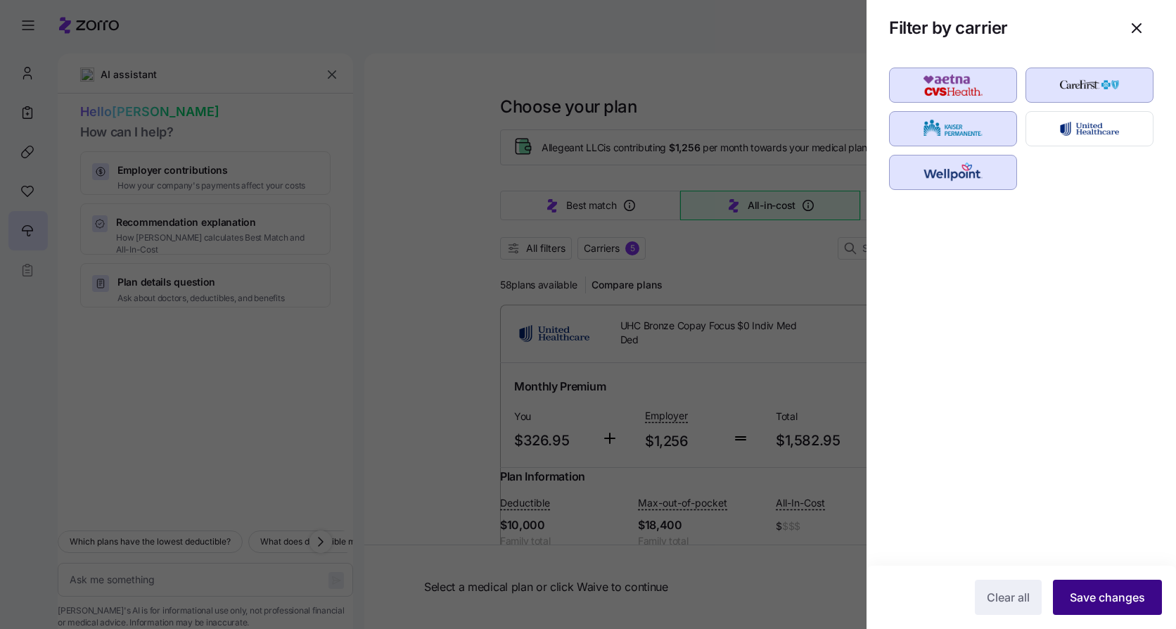
click at [1125, 598] on span "Save changes" at bounding box center [1107, 597] width 75 height 17
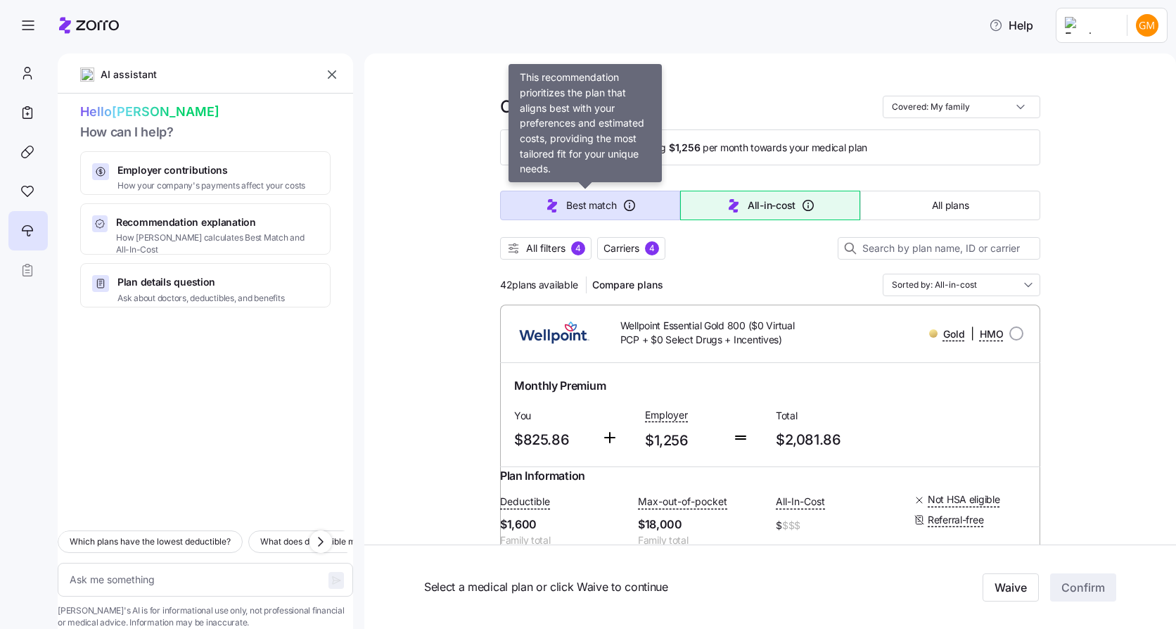
click at [550, 192] on button "Best match" at bounding box center [590, 206] width 180 height 30
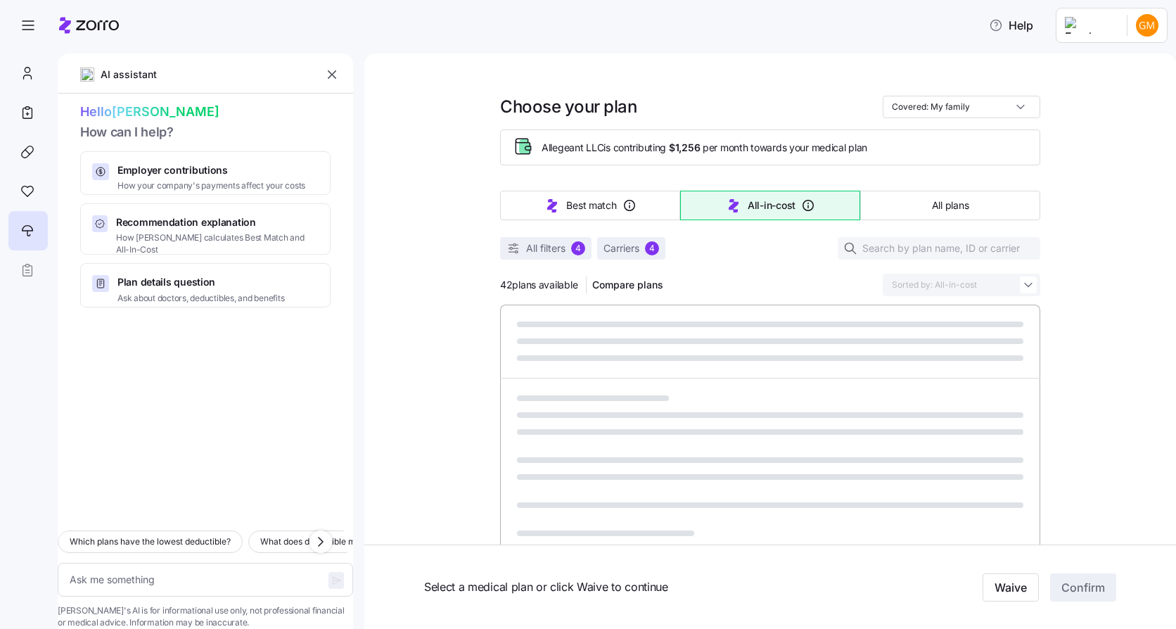
type textarea "x"
type input "Sorted by: Best match"
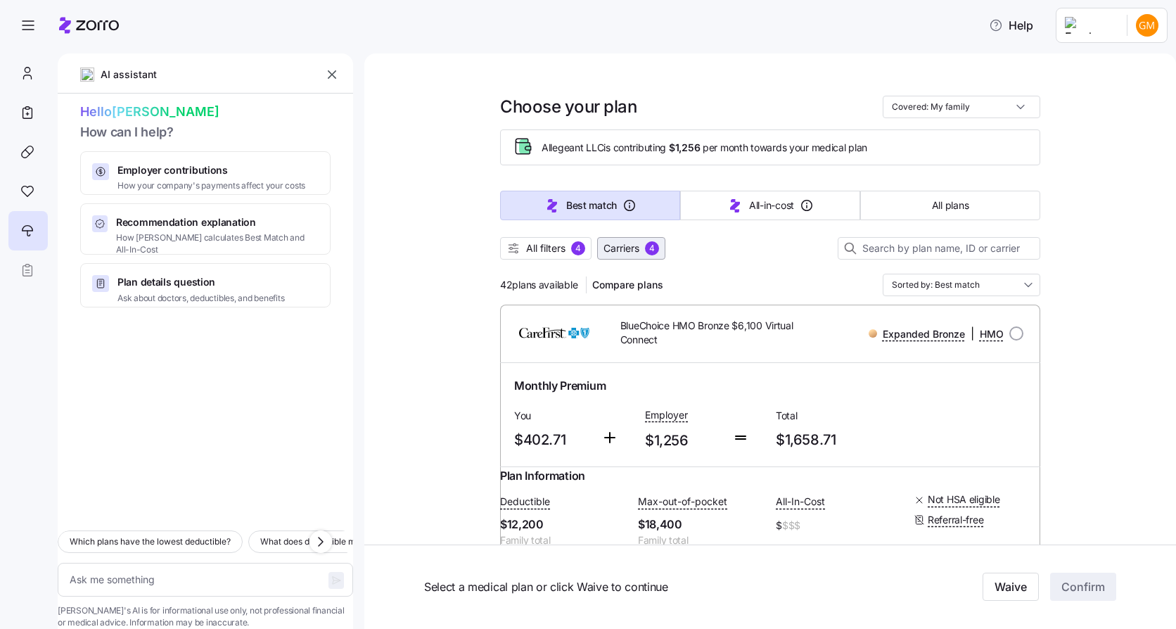
click at [611, 250] on span "Carriers" at bounding box center [622, 248] width 36 height 14
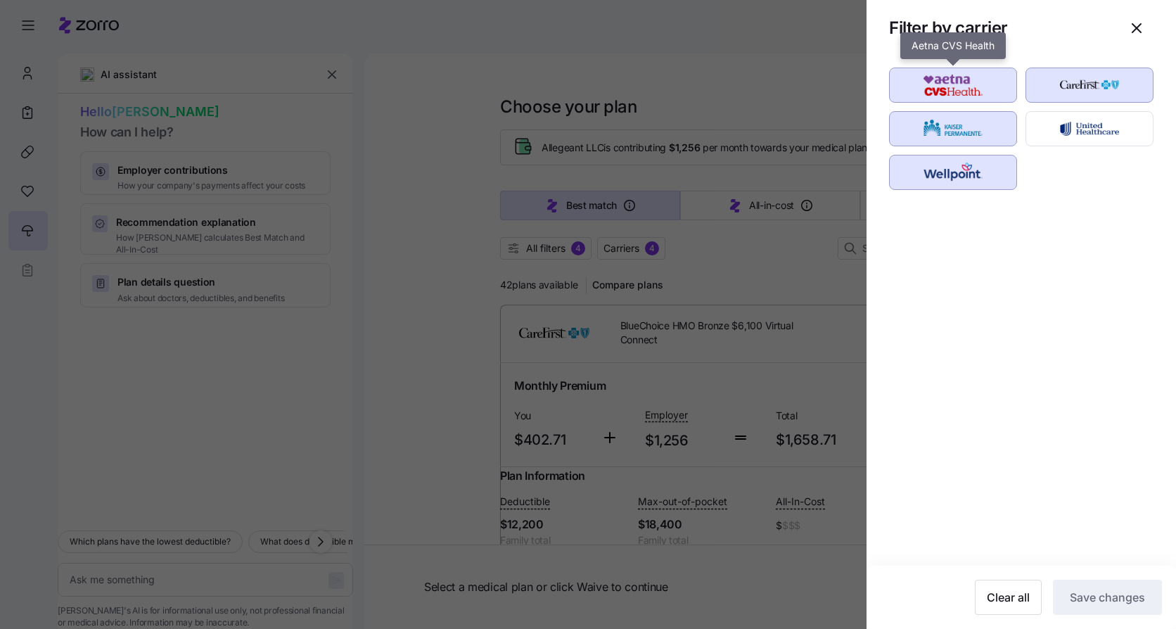
click at [958, 93] on img "button" at bounding box center [953, 85] width 103 height 28
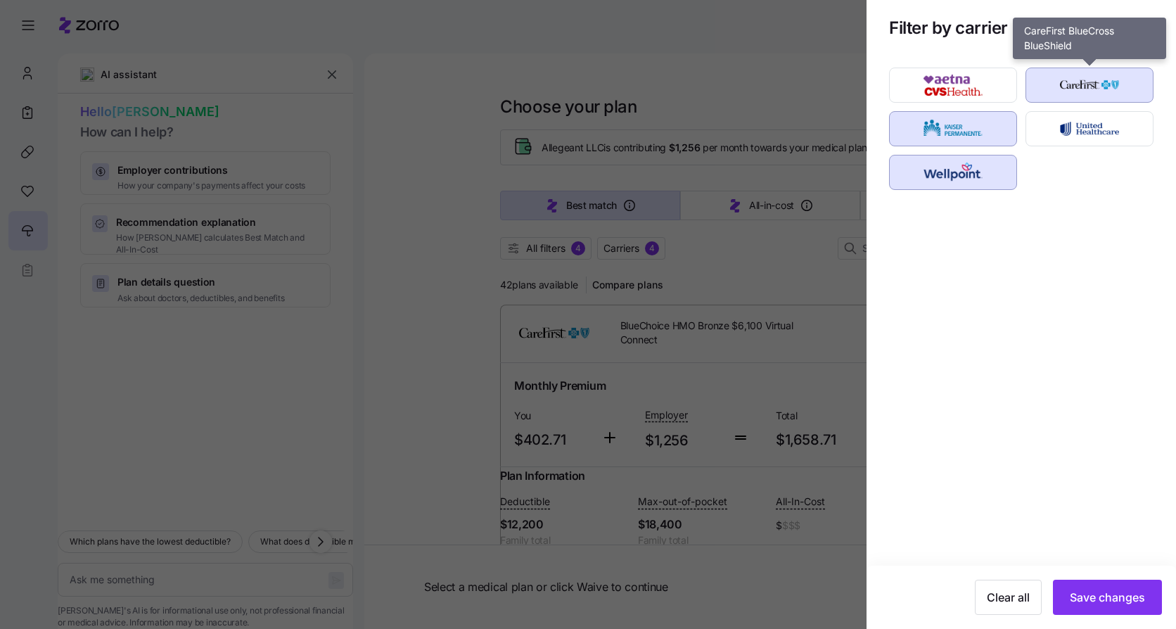
click at [1058, 82] on img "button" at bounding box center [1090, 85] width 103 height 28
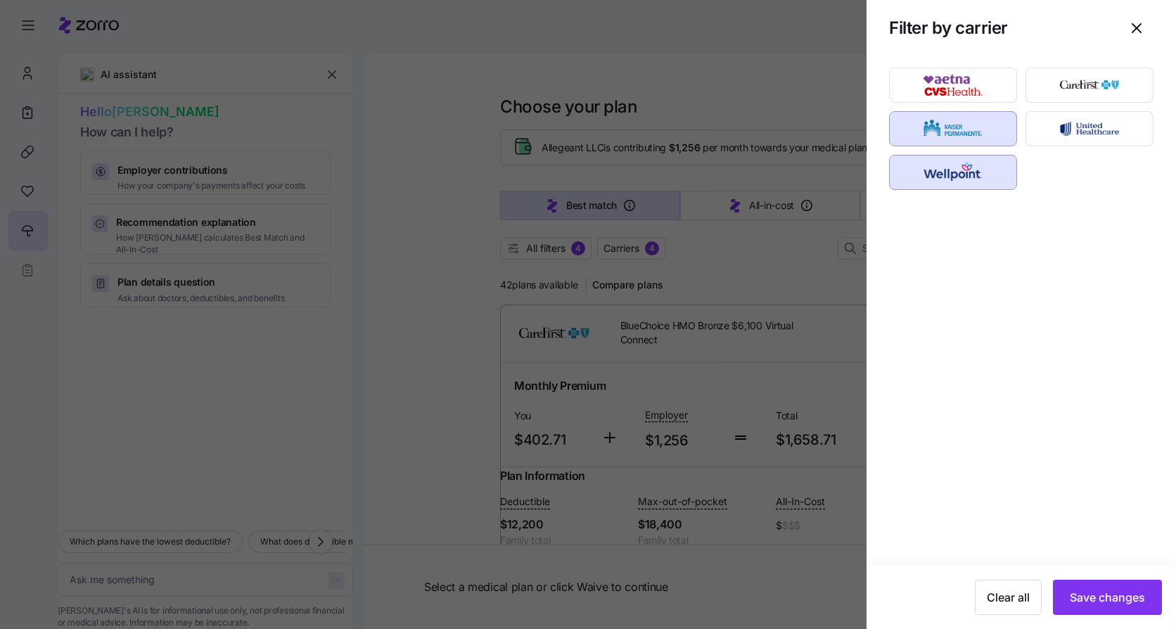
click at [987, 122] on img "button" at bounding box center [953, 129] width 103 height 28
click at [977, 166] on img "button" at bounding box center [953, 172] width 103 height 28
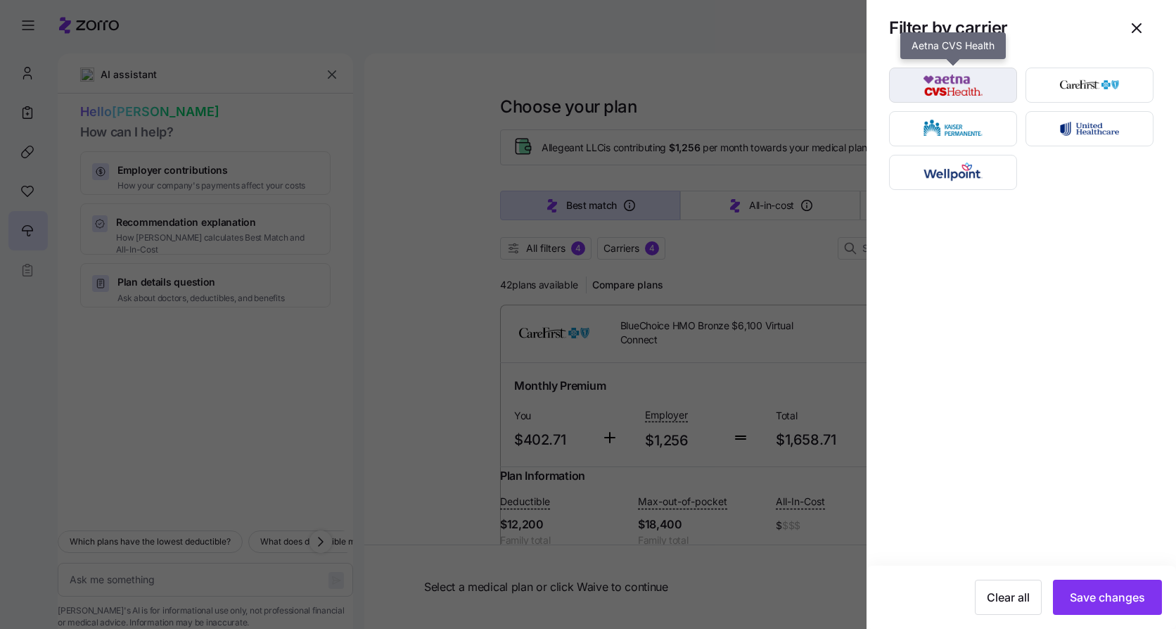
click at [979, 77] on img "button" at bounding box center [953, 85] width 103 height 28
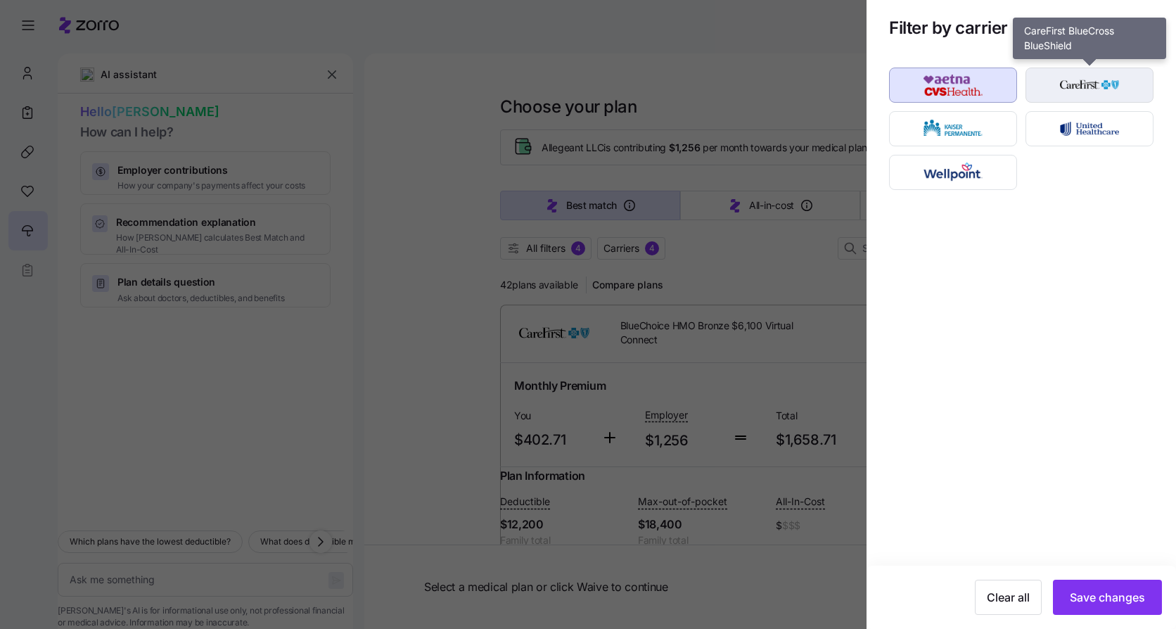
drag, startPoint x: 1067, startPoint y: 75, endPoint x: 1070, endPoint y: 99, distance: 24.1
click at [1067, 75] on img "button" at bounding box center [1090, 85] width 103 height 28
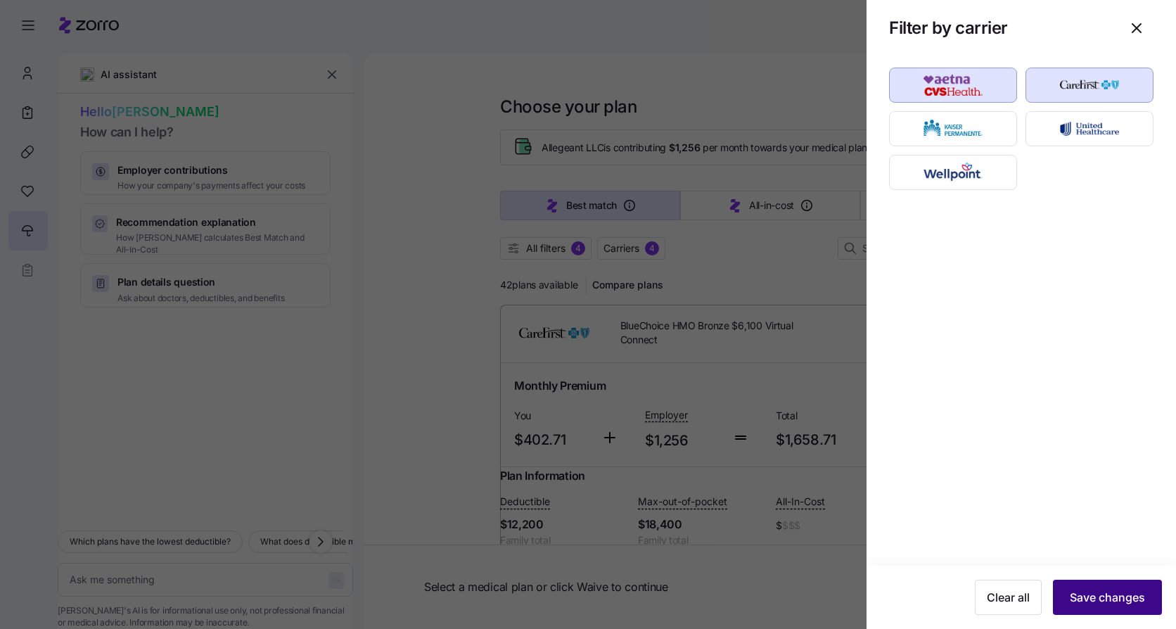
click at [1108, 605] on span "Save changes" at bounding box center [1107, 597] width 75 height 17
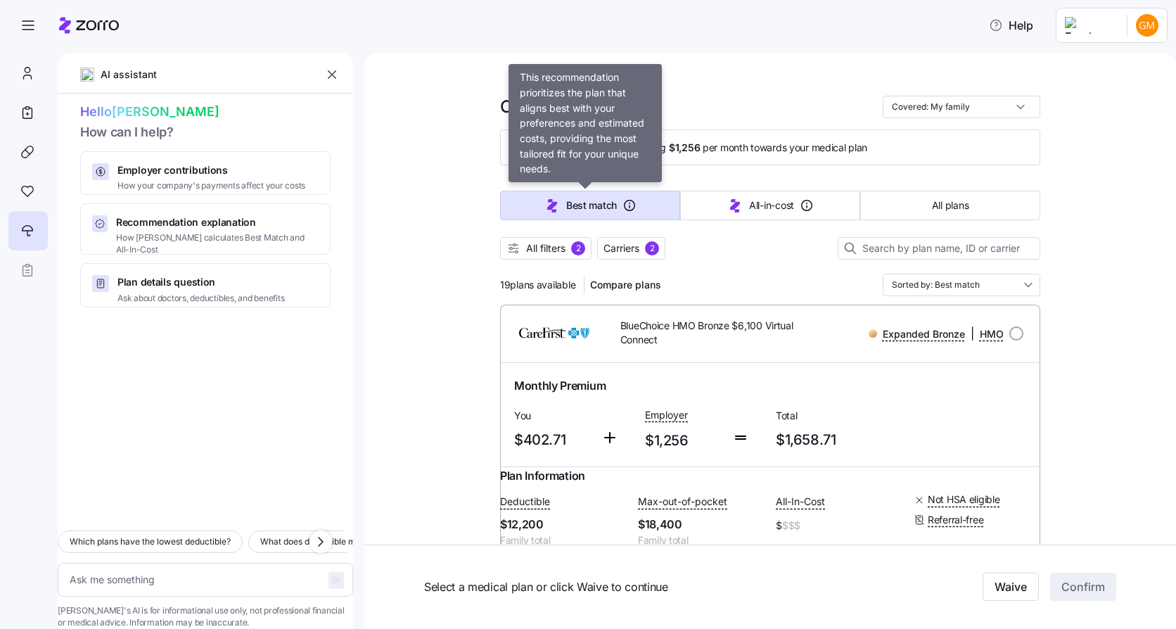
click at [578, 202] on span "Best match" at bounding box center [591, 205] width 51 height 14
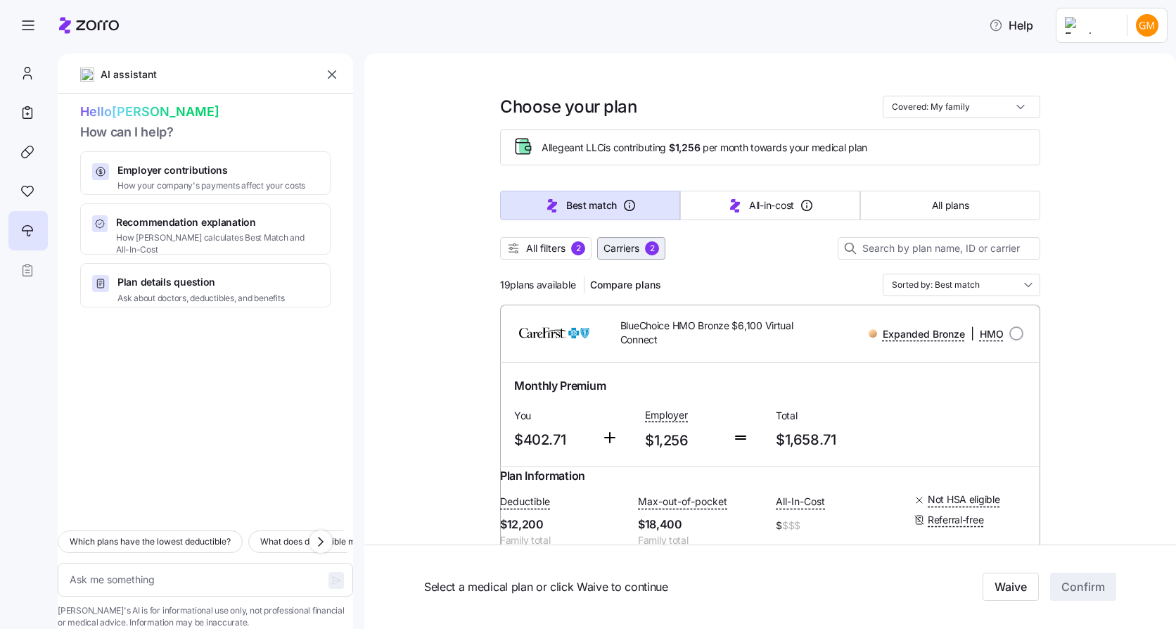
click at [623, 246] on span "Carriers" at bounding box center [622, 248] width 36 height 14
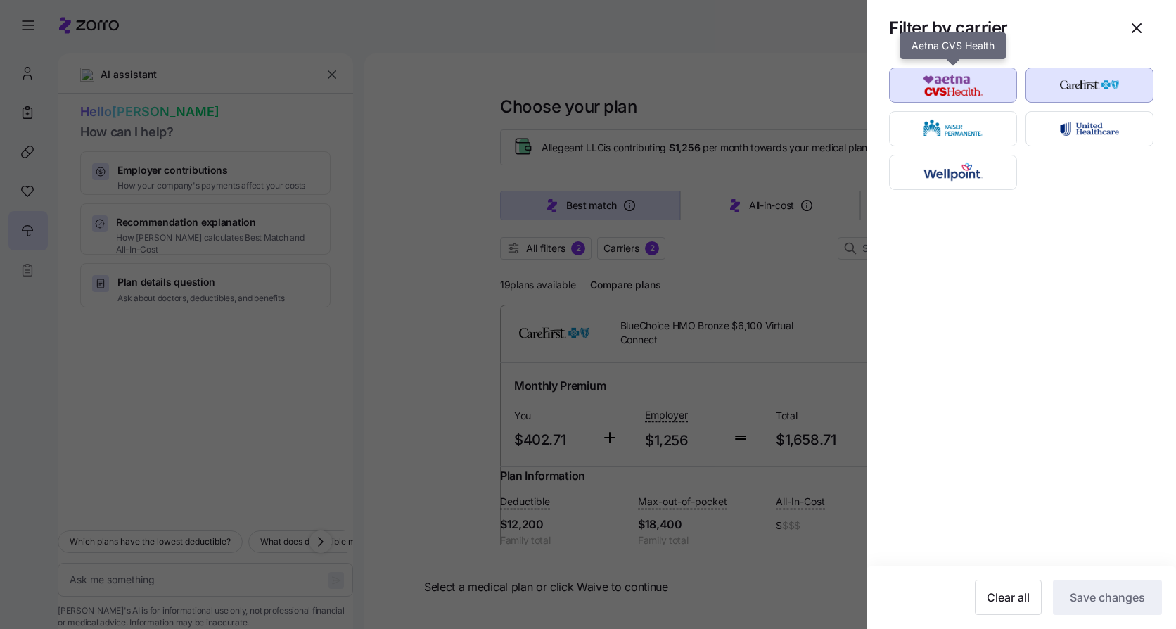
click at [954, 89] on img "button" at bounding box center [953, 85] width 103 height 28
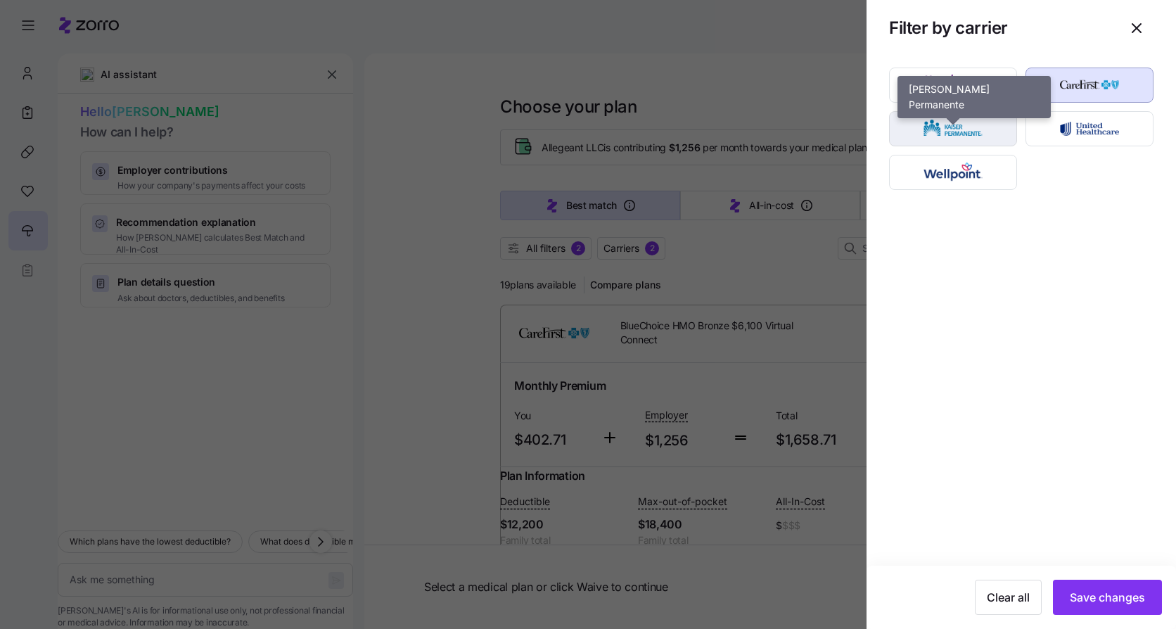
click at [962, 129] on img "button" at bounding box center [953, 129] width 103 height 28
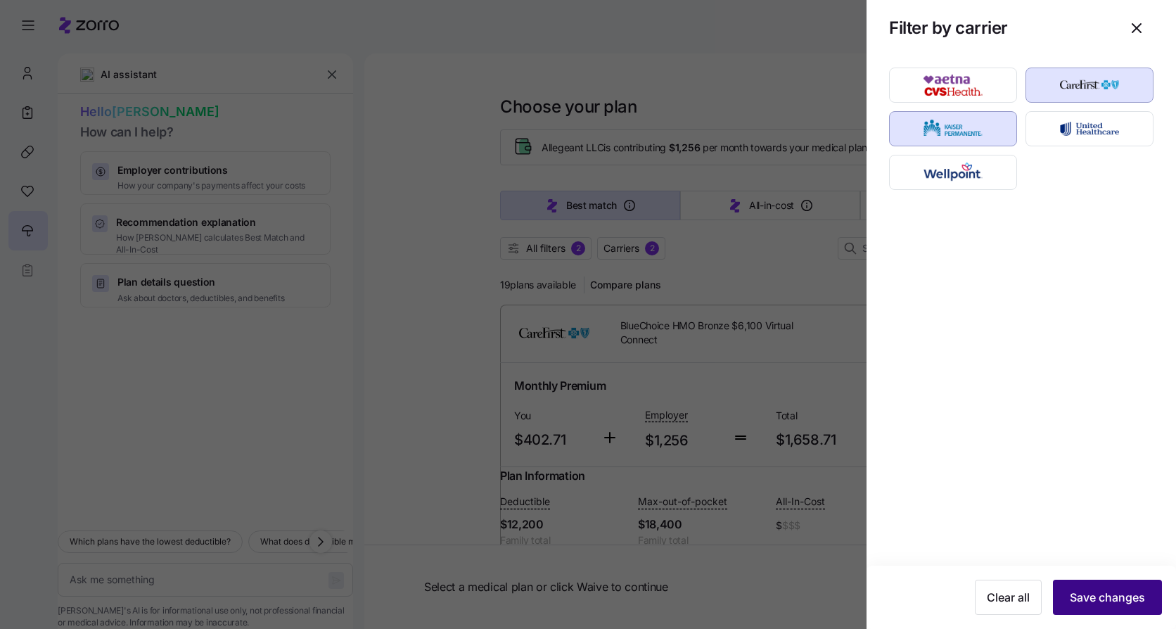
click at [1089, 590] on span "Save changes" at bounding box center [1107, 597] width 75 height 17
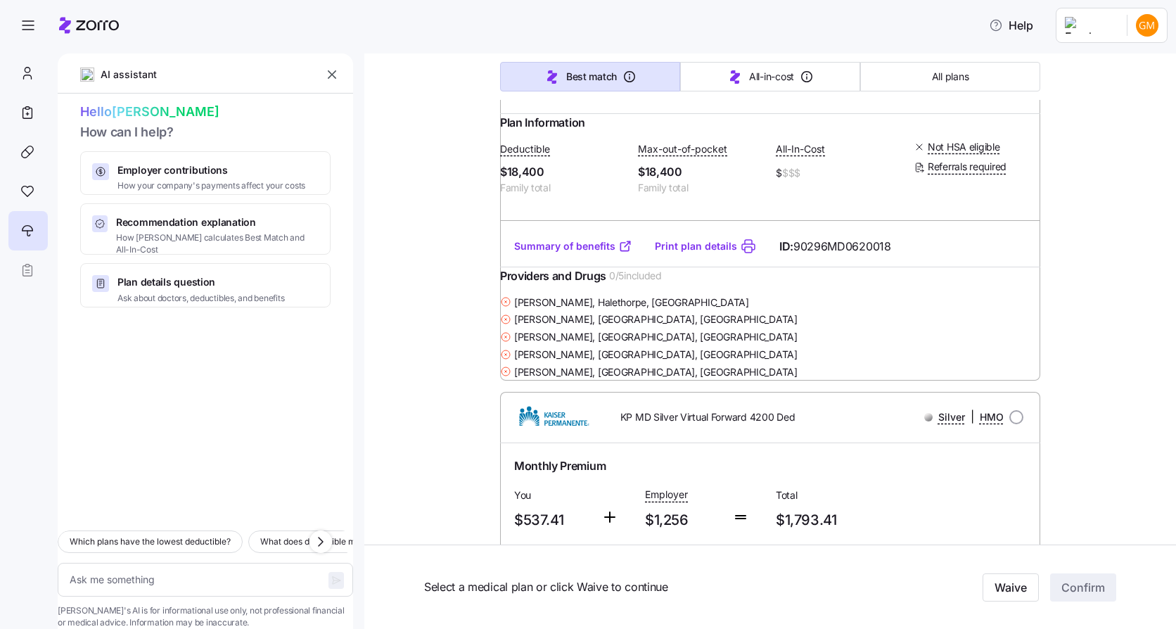
scroll to position [5559, 0]
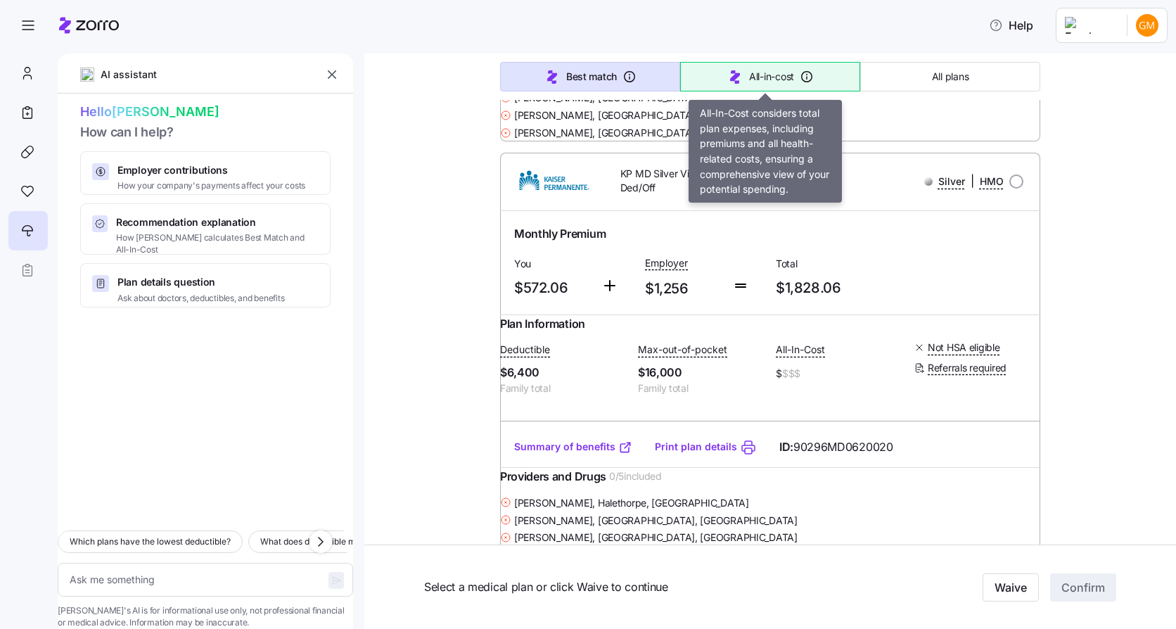
click at [787, 81] on span "All-in-cost" at bounding box center [771, 77] width 45 height 14
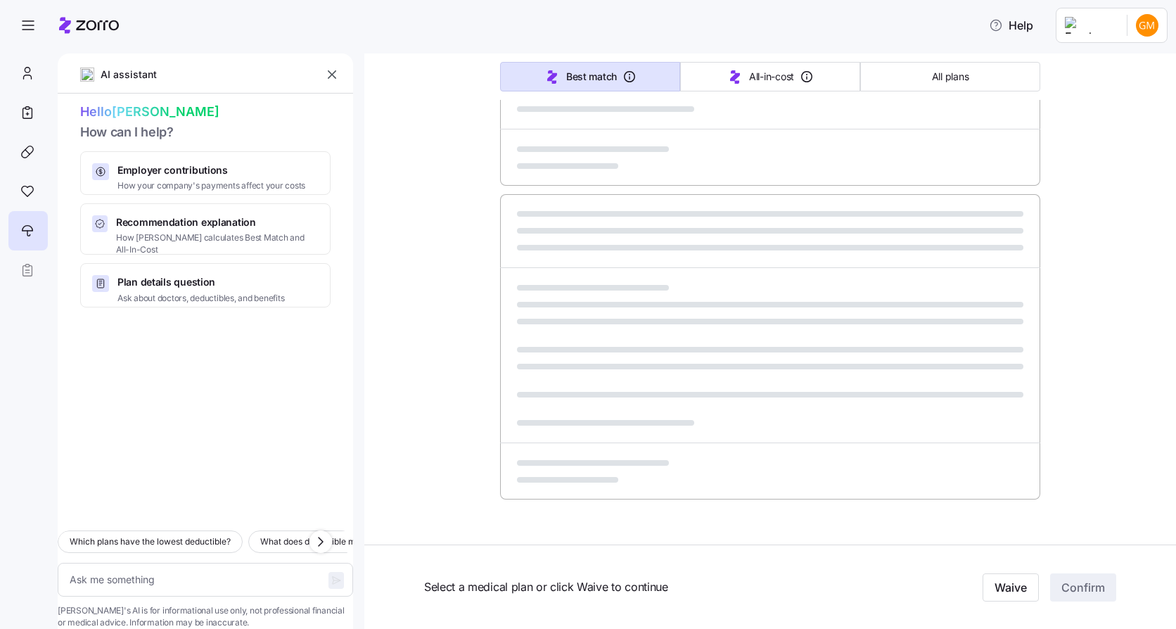
type textarea "x"
type input "Sorted by: All-in-cost"
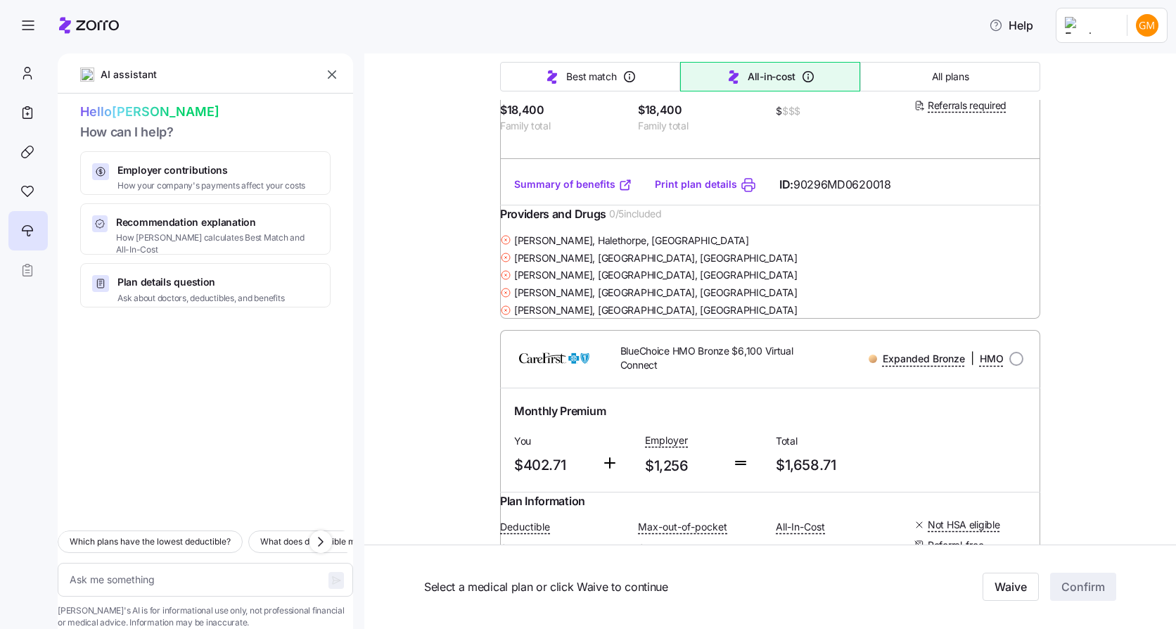
scroll to position [0, 0]
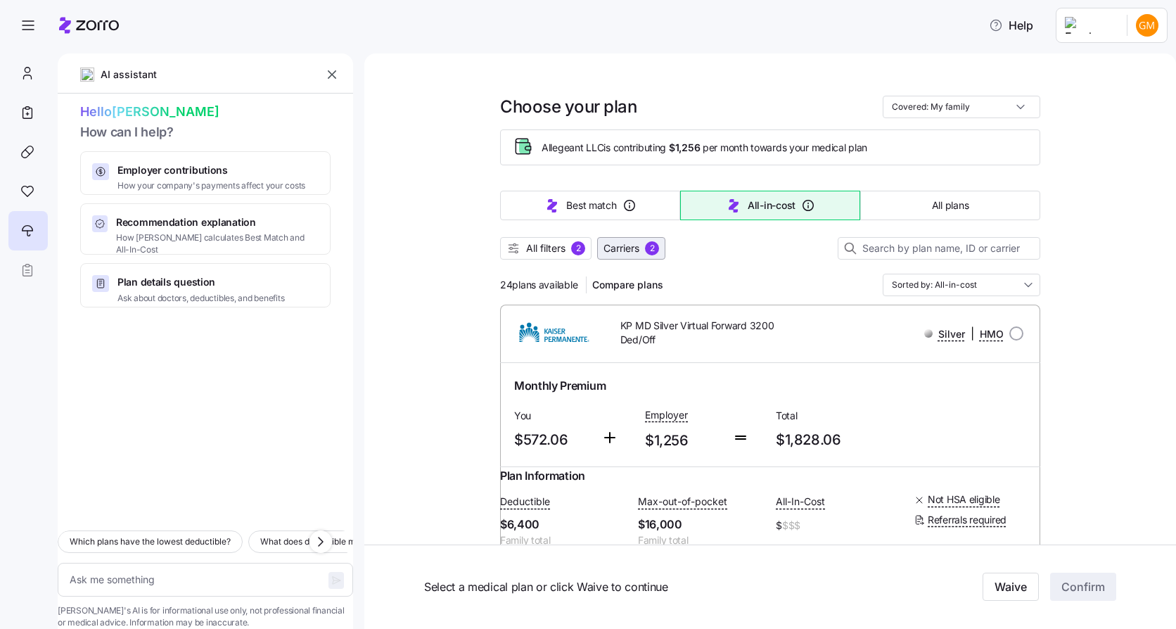
click at [620, 255] on button "Carriers 2" at bounding box center [631, 248] width 68 height 23
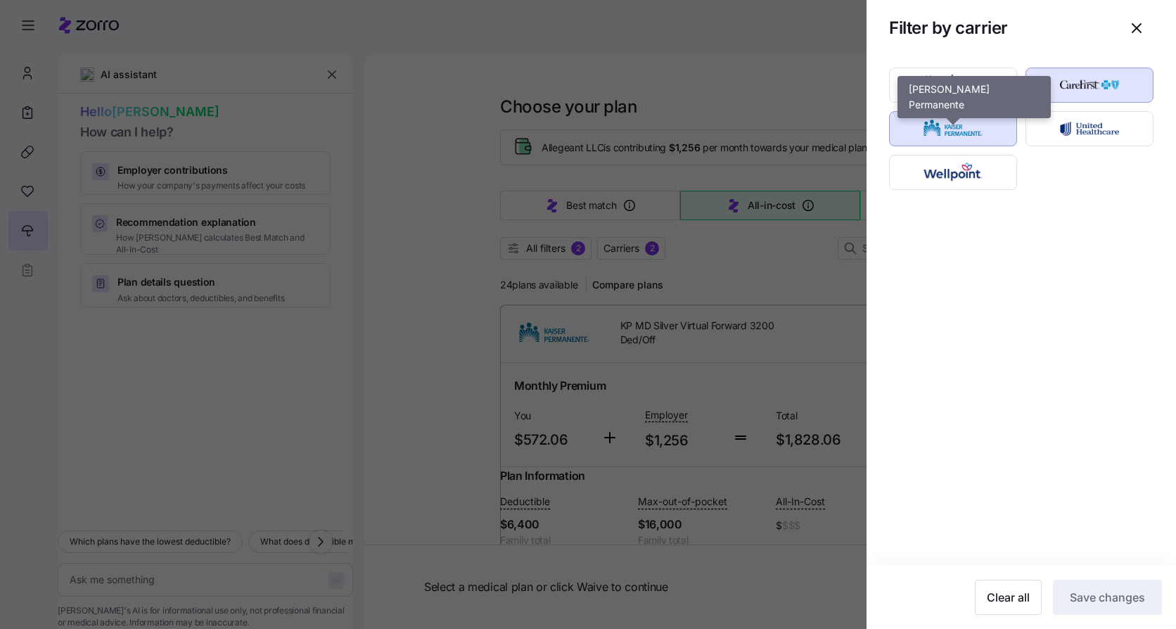
click at [953, 130] on img "button" at bounding box center [953, 129] width 103 height 28
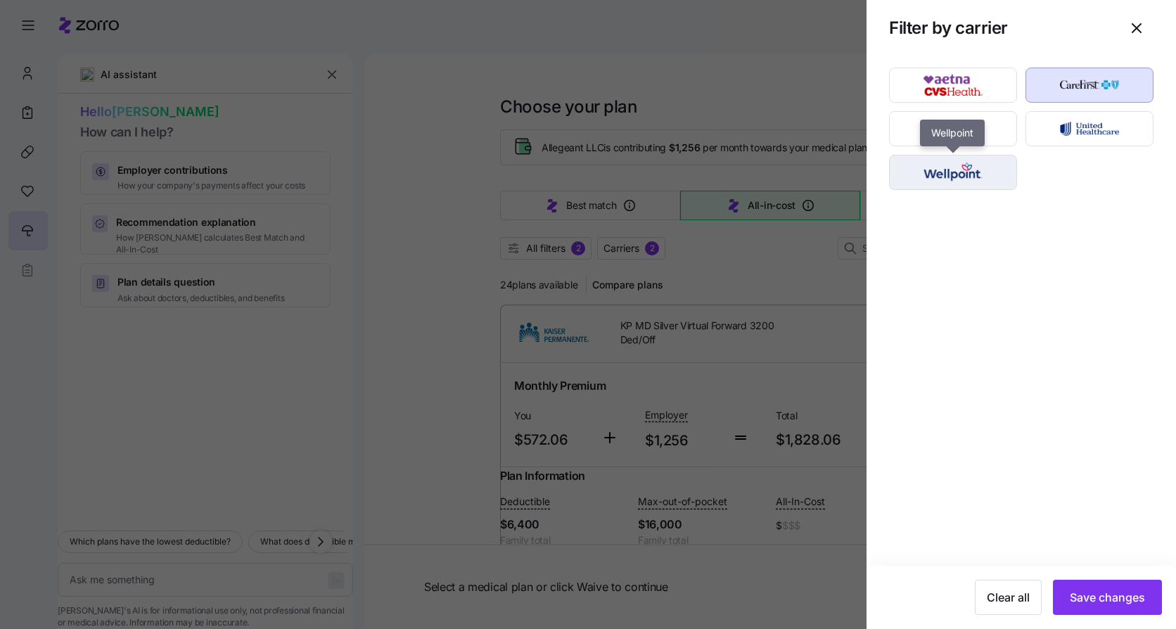
click at [952, 167] on img "button" at bounding box center [953, 172] width 103 height 28
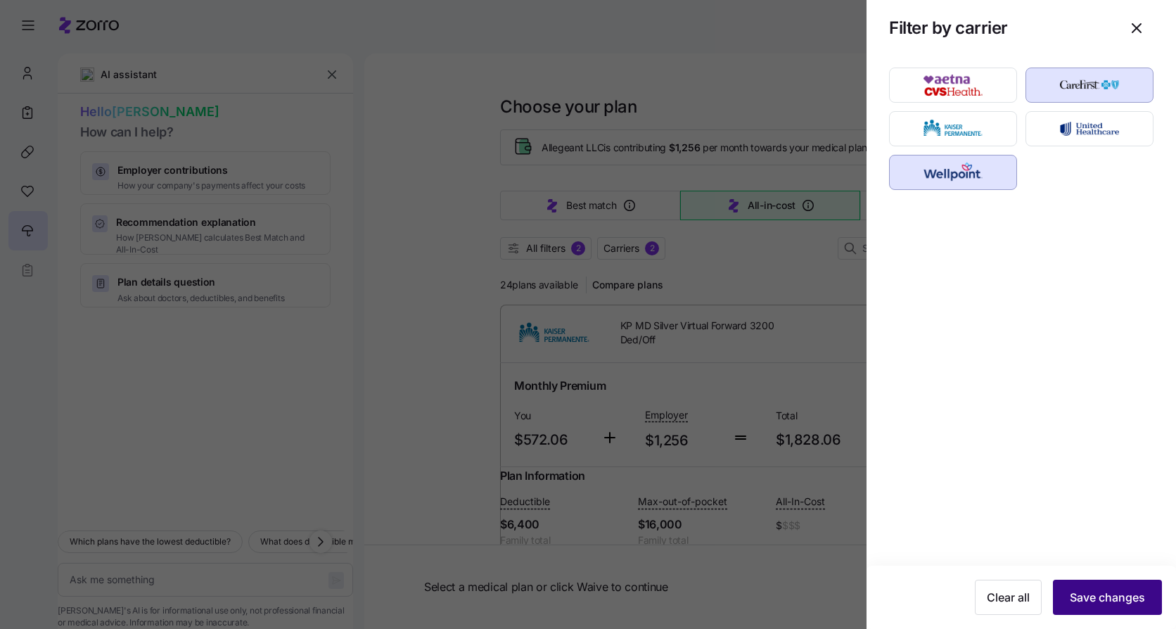
click at [1122, 600] on span "Save changes" at bounding box center [1107, 597] width 75 height 17
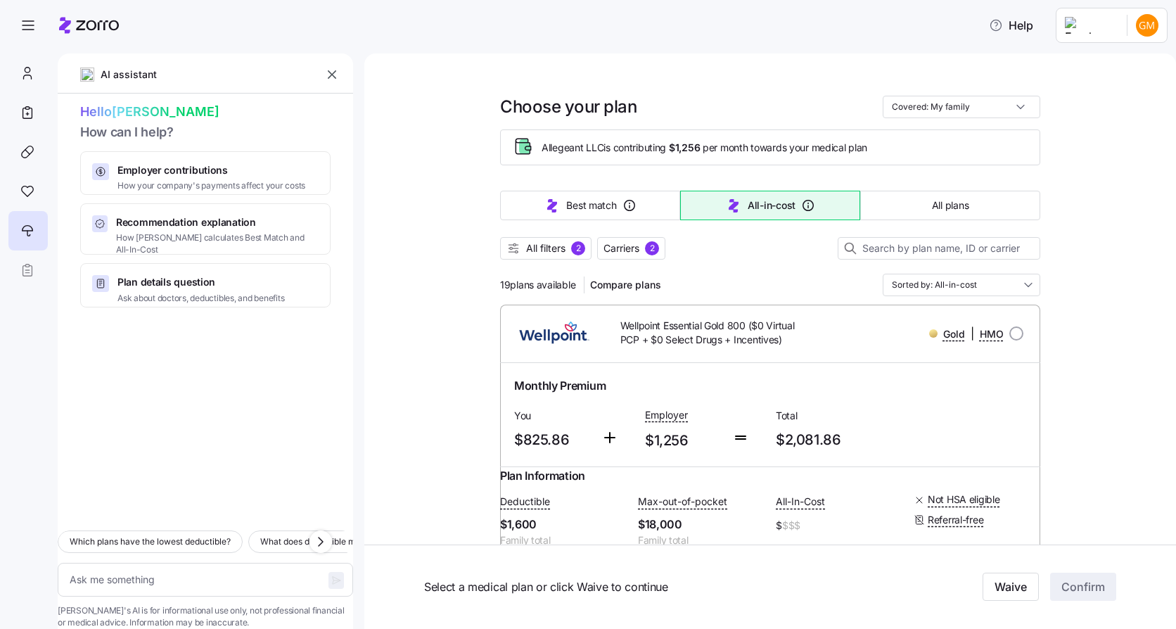
scroll to position [141, 0]
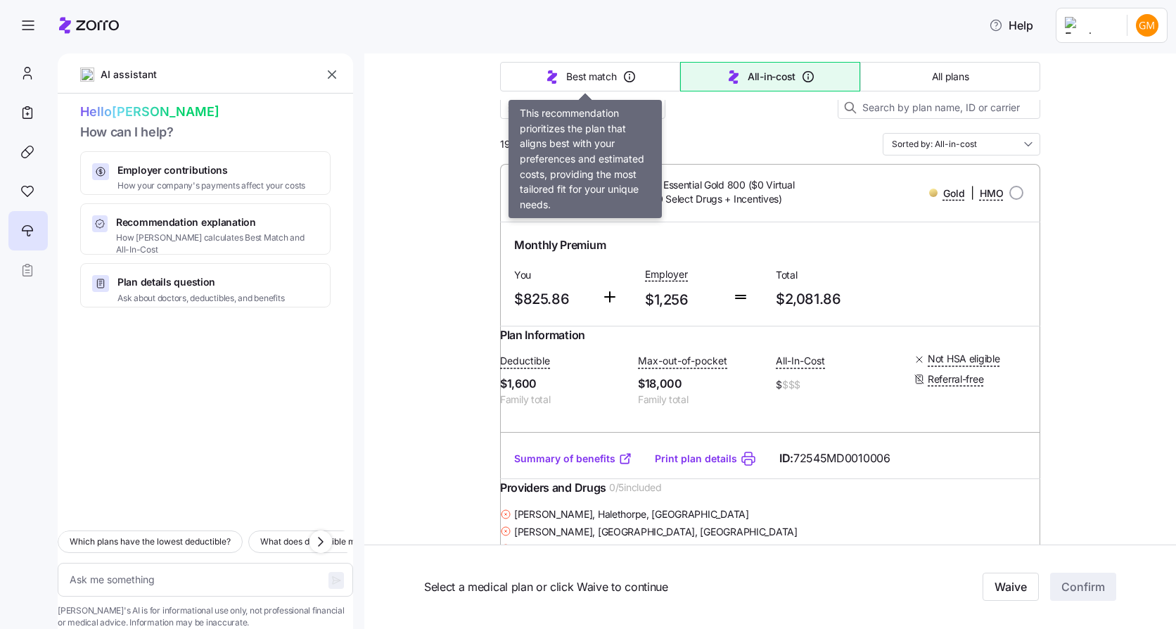
click at [561, 61] on div "Best match All-in-cost All plans" at bounding box center [770, 76] width 540 height 46
click at [600, 79] on span "Best match" at bounding box center [591, 77] width 50 height 14
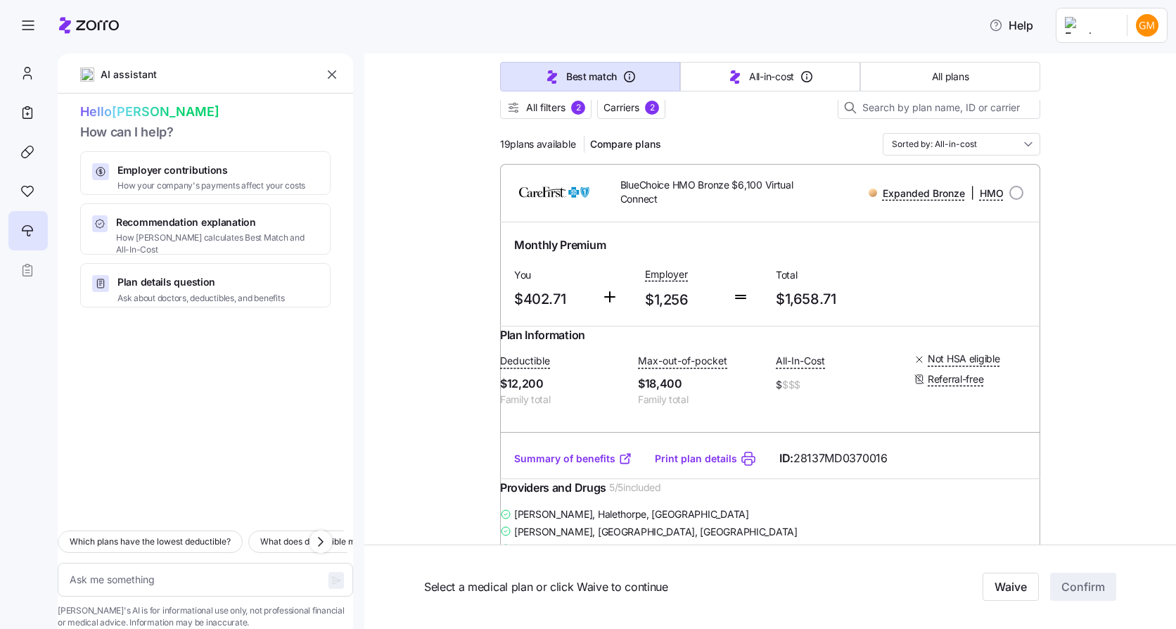
type textarea "x"
type input "Sorted by: Best match"
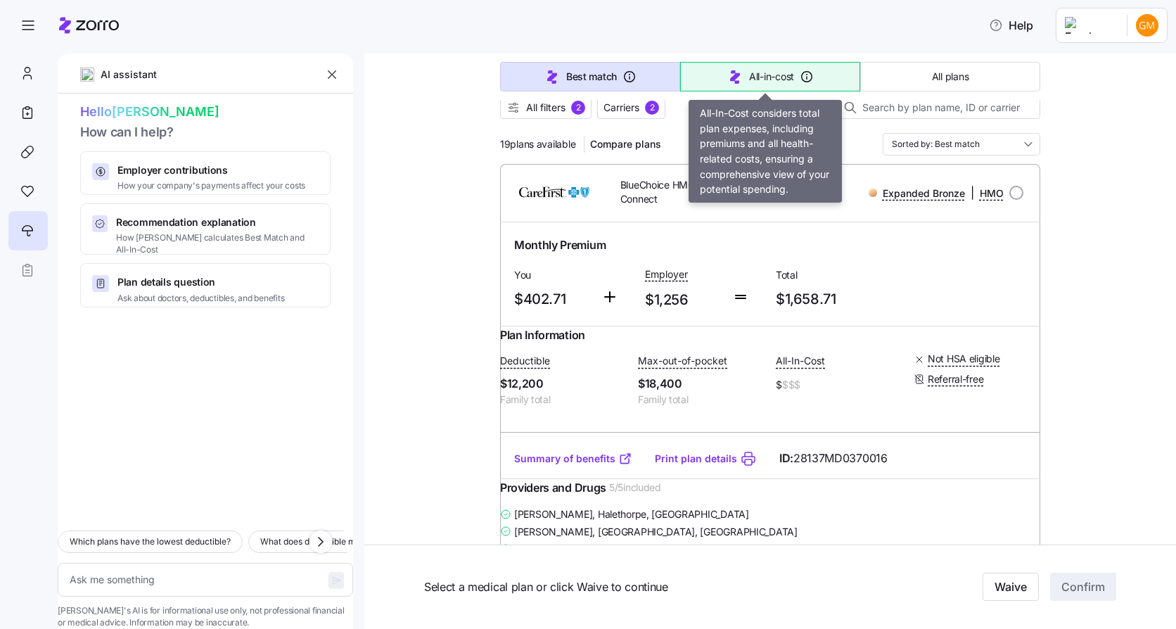
click at [740, 82] on button "All-in-cost" at bounding box center [770, 77] width 180 height 30
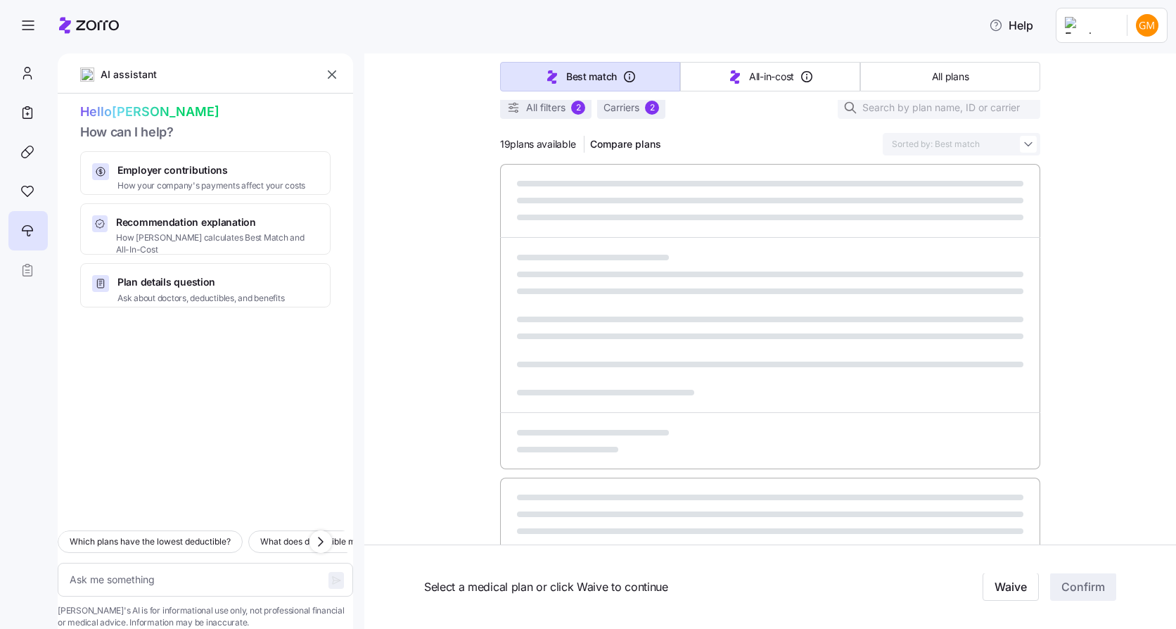
type textarea "x"
type input "Sorted by: All-in-cost"
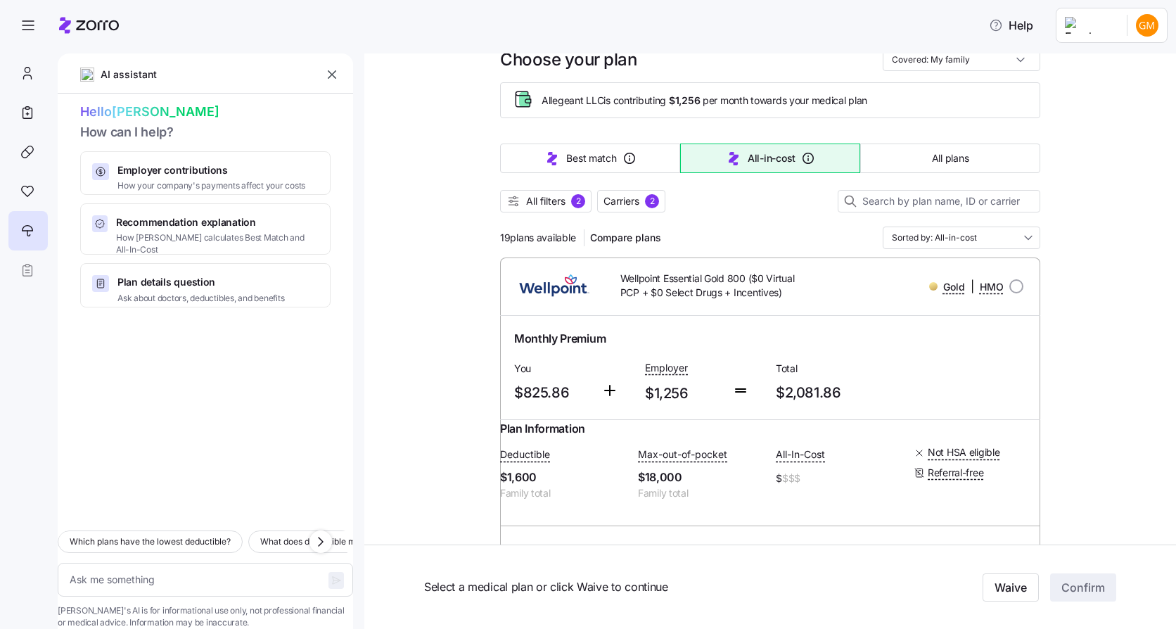
scroll to position [0, 0]
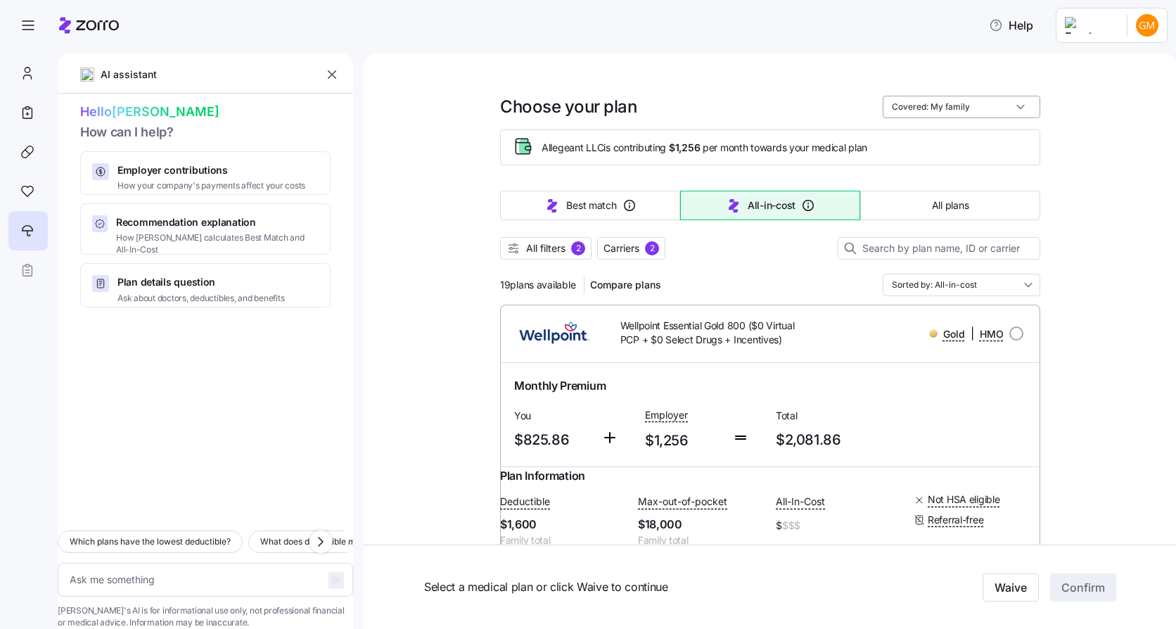
click at [904, 109] on input "Covered: My family" at bounding box center [962, 107] width 158 height 23
click at [903, 206] on button "All plans" at bounding box center [951, 206] width 180 height 30
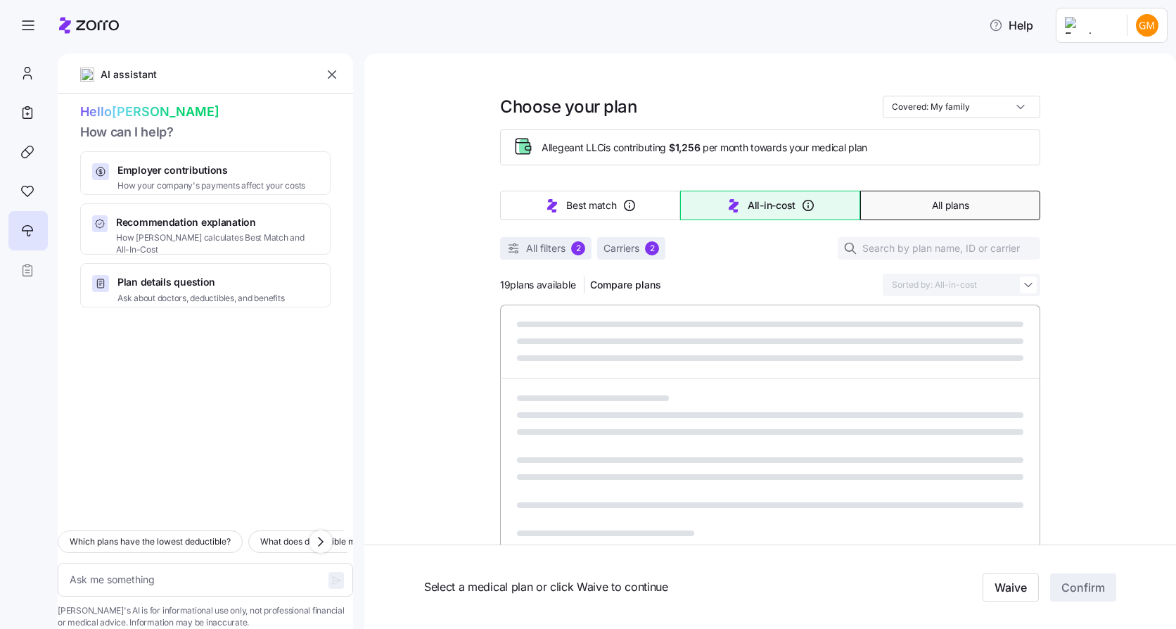
type textarea "x"
type input "Sorted by: Premium"
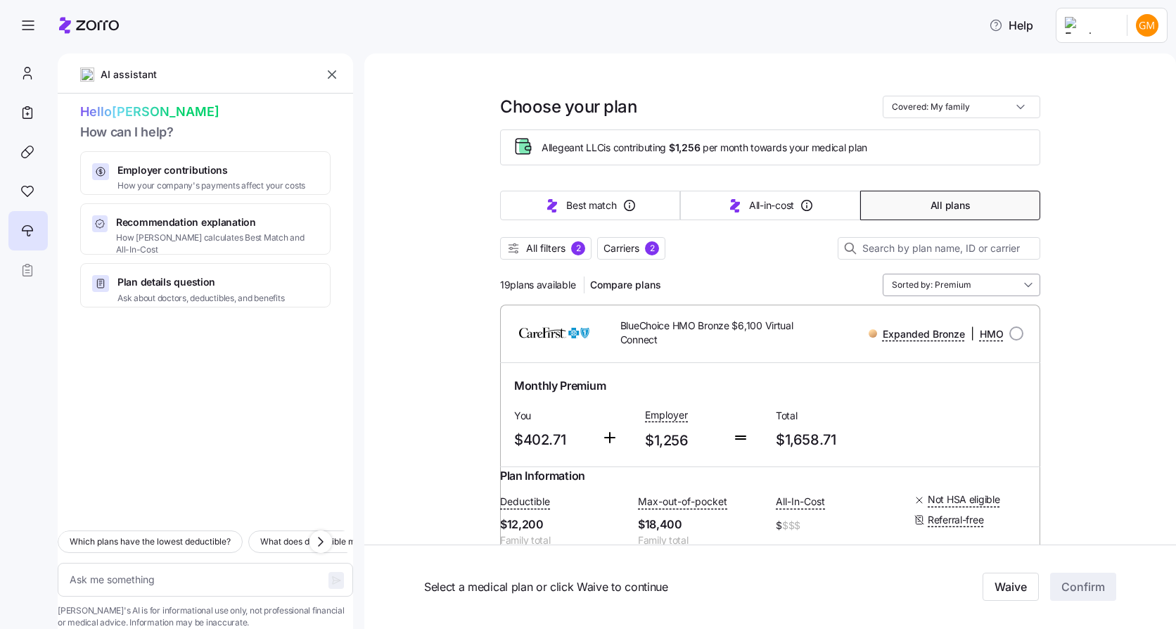
click at [977, 277] on input "Sorted by: Premium" at bounding box center [962, 285] width 158 height 23
click at [906, 387] on div "Deductible" at bounding box center [957, 391] width 146 height 24
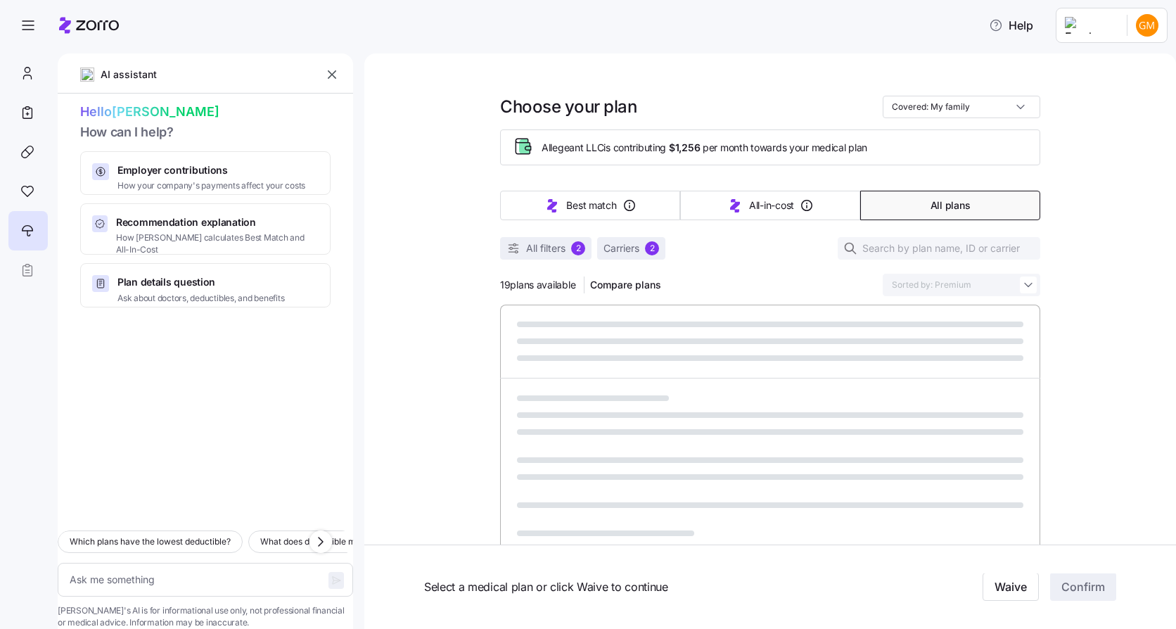
type textarea "x"
type input "Sorted by: Deductible"
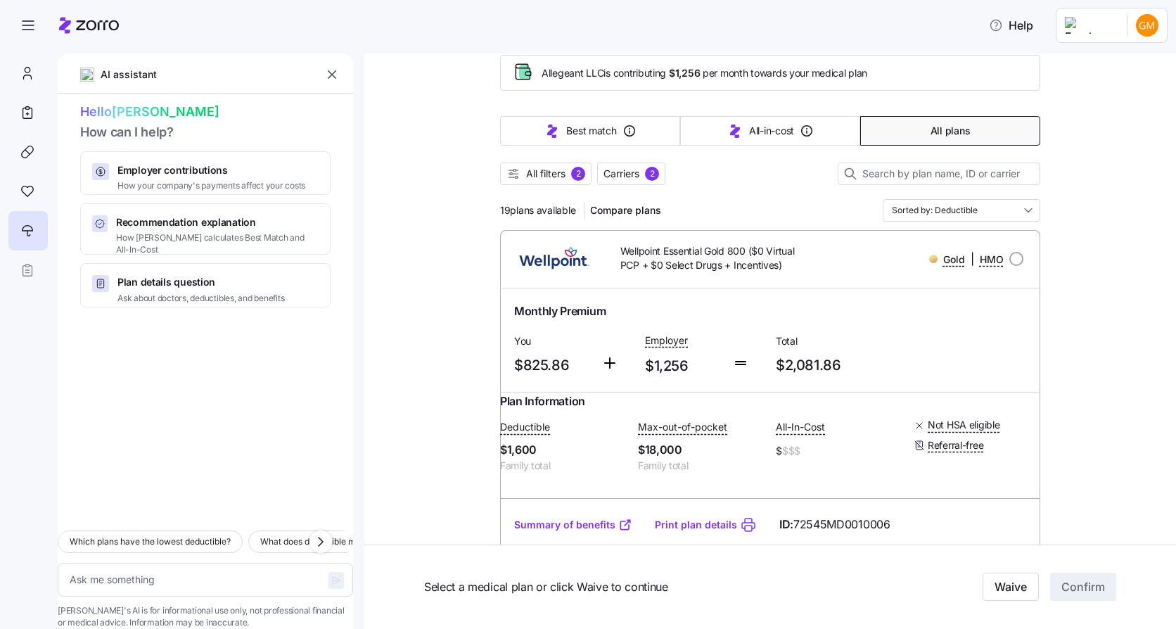
scroll to position [141, 0]
